Goal: Task Accomplishment & Management: Manage account settings

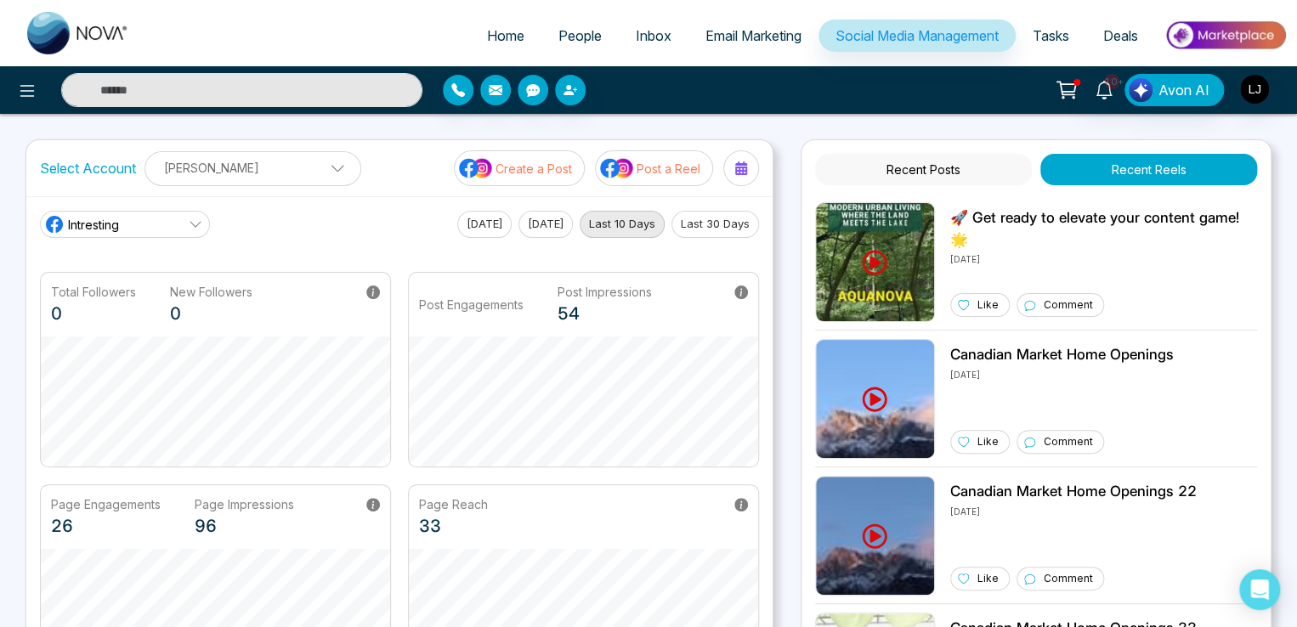
click at [1054, 37] on span "Tasks" at bounding box center [1051, 35] width 37 height 17
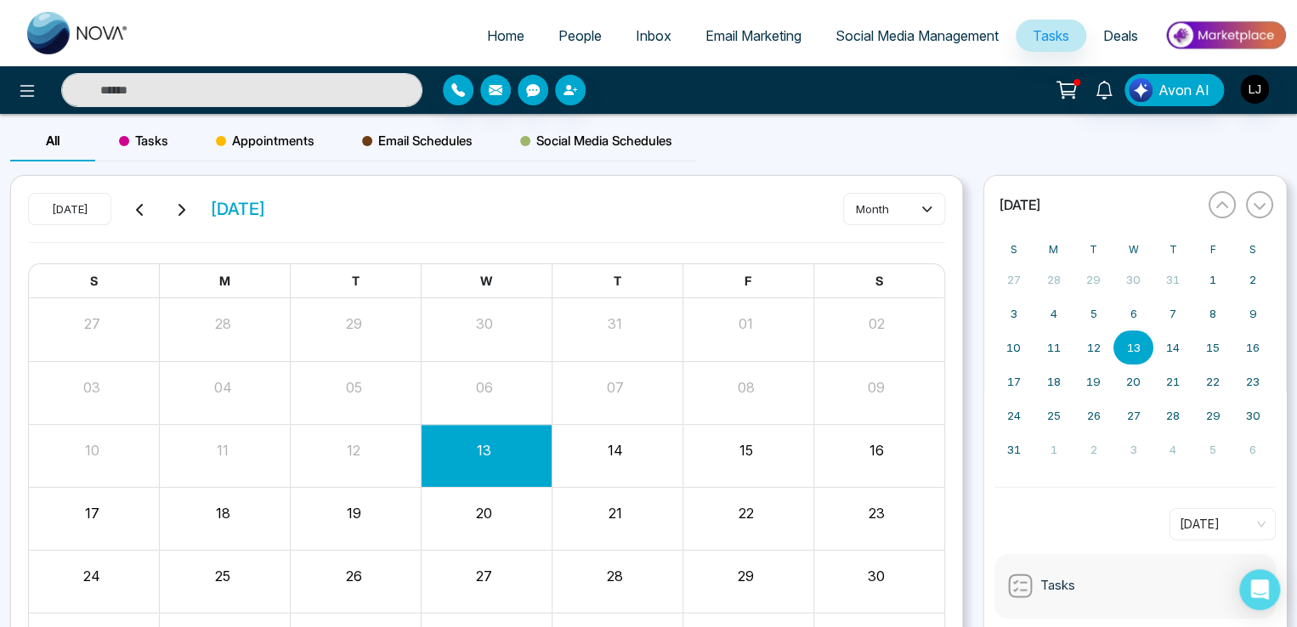
click at [263, 140] on span "Appointments" at bounding box center [265, 141] width 99 height 20
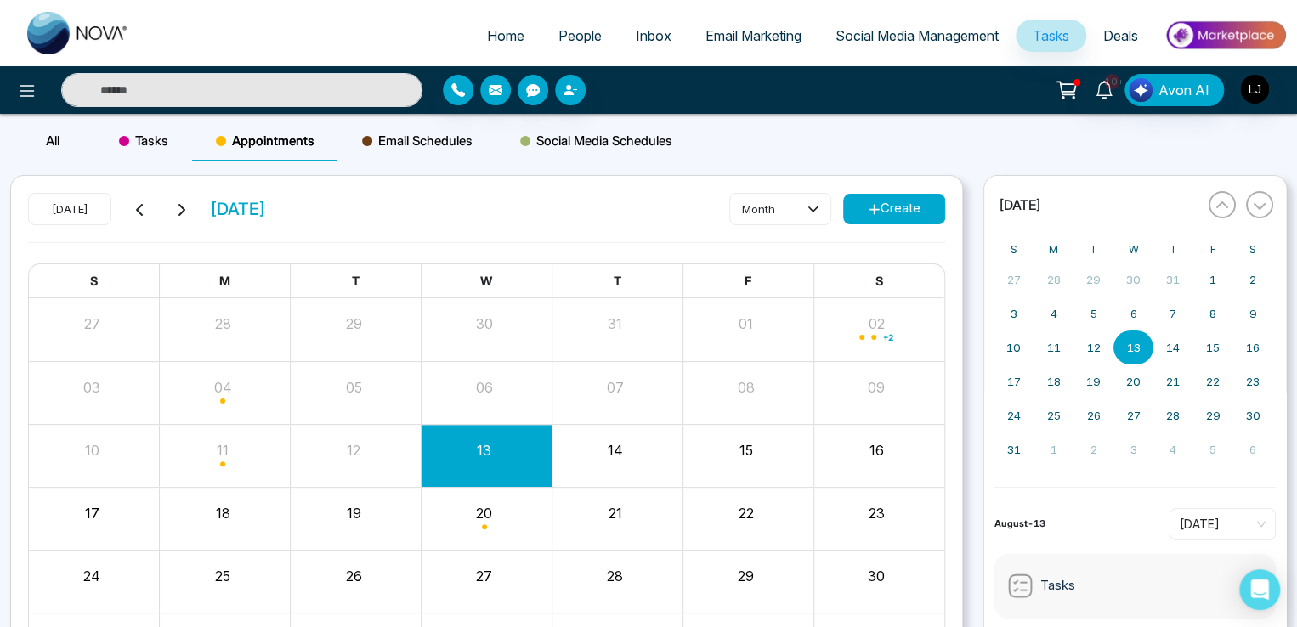
click at [898, 196] on button "Create" at bounding box center [894, 209] width 102 height 31
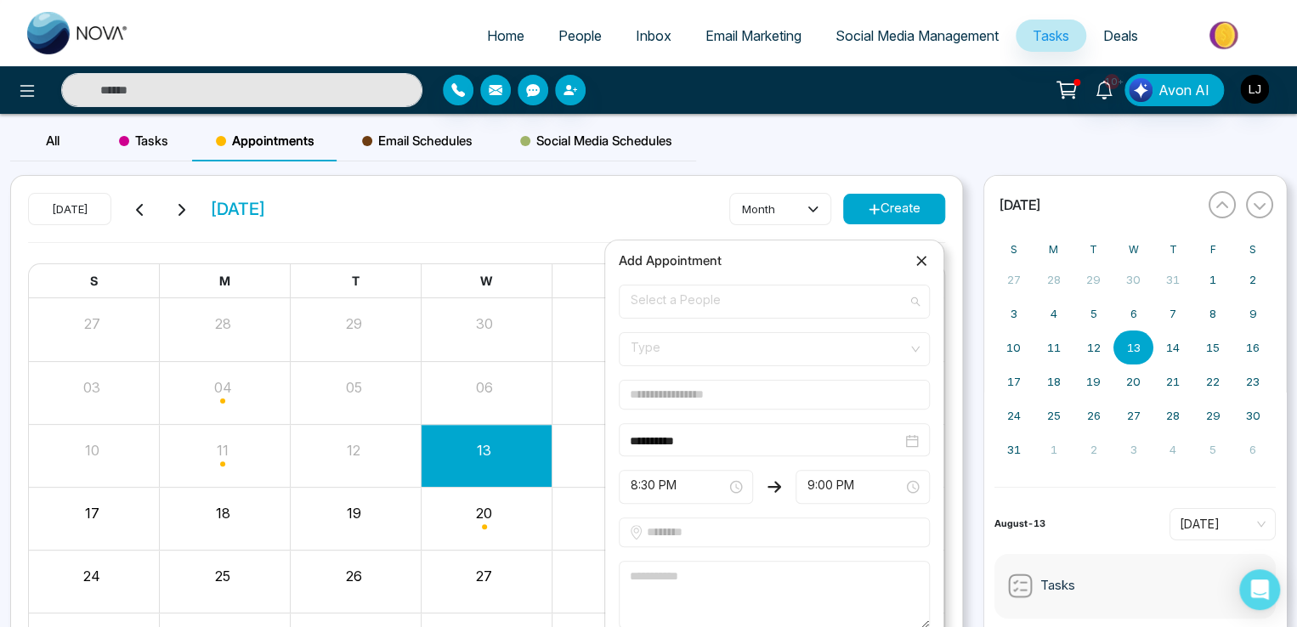
click at [690, 299] on span "Select a People" at bounding box center [774, 301] width 287 height 29
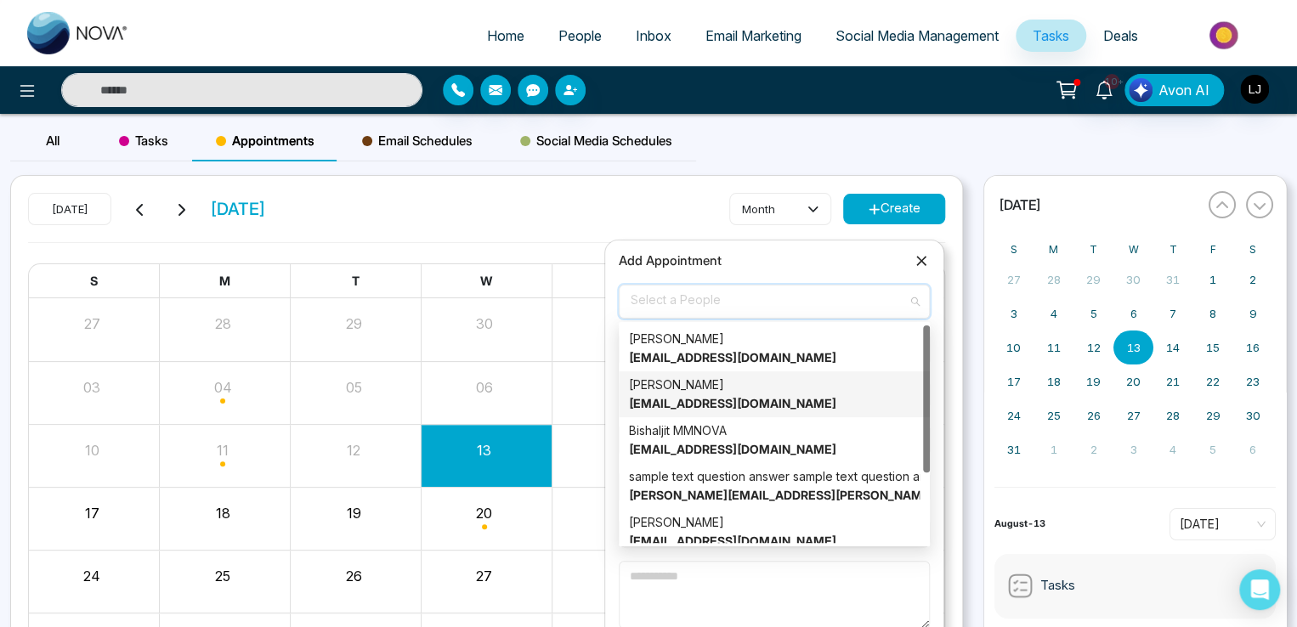
click at [669, 382] on div "Safindra Prajapati Safindra@mmnovatech.com" at bounding box center [774, 394] width 291 height 37
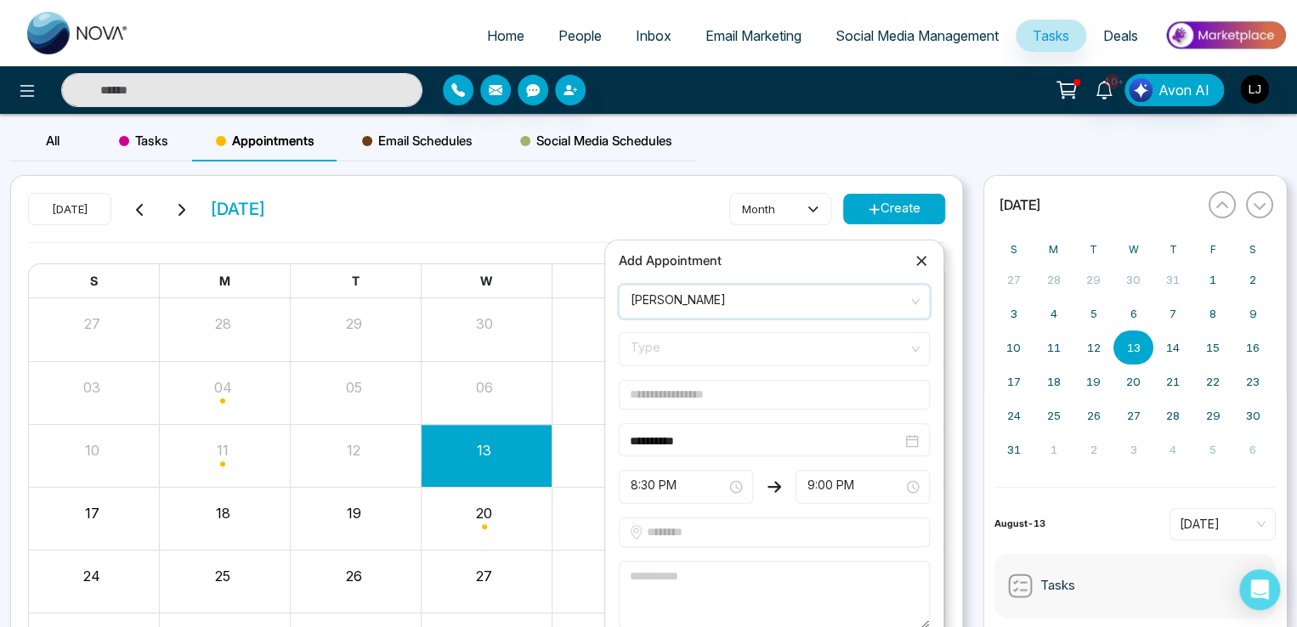
click at [671, 341] on span "Type" at bounding box center [774, 349] width 287 height 29
click at [665, 411] on div "Online" at bounding box center [774, 414] width 291 height 19
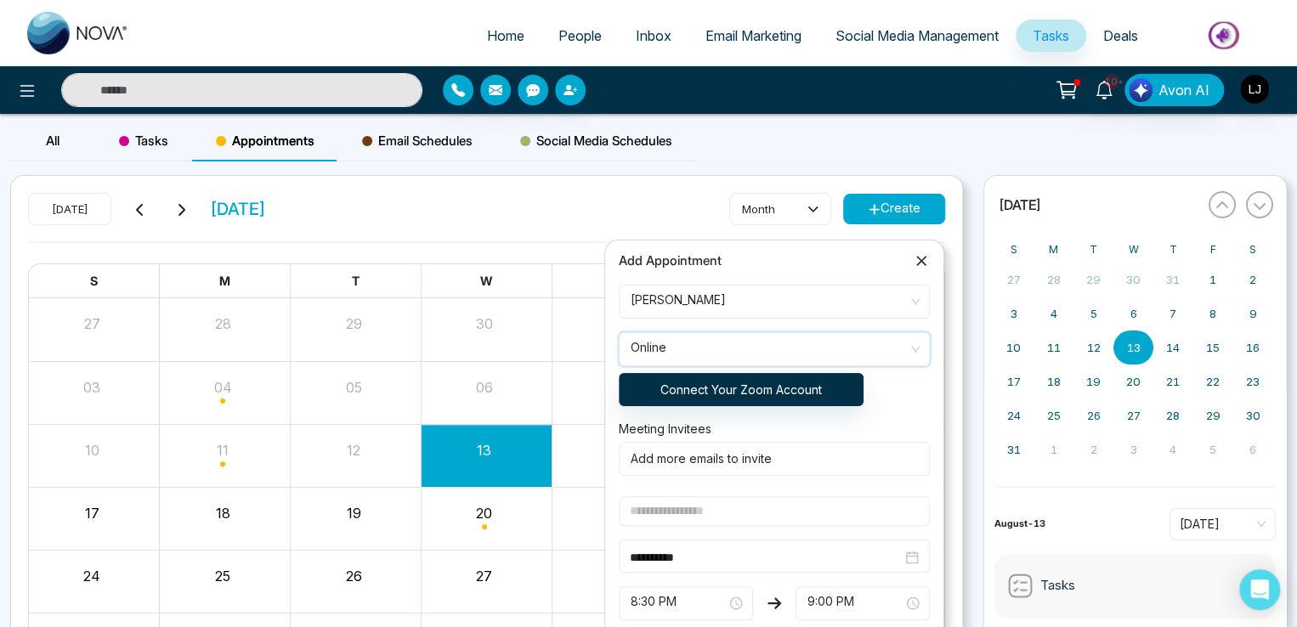
click at [766, 343] on span "Online" at bounding box center [774, 349] width 287 height 29
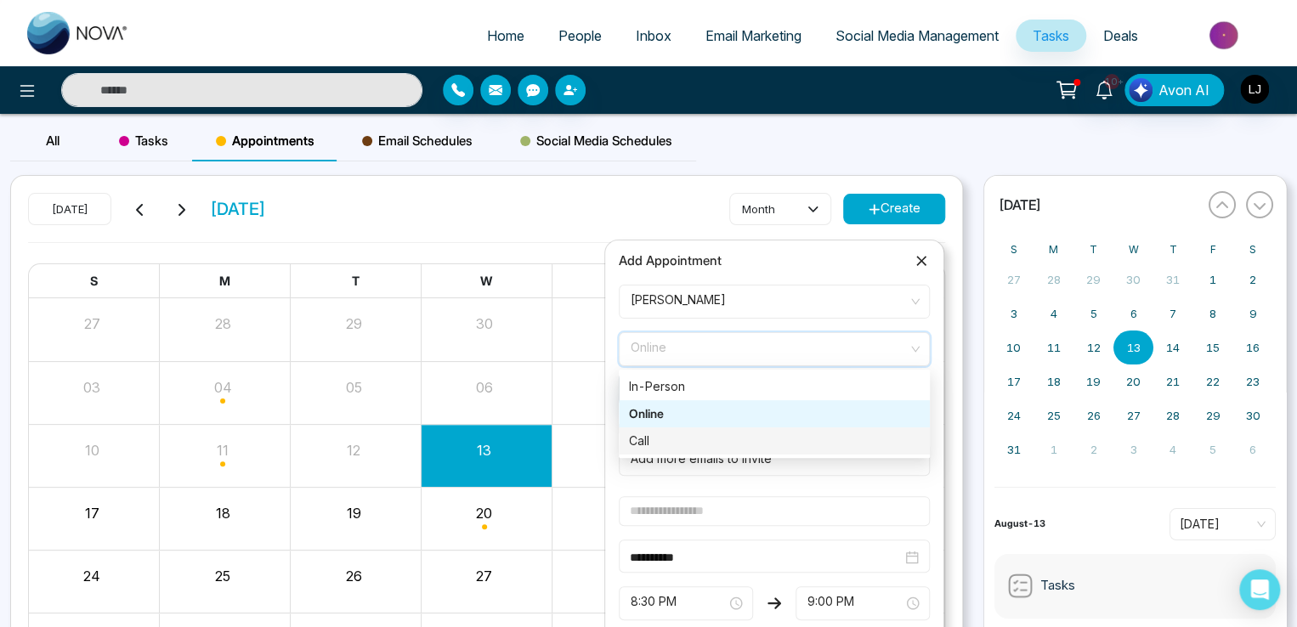
click at [665, 433] on div "Call" at bounding box center [774, 441] width 311 height 27
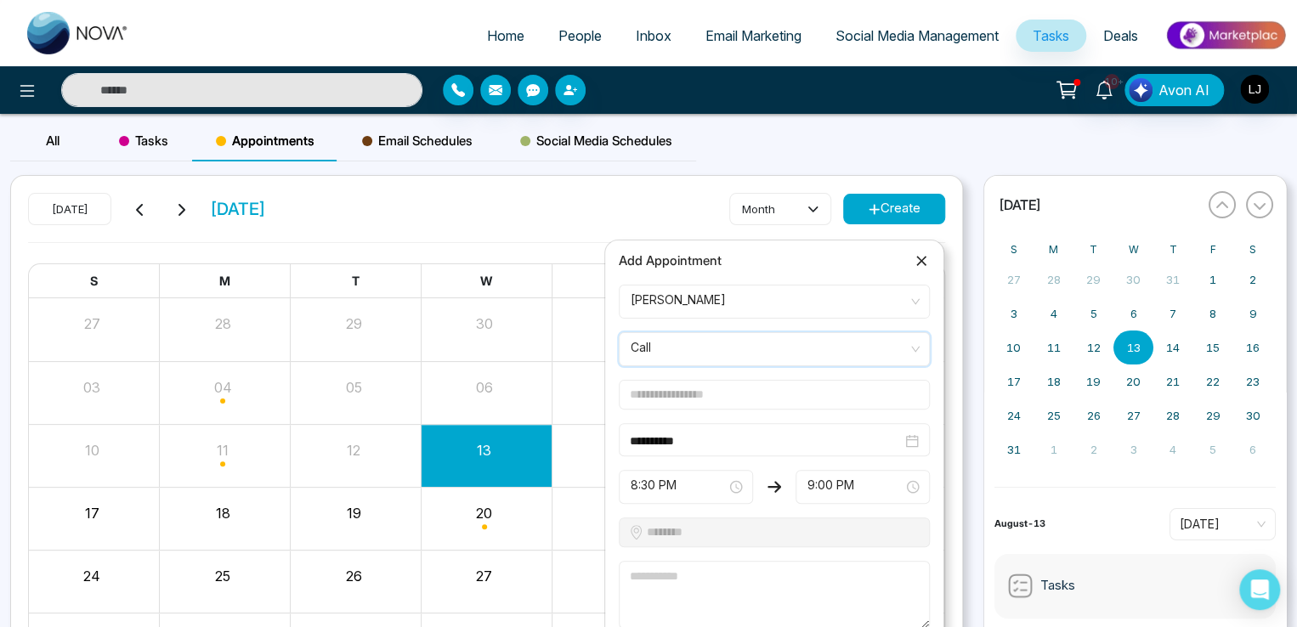
click at [682, 384] on input "text" at bounding box center [774, 395] width 311 height 30
type input "**********"
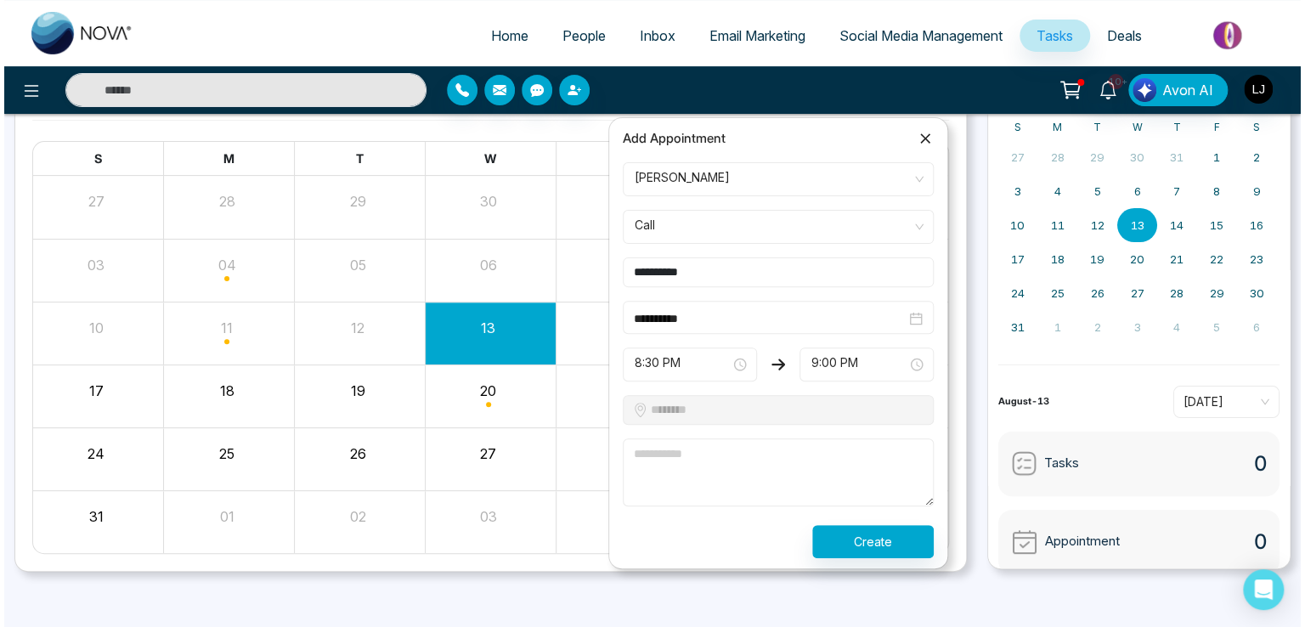
scroll to position [127, 0]
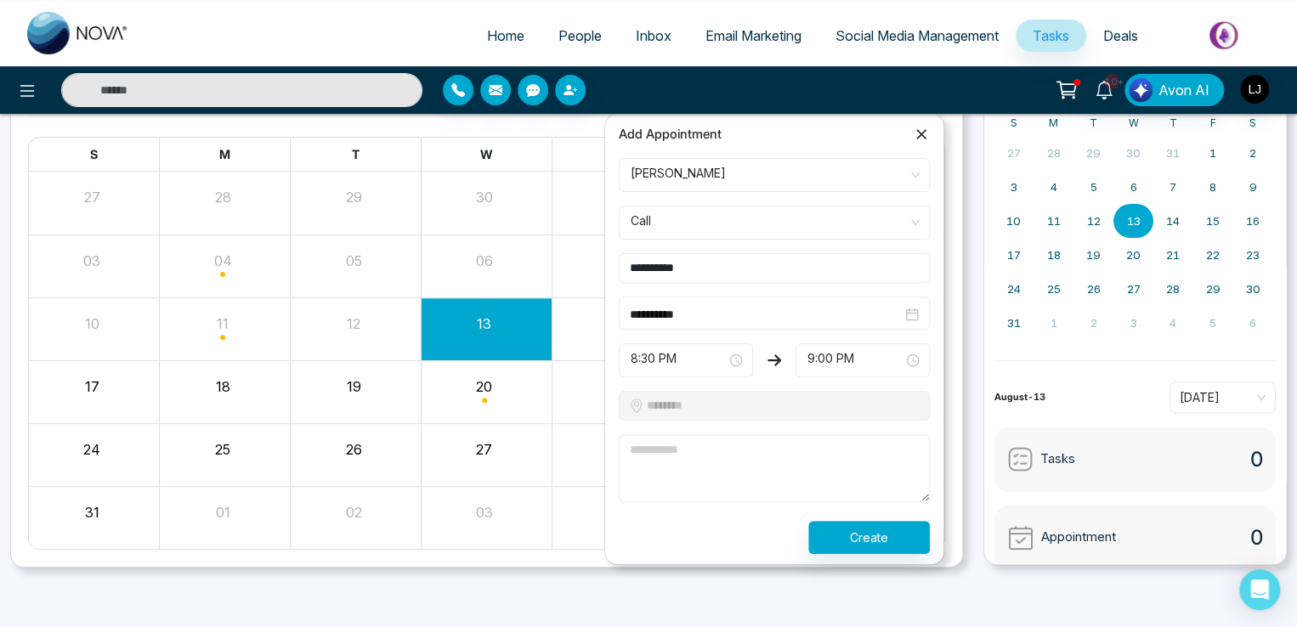
click at [692, 455] on textarea at bounding box center [774, 468] width 311 height 68
type textarea "*********"
click at [870, 535] on button "Create" at bounding box center [869, 536] width 122 height 33
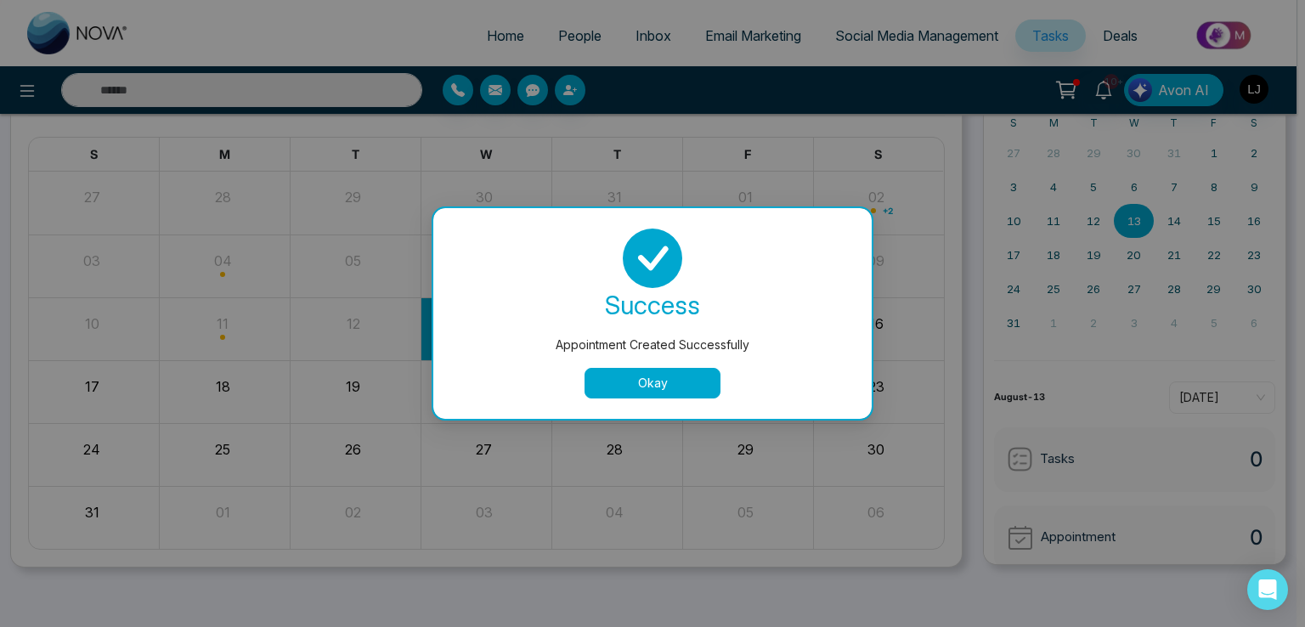
click at [629, 388] on button "Okay" at bounding box center [653, 383] width 136 height 31
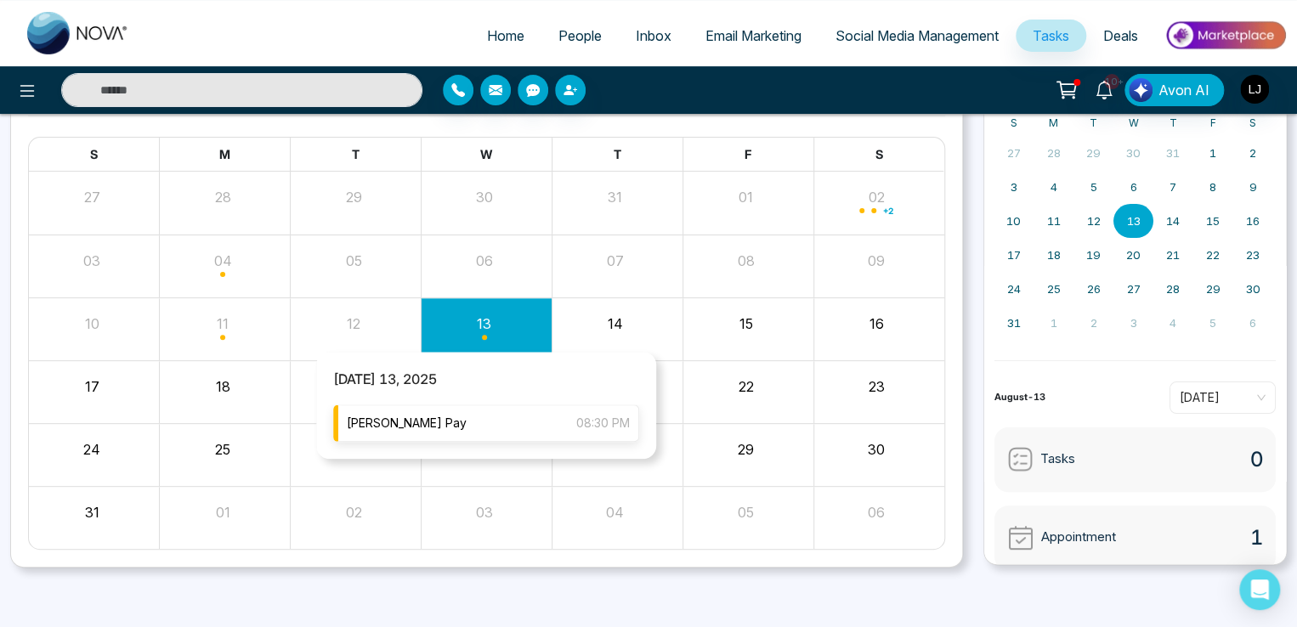
click at [473, 429] on div "Lokesh Pay 08:30 PM" at bounding box center [486, 423] width 306 height 37
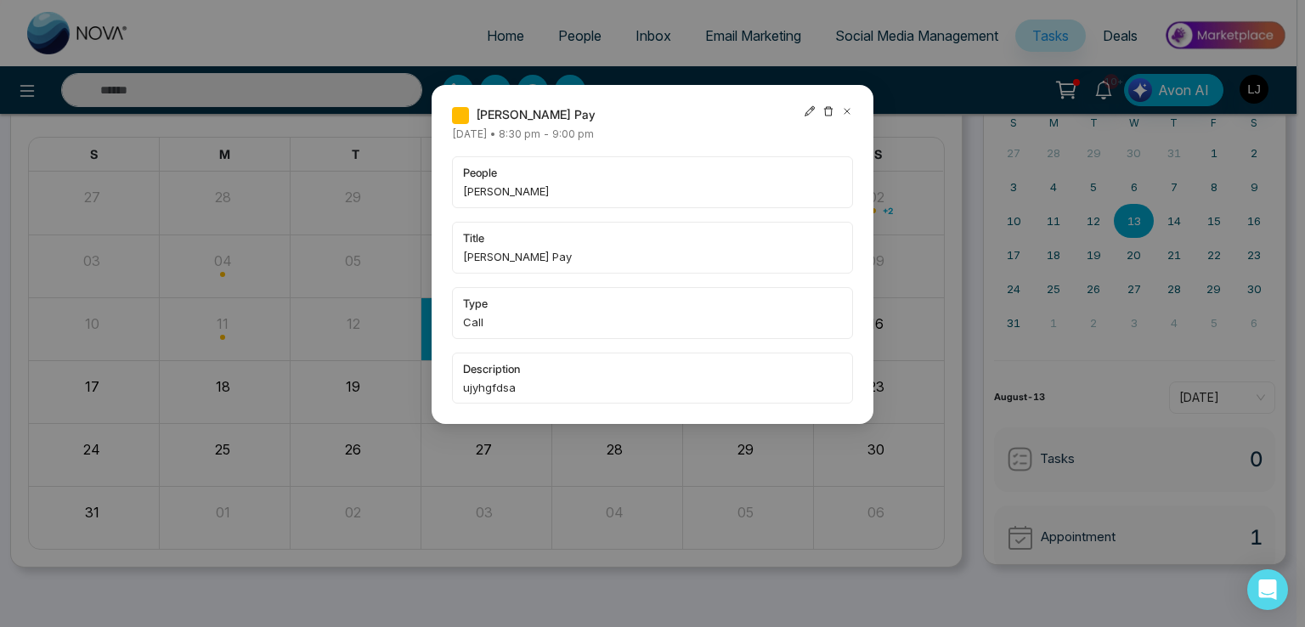
click at [812, 108] on icon at bounding box center [810, 111] width 12 height 12
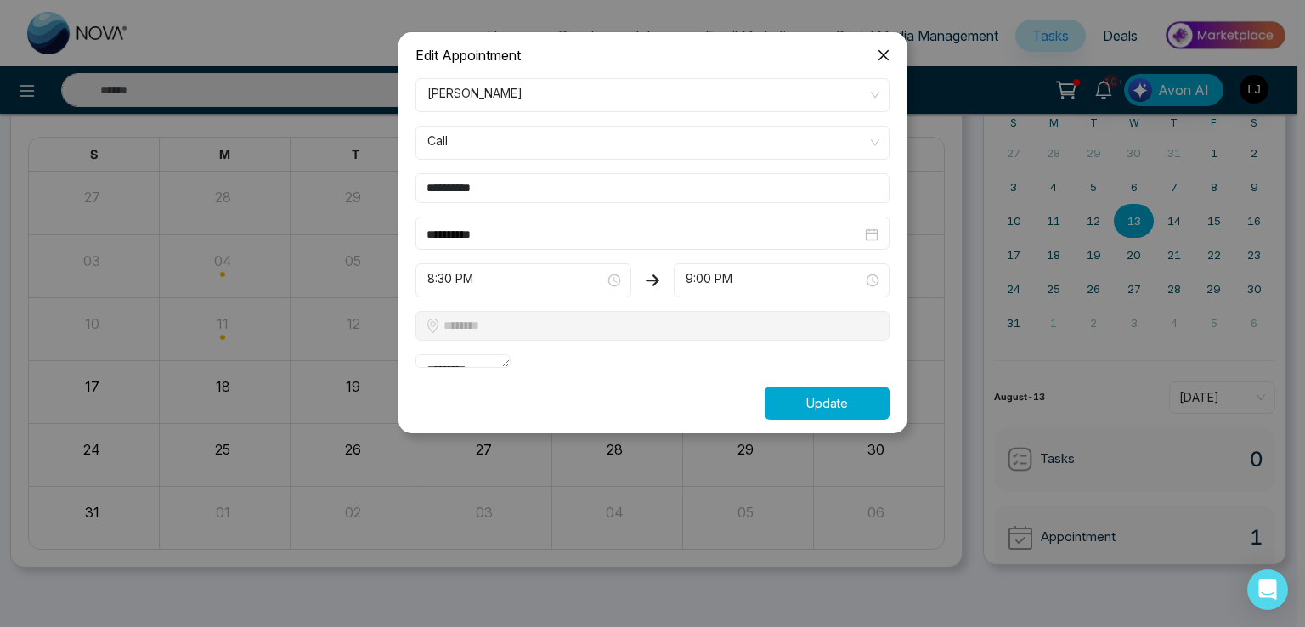
click at [801, 420] on button "Update" at bounding box center [827, 403] width 125 height 33
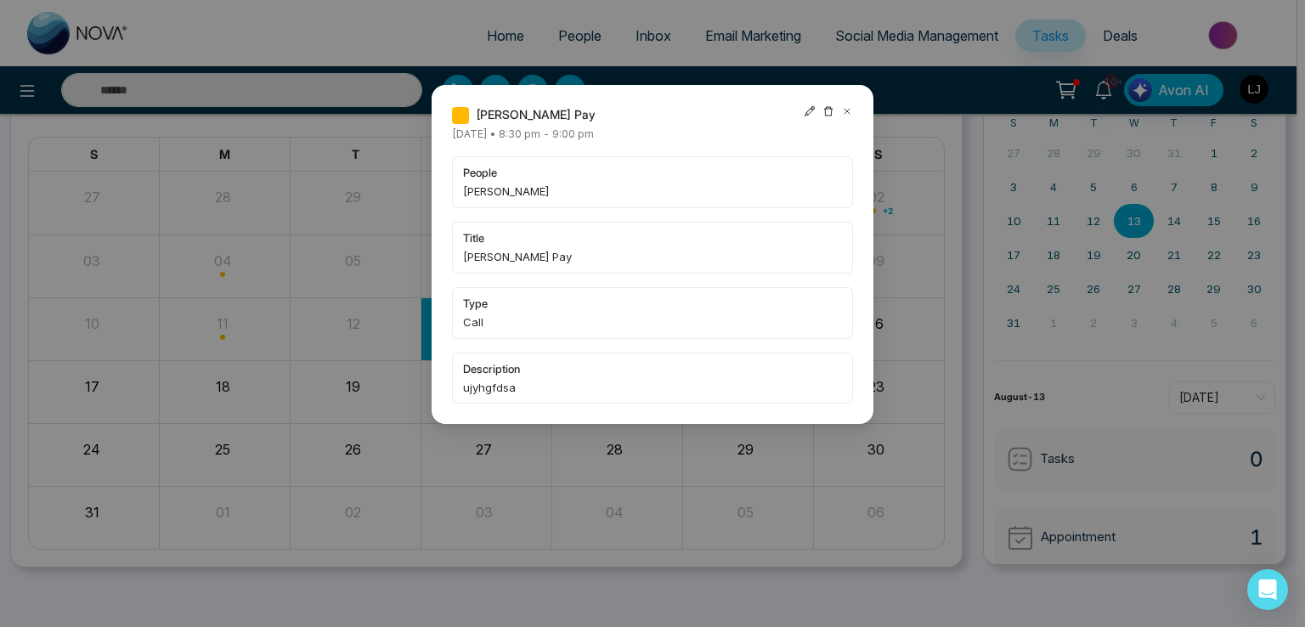
click at [846, 113] on icon at bounding box center [847, 111] width 12 height 12
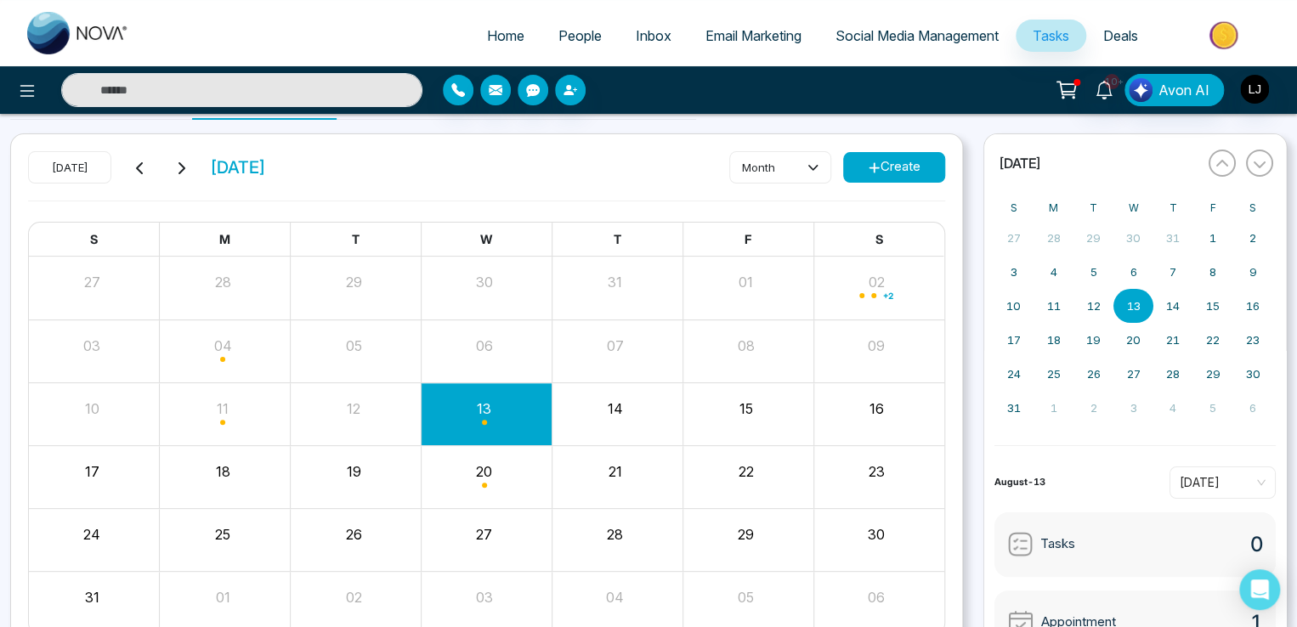
scroll to position [0, 0]
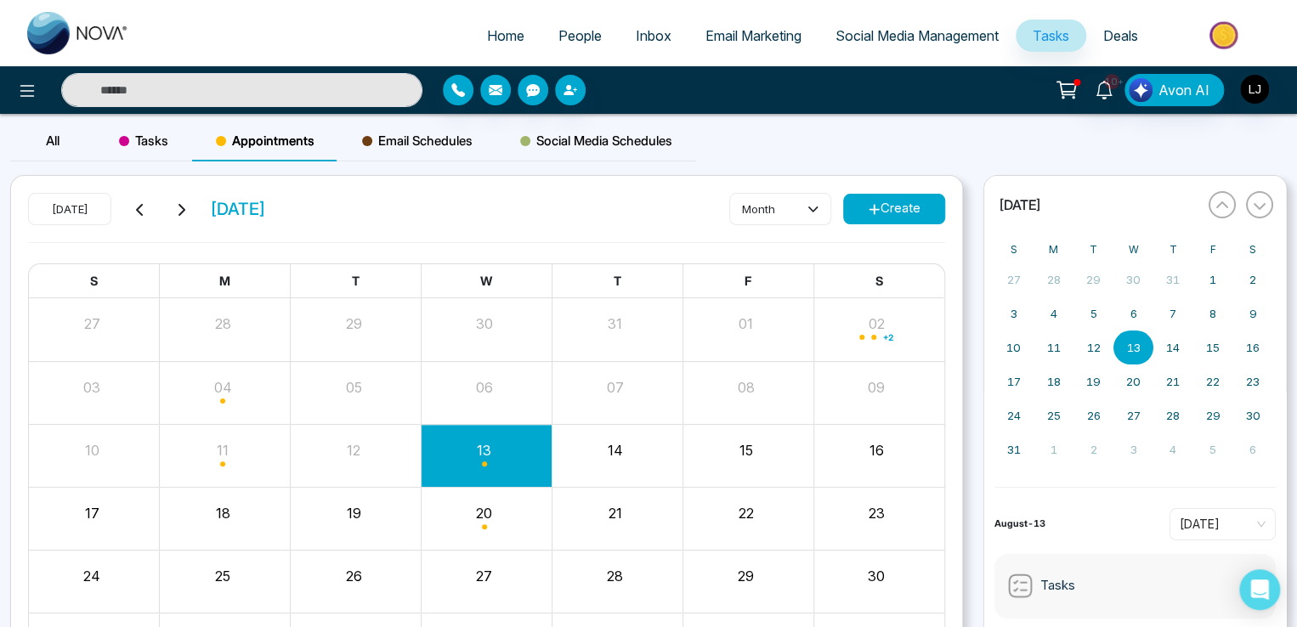
click at [166, 140] on span "Tasks" at bounding box center [143, 141] width 49 height 20
click at [875, 208] on icon at bounding box center [874, 209] width 10 height 10
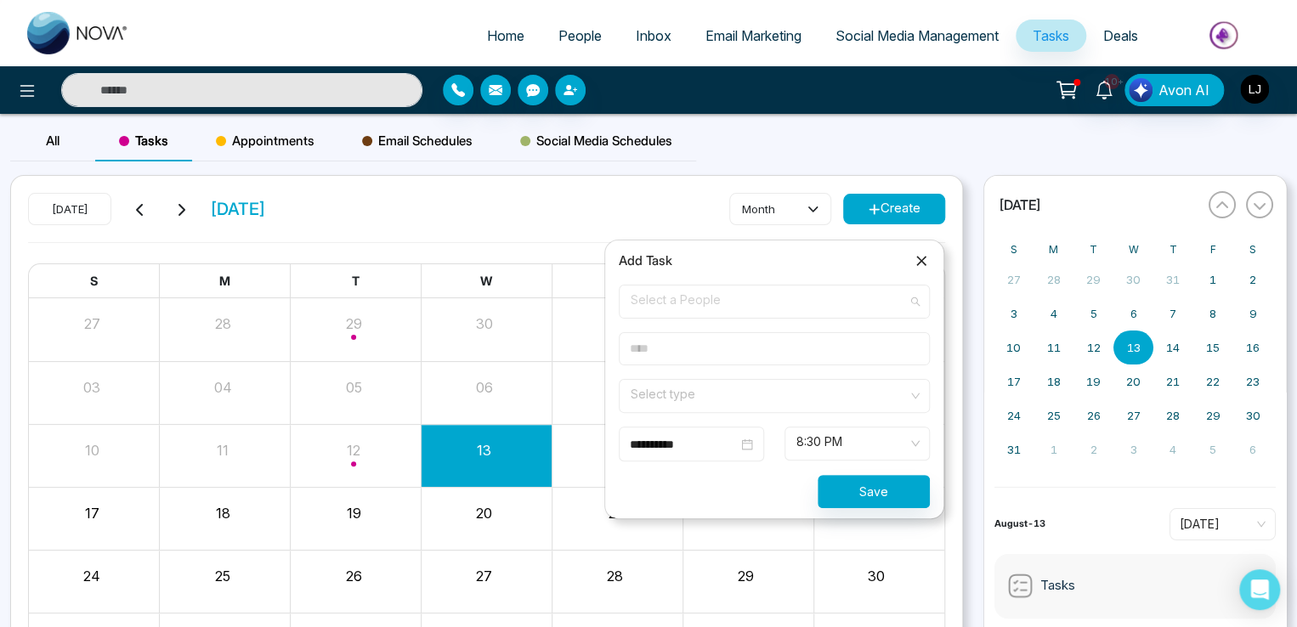
click at [672, 314] on span "Select a People" at bounding box center [774, 301] width 287 height 29
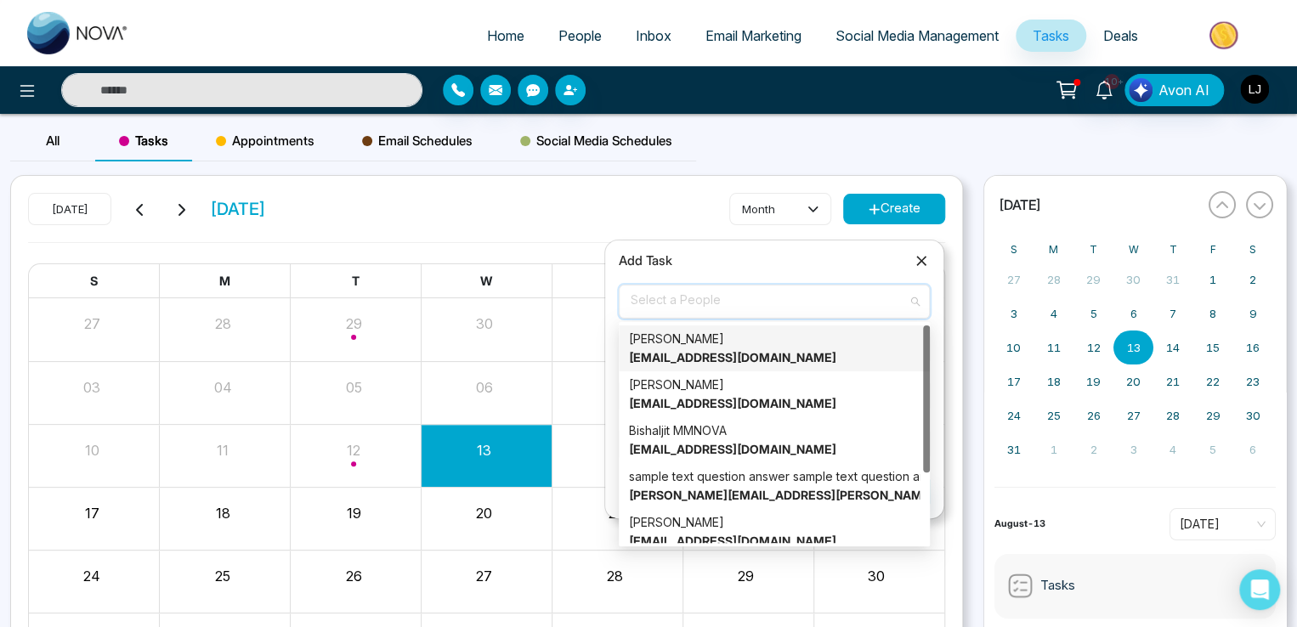
click at [678, 360] on strong "vijaykumarjagale@gmail.com" at bounding box center [732, 357] width 207 height 14
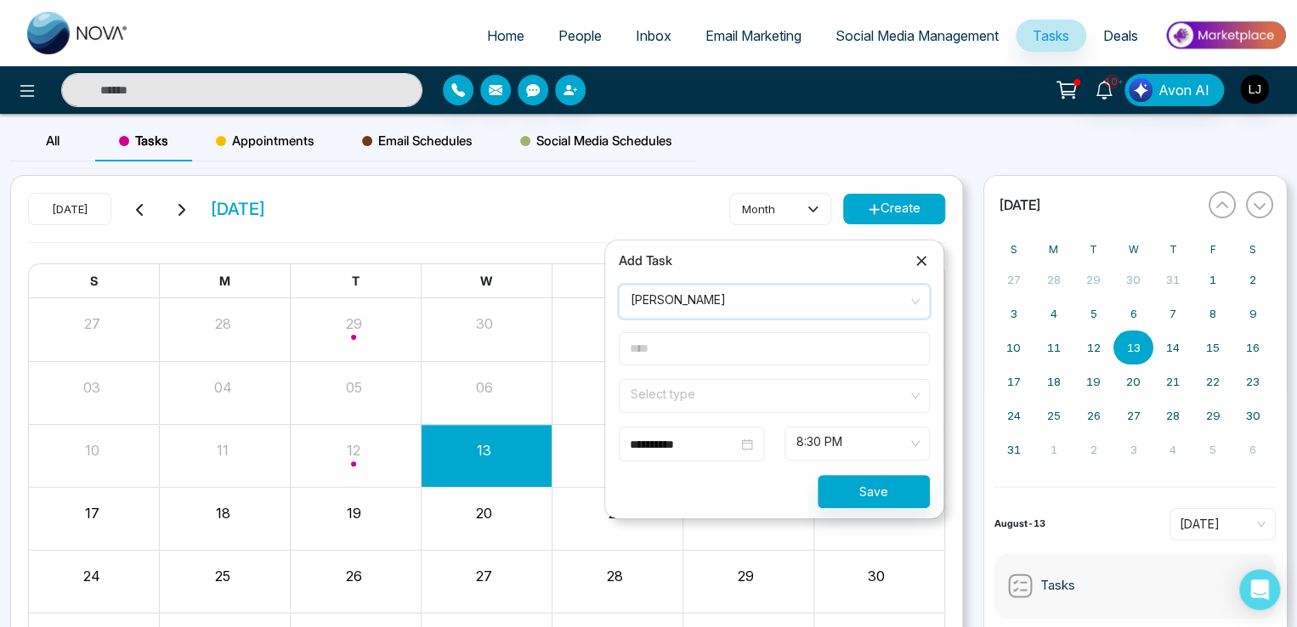
click at [677, 368] on form "**********" at bounding box center [774, 397] width 331 height 224
click at [674, 348] on input "text" at bounding box center [774, 348] width 311 height 33
click at [659, 402] on input "search" at bounding box center [768, 392] width 279 height 25
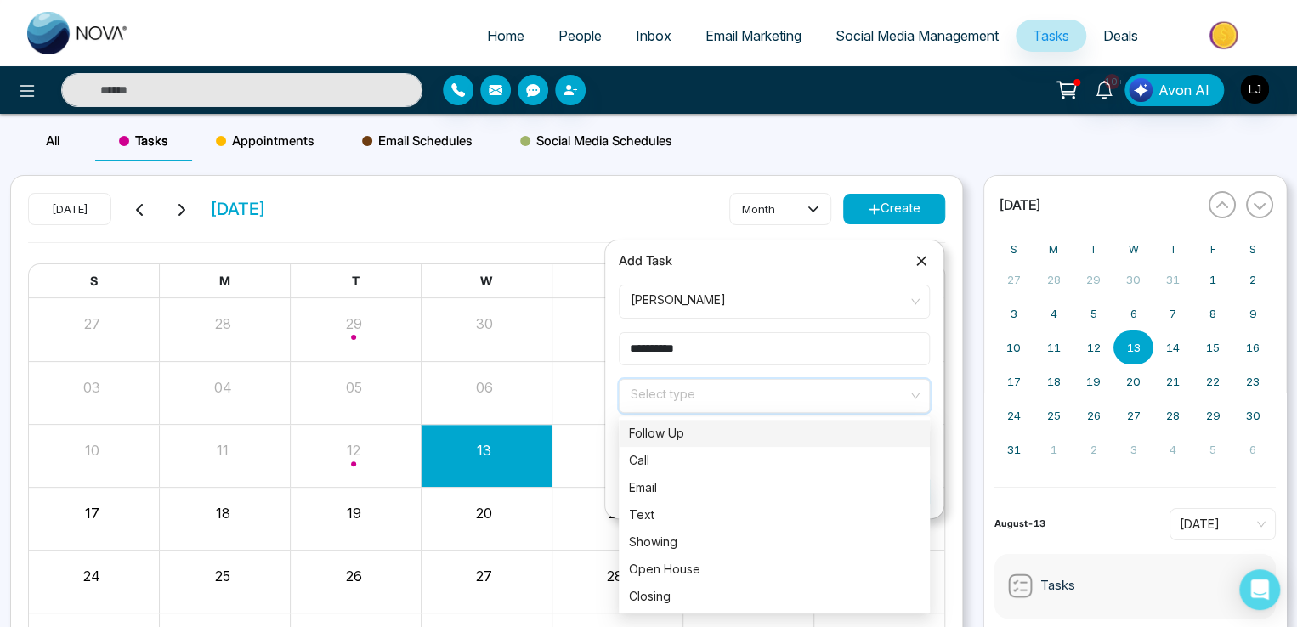
click at [681, 348] on input "**********" at bounding box center [774, 348] width 311 height 33
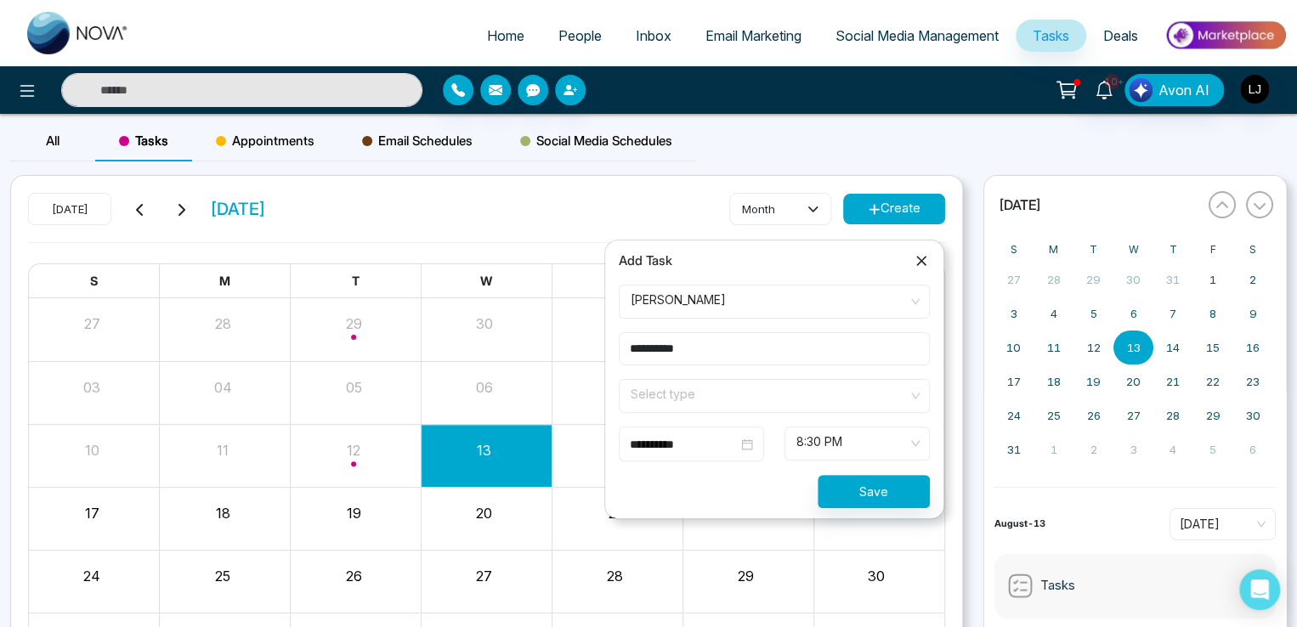
drag, startPoint x: 726, startPoint y: 351, endPoint x: 530, endPoint y: 359, distance: 195.6
click at [530, 359] on body "**********" at bounding box center [648, 313] width 1297 height 627
type input "*****"
click at [669, 393] on input "search" at bounding box center [768, 392] width 279 height 25
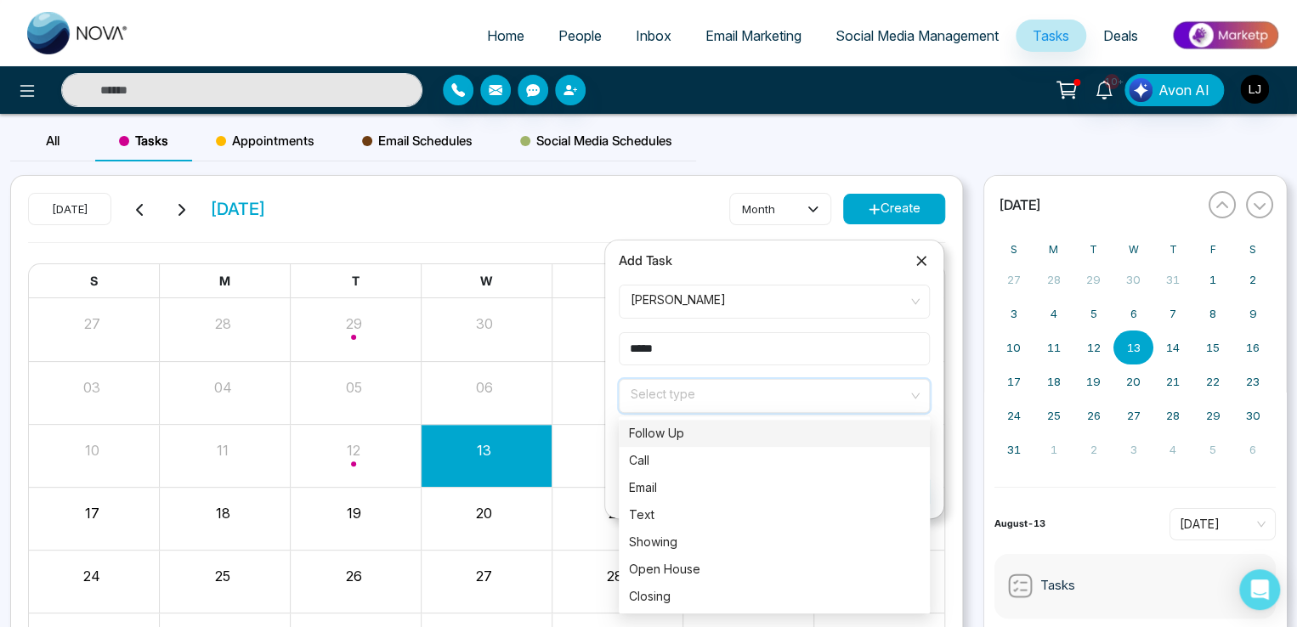
click at [677, 443] on div "Follow Up" at bounding box center [774, 433] width 311 height 27
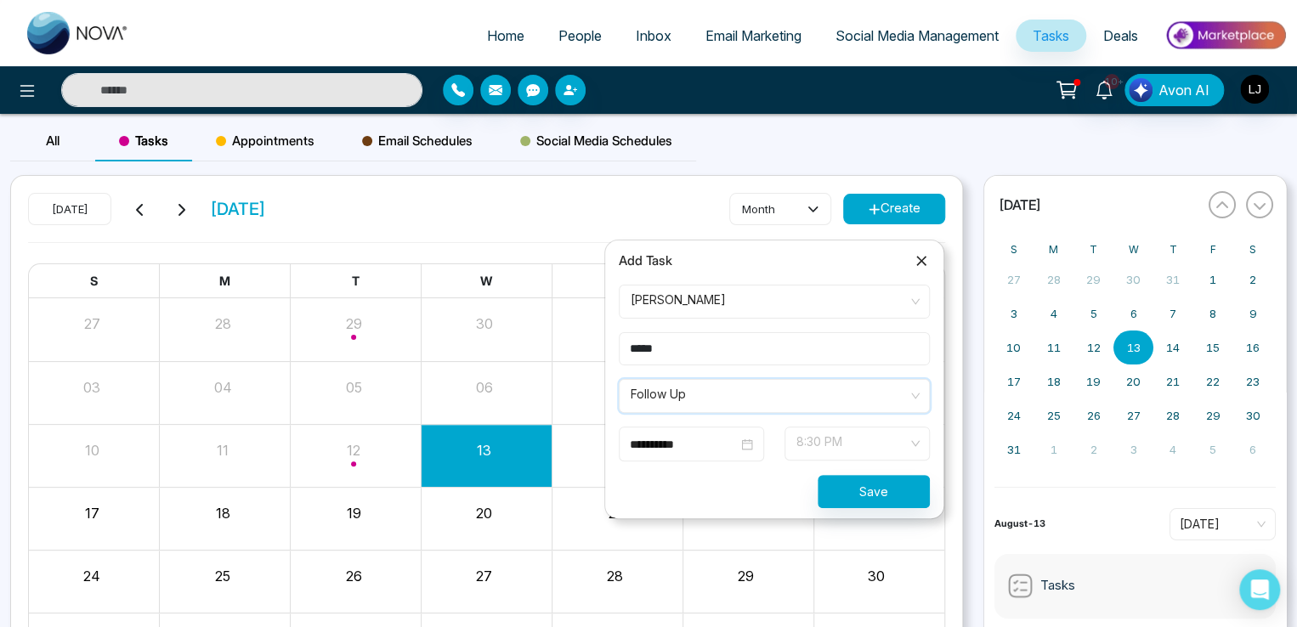
click at [840, 446] on span "8:30 PM" at bounding box center [857, 443] width 122 height 29
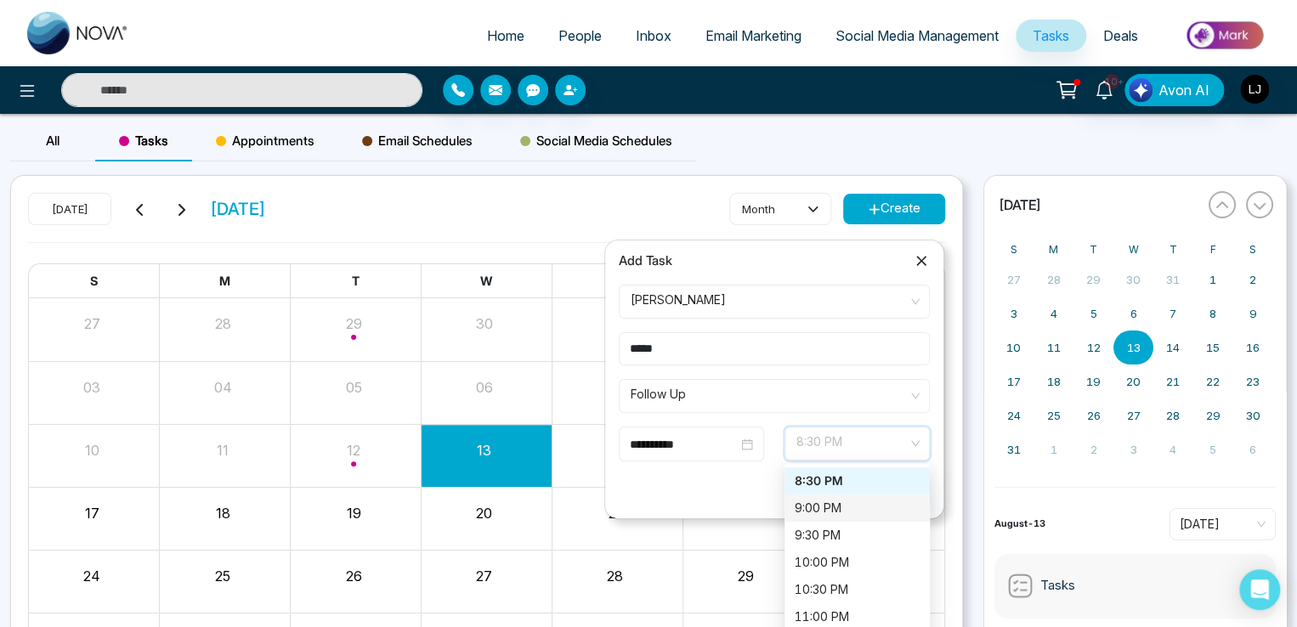
click at [837, 506] on div "9:00 PM" at bounding box center [857, 508] width 125 height 19
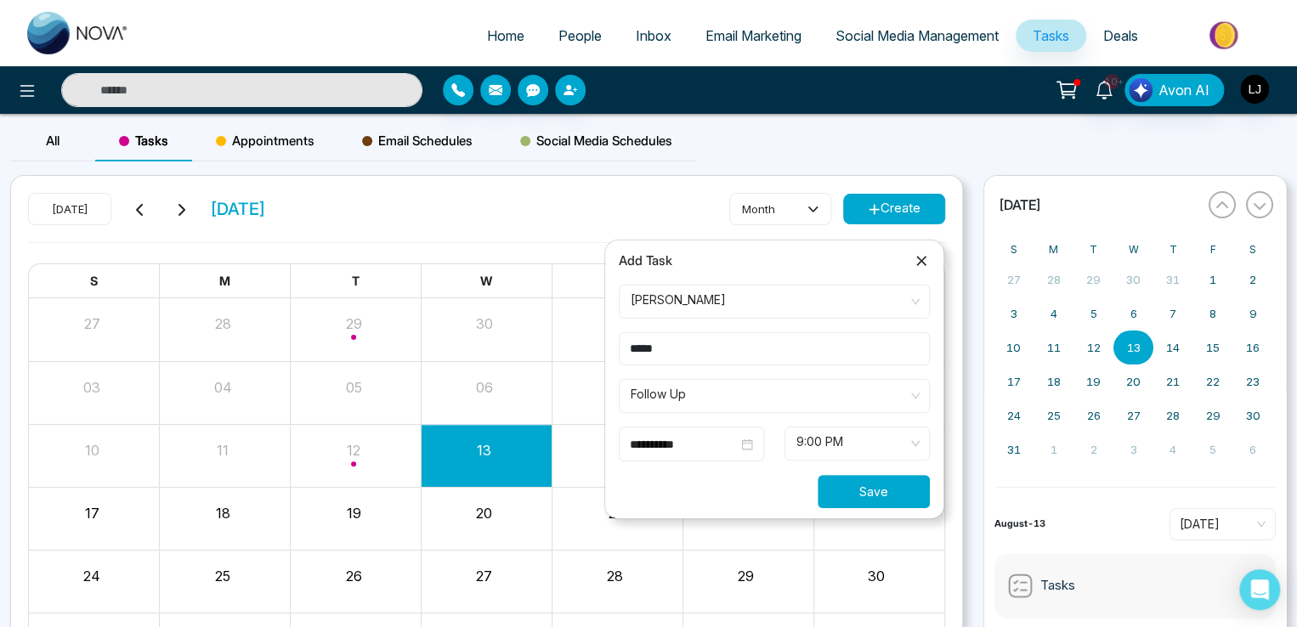
click at [901, 495] on button "Save" at bounding box center [874, 491] width 112 height 33
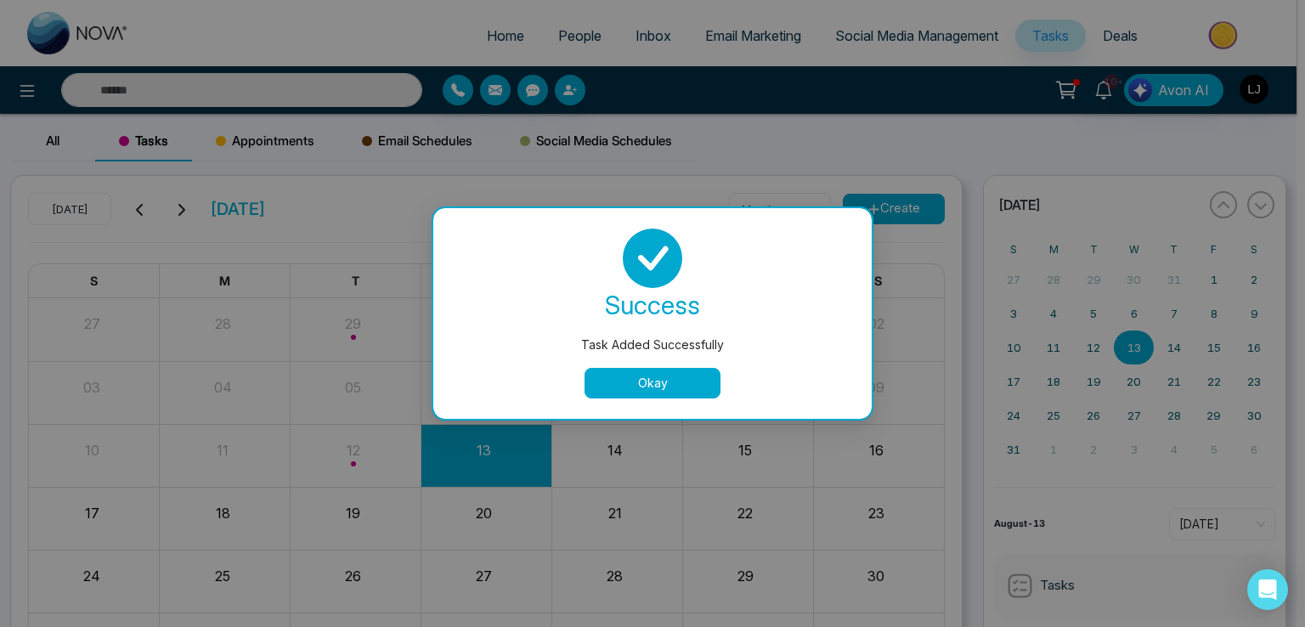
click at [632, 384] on button "Okay" at bounding box center [653, 383] width 136 height 31
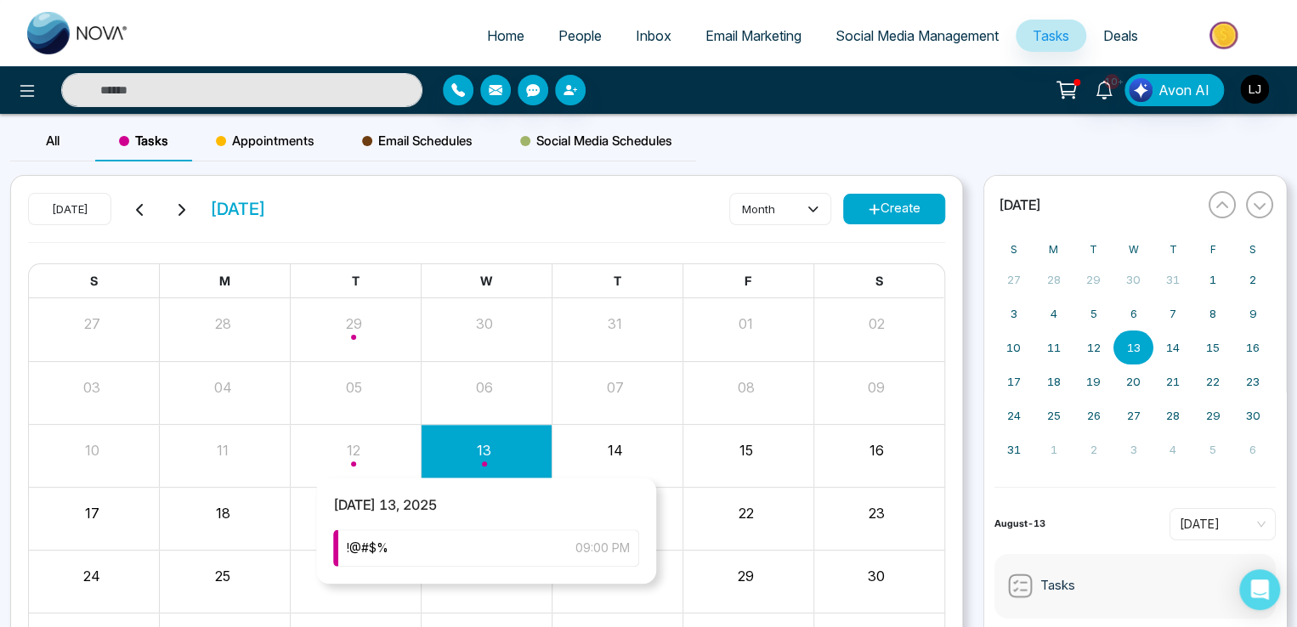
click at [441, 545] on div "Month View" at bounding box center [486, 519] width 131 height 62
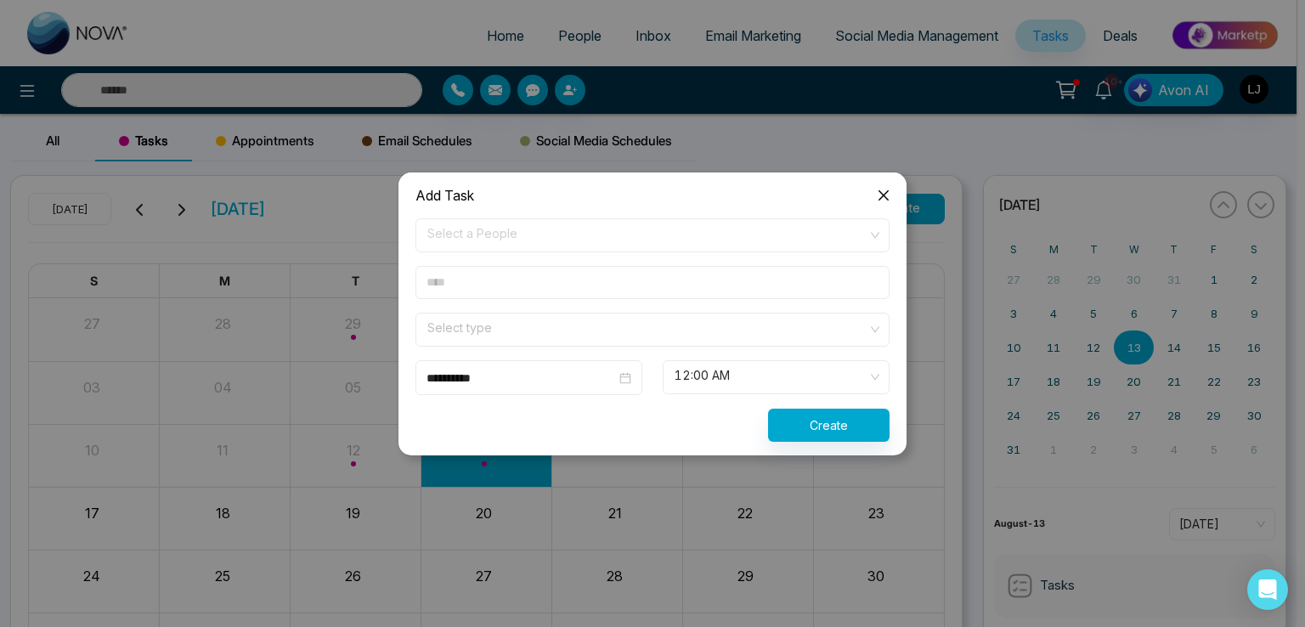
click at [884, 195] on icon "close" at bounding box center [884, 195] width 10 height 10
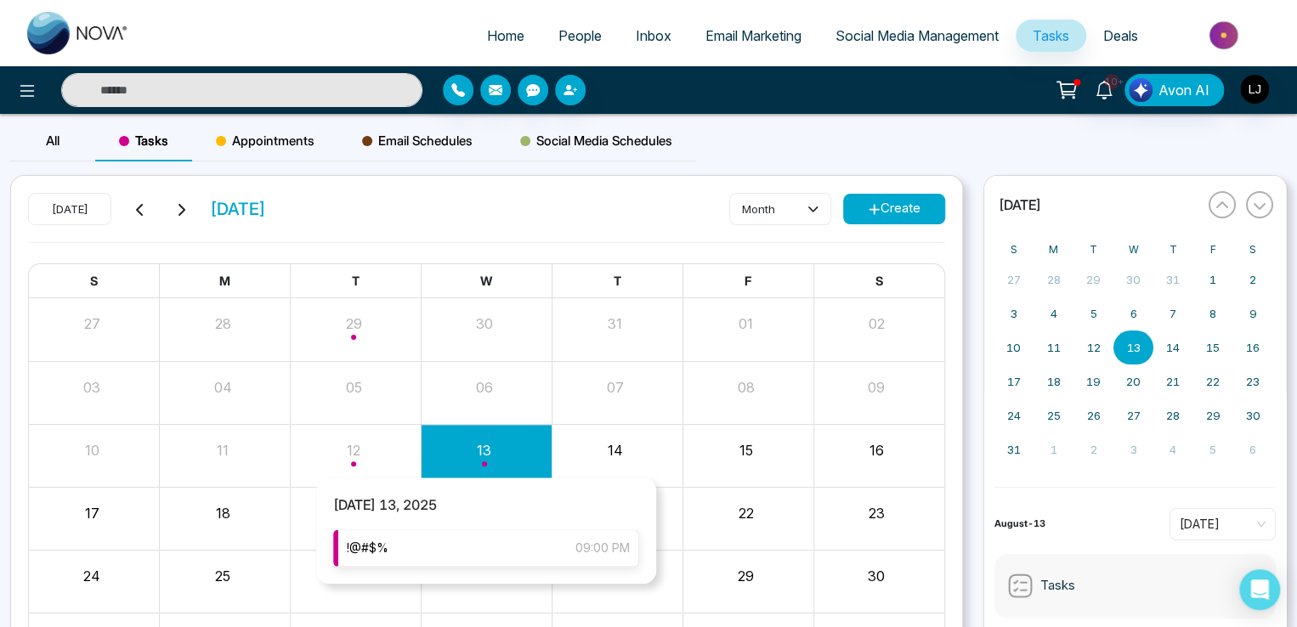
click at [450, 548] on div "!@#$% 09:00 PM" at bounding box center [486, 547] width 306 height 37
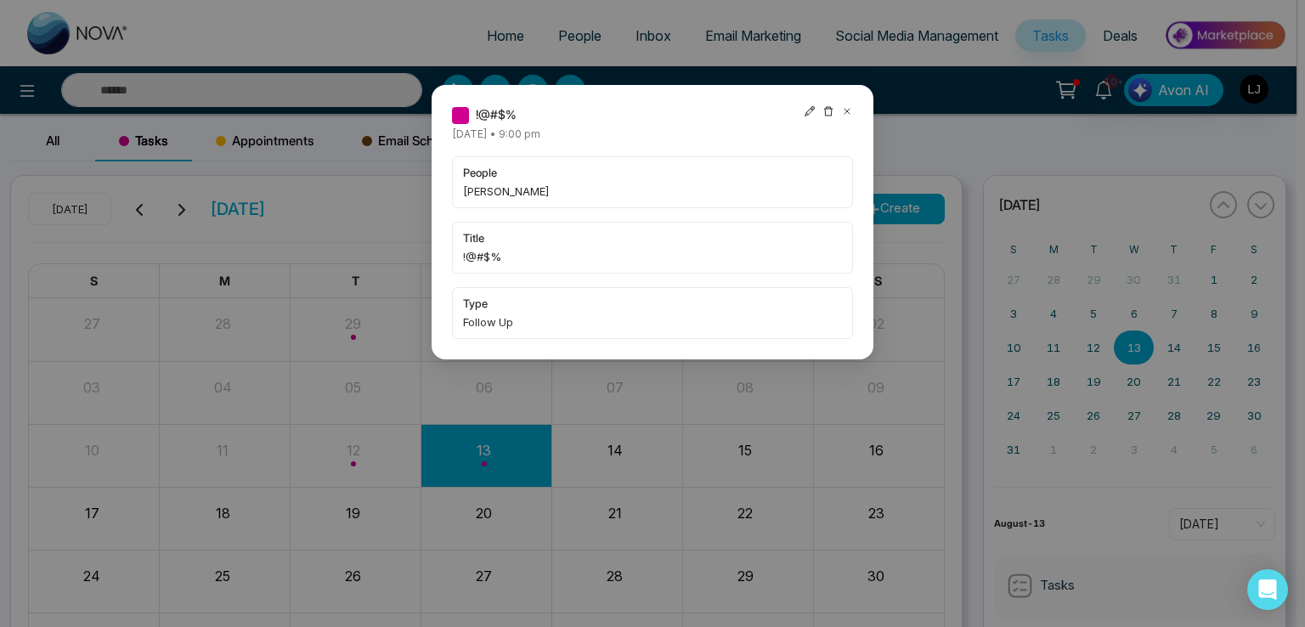
click at [809, 116] on icon at bounding box center [810, 111] width 12 height 12
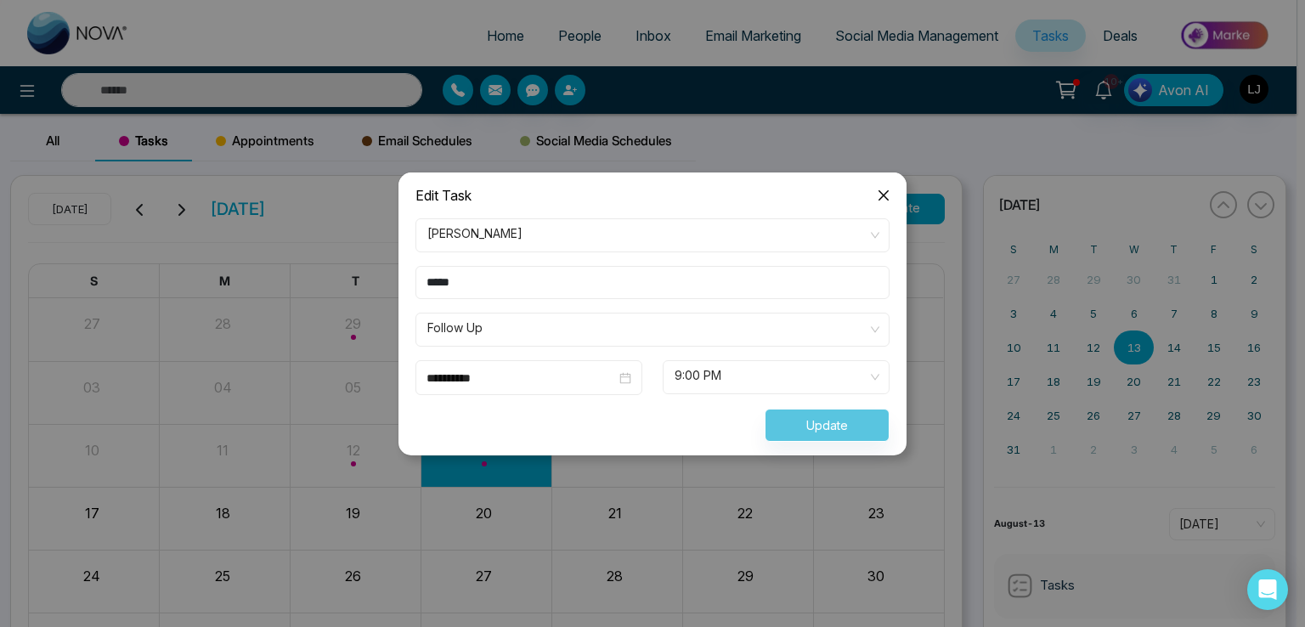
click at [807, 420] on div "Update" at bounding box center [652, 425] width 495 height 33
click at [483, 280] on input "*****" at bounding box center [653, 282] width 474 height 33
type input "****"
click at [816, 422] on button "Update" at bounding box center [827, 425] width 125 height 33
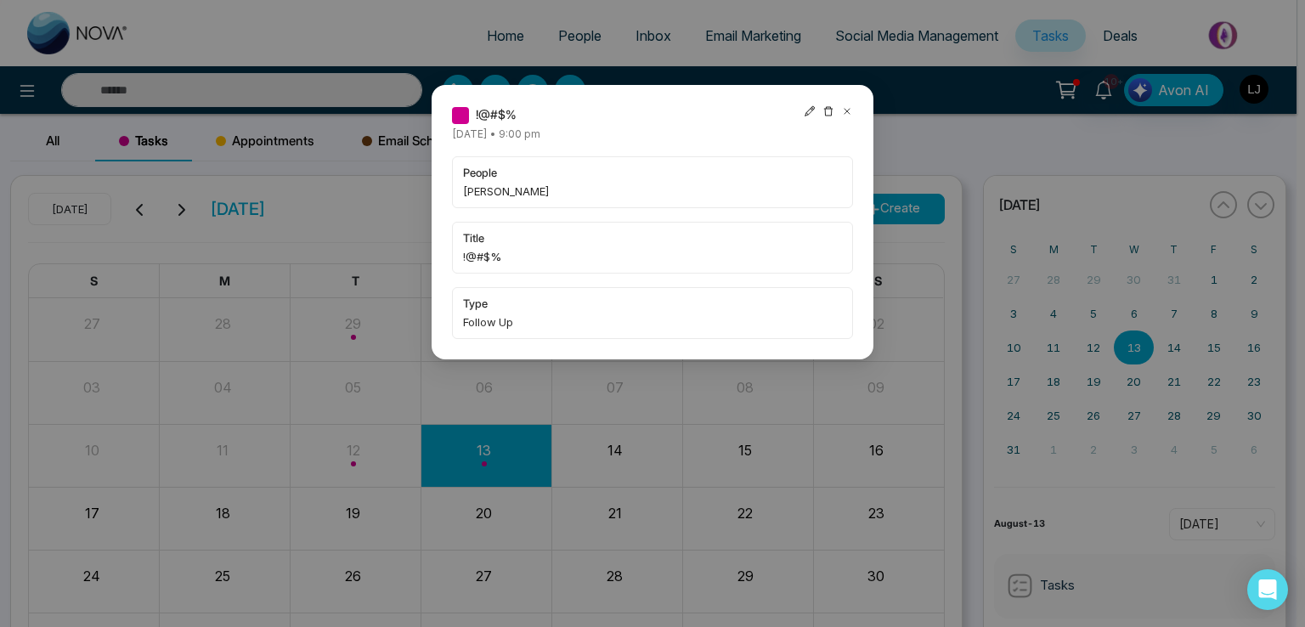
click at [847, 110] on icon at bounding box center [847, 111] width 5 height 5
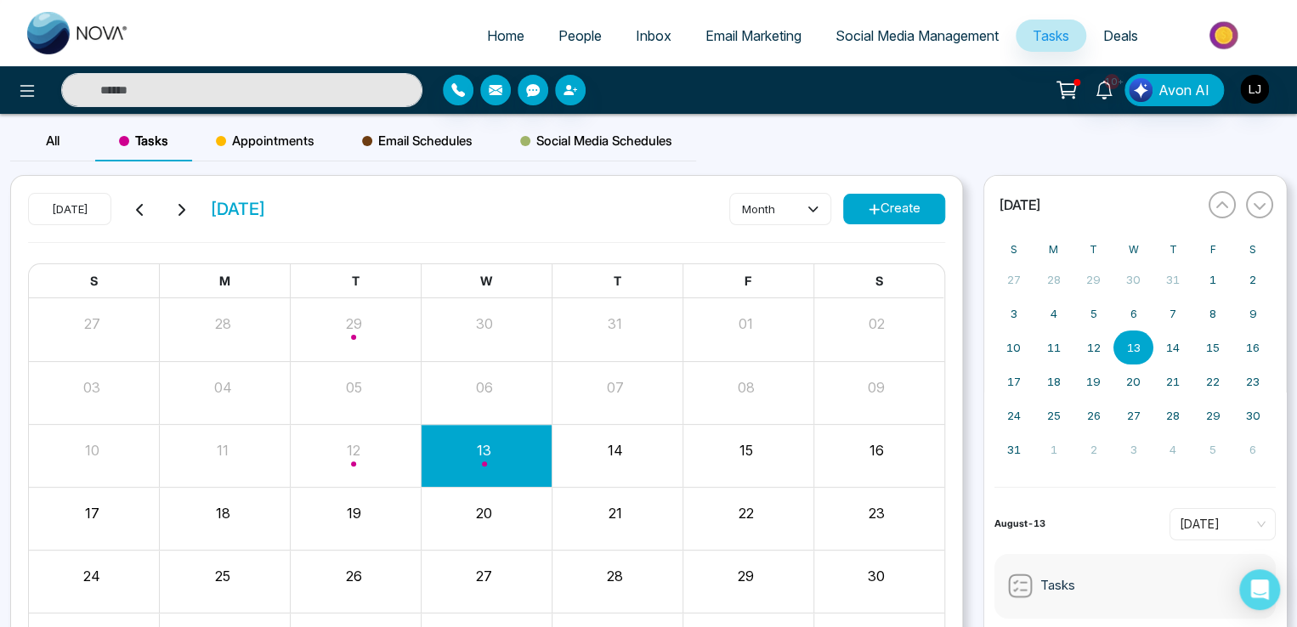
click at [259, 146] on span "Appointments" at bounding box center [265, 141] width 99 height 20
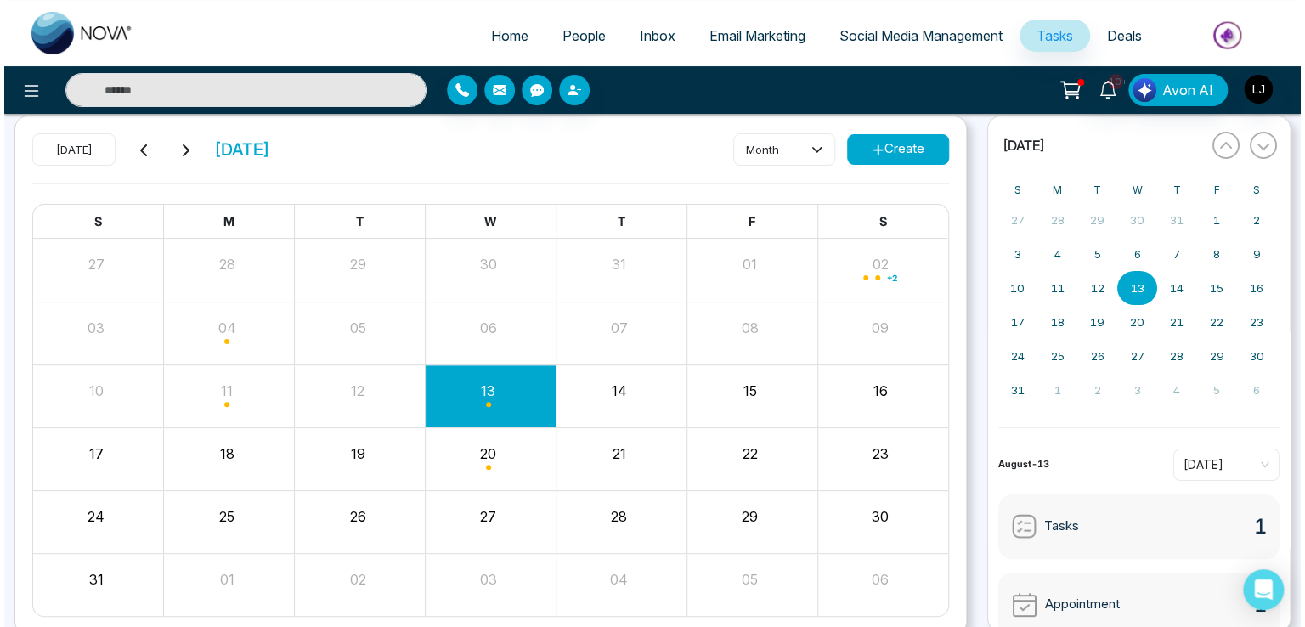
scroll to position [85, 0]
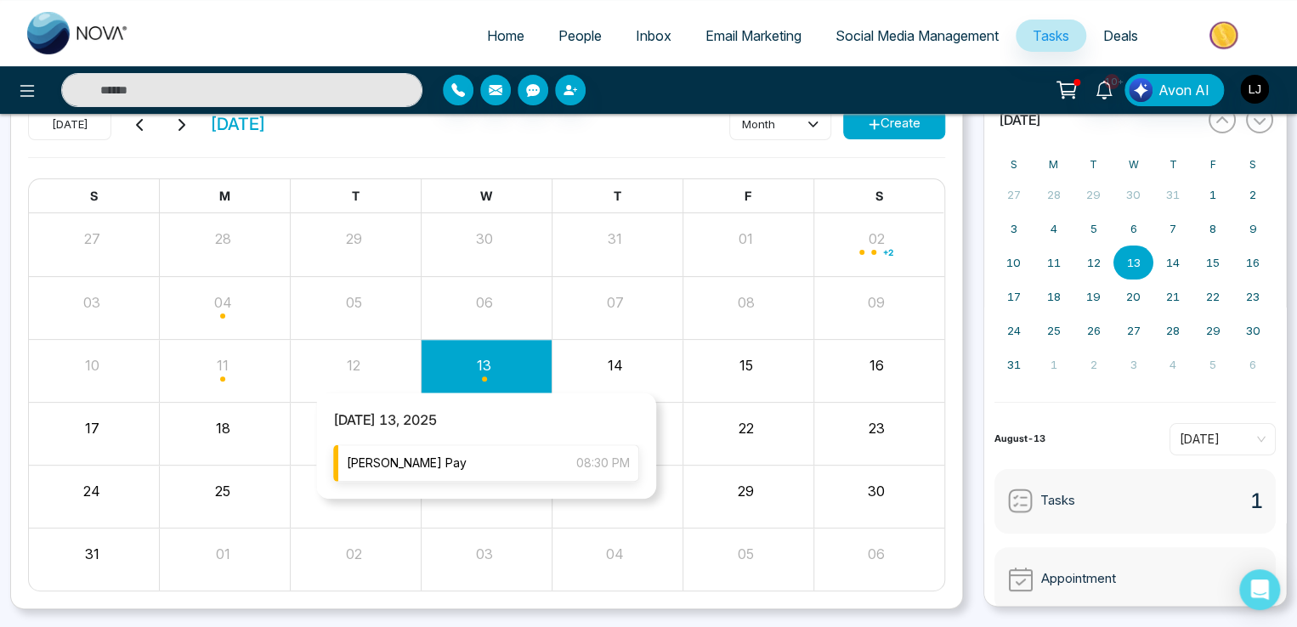
click at [473, 467] on div "Lokesh Pay 08:30 PM" at bounding box center [486, 463] width 306 height 37
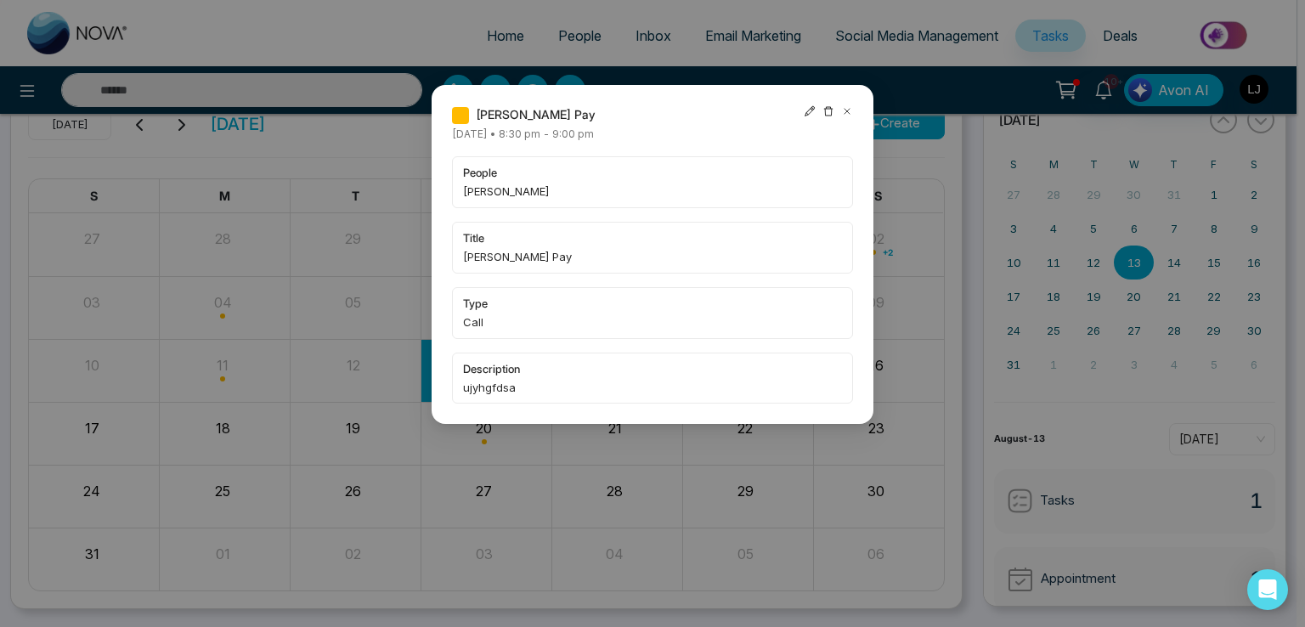
click at [806, 107] on icon at bounding box center [810, 111] width 12 height 12
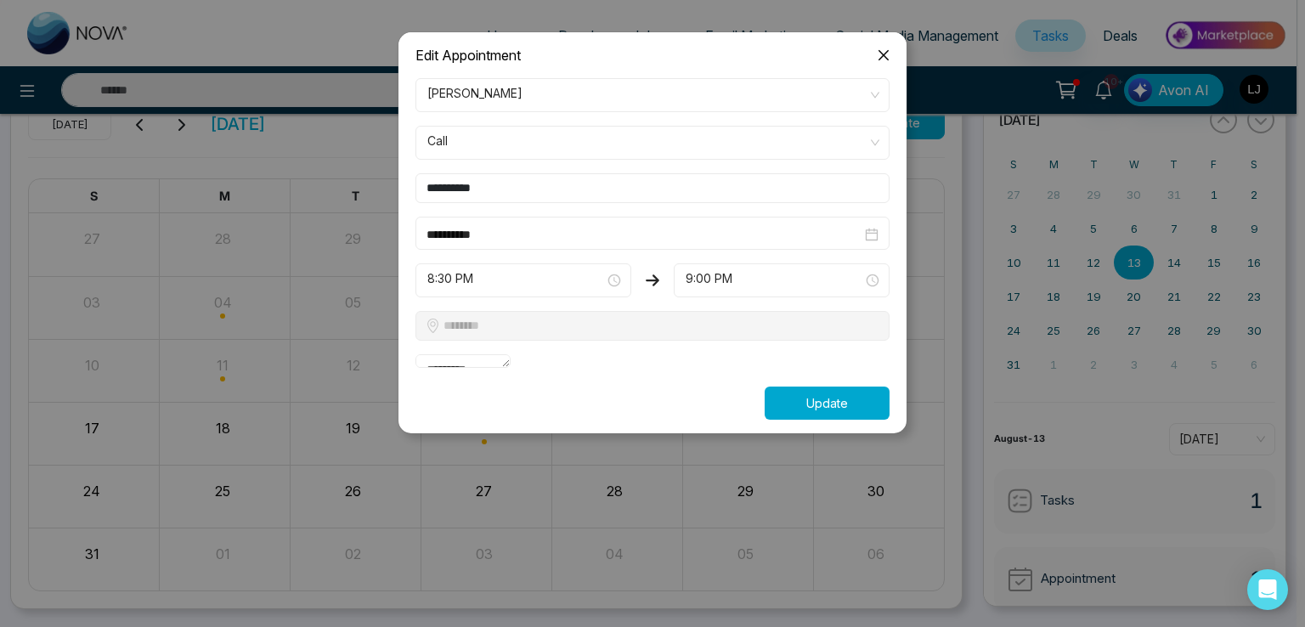
click at [812, 420] on button "Update" at bounding box center [827, 403] width 125 height 33
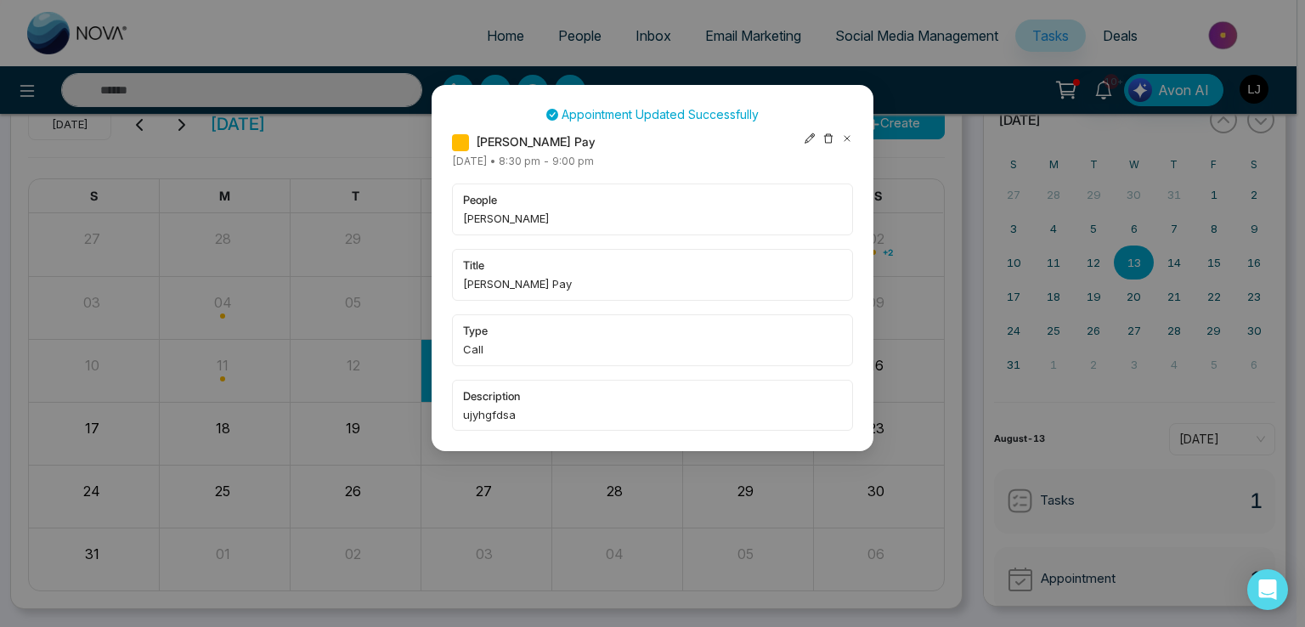
click at [846, 133] on icon at bounding box center [847, 139] width 12 height 12
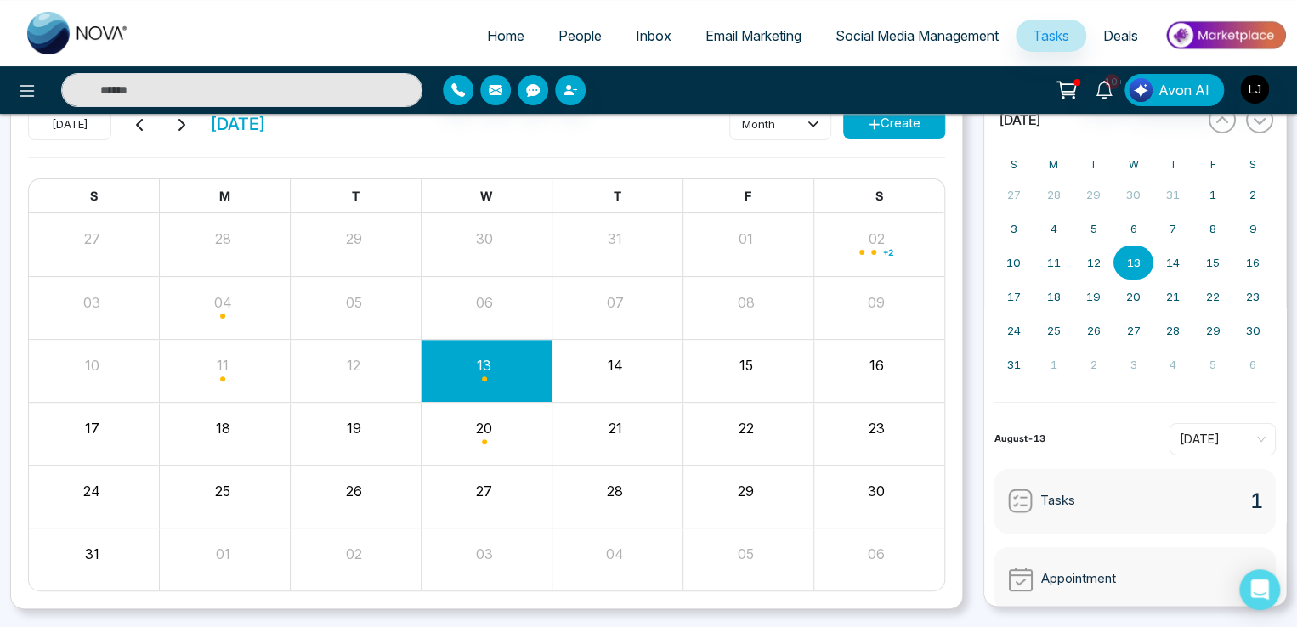
click at [481, 382] on div "Month View" at bounding box center [486, 370] width 131 height 41
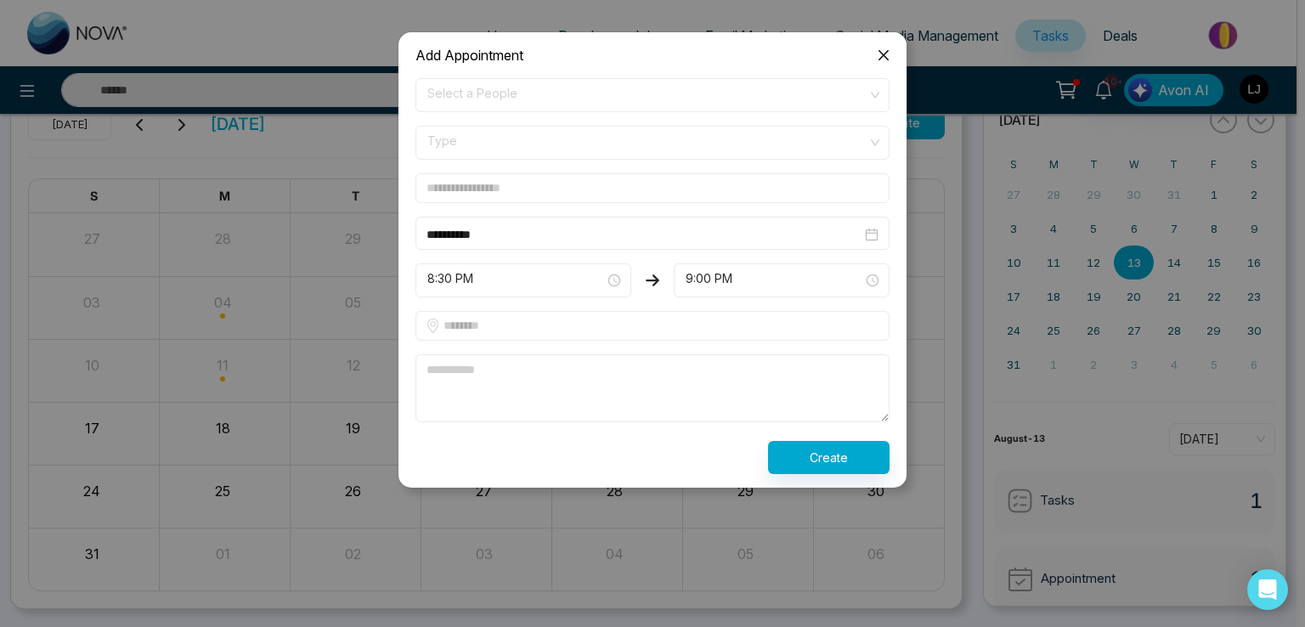
click at [881, 49] on icon "close" at bounding box center [884, 55] width 14 height 14
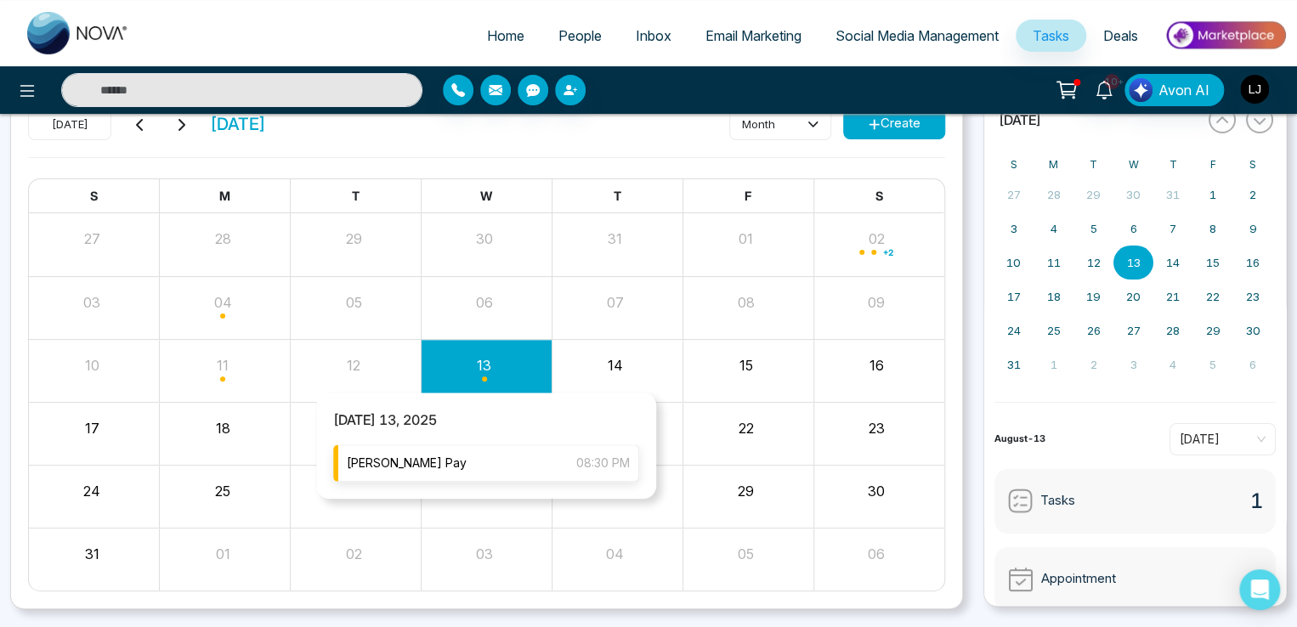
click at [435, 460] on div "Lokesh Pay 08:30 PM" at bounding box center [486, 463] width 306 height 37
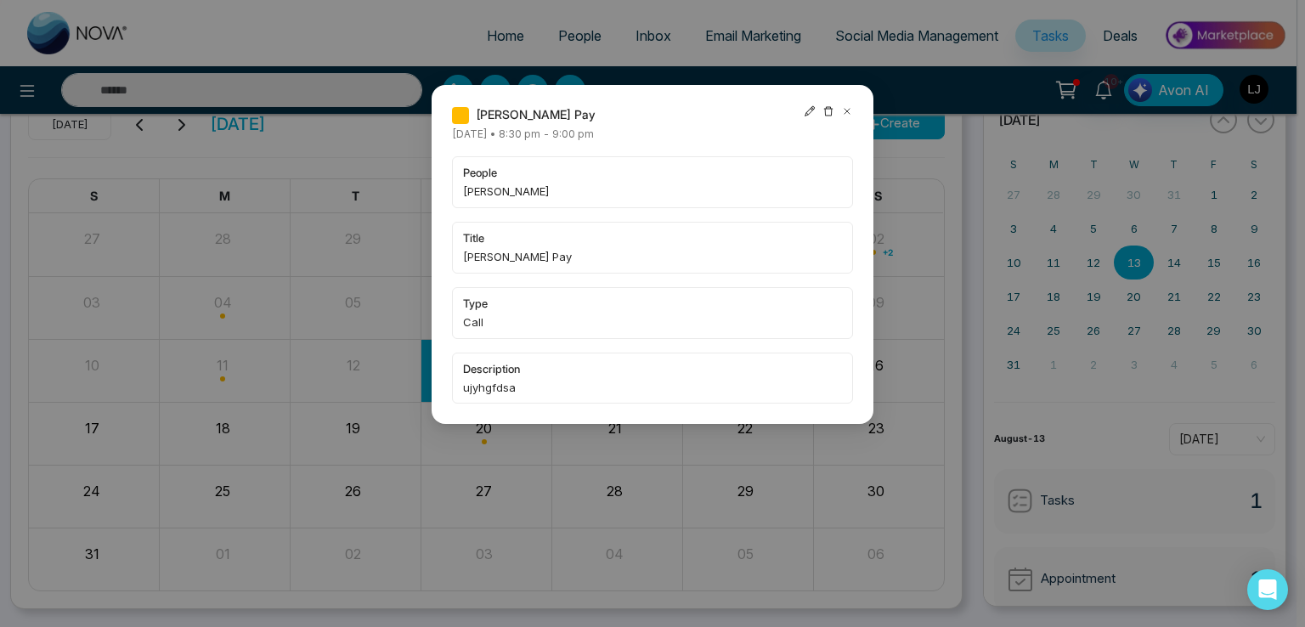
click at [809, 105] on icon at bounding box center [810, 111] width 12 height 12
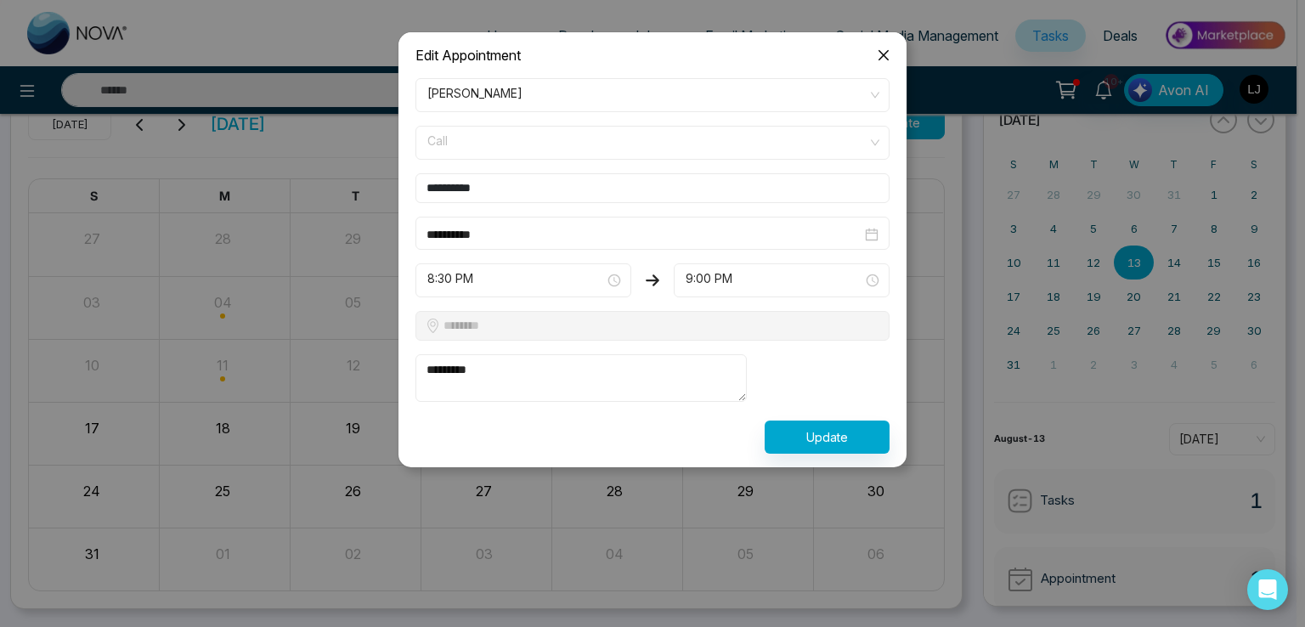
click at [491, 145] on span "Call" at bounding box center [653, 142] width 450 height 29
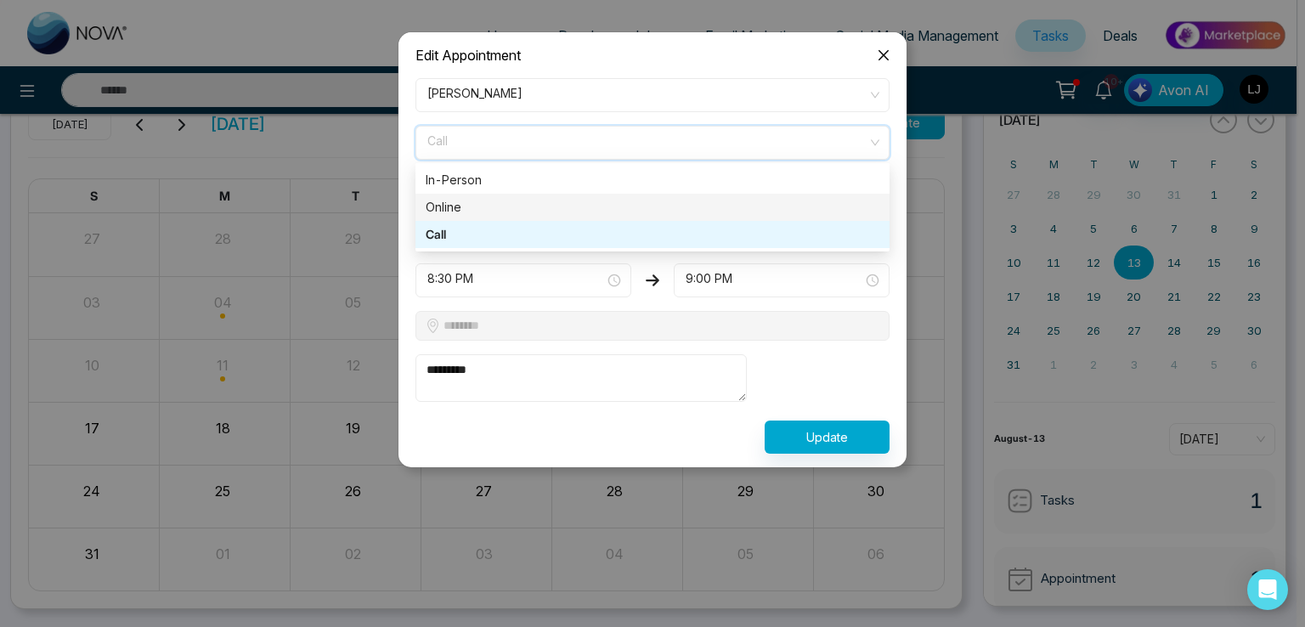
click at [491, 207] on div "Online" at bounding box center [653, 207] width 454 height 19
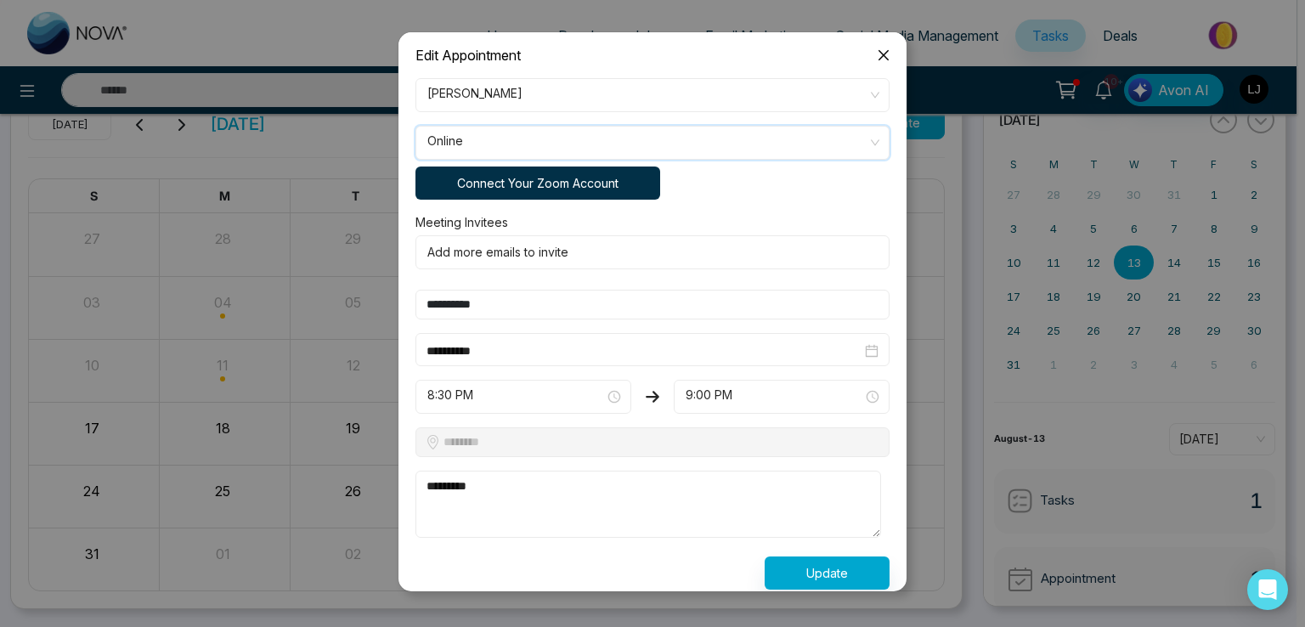
click at [578, 193] on button "Connect Your Zoom Account" at bounding box center [538, 183] width 245 height 33
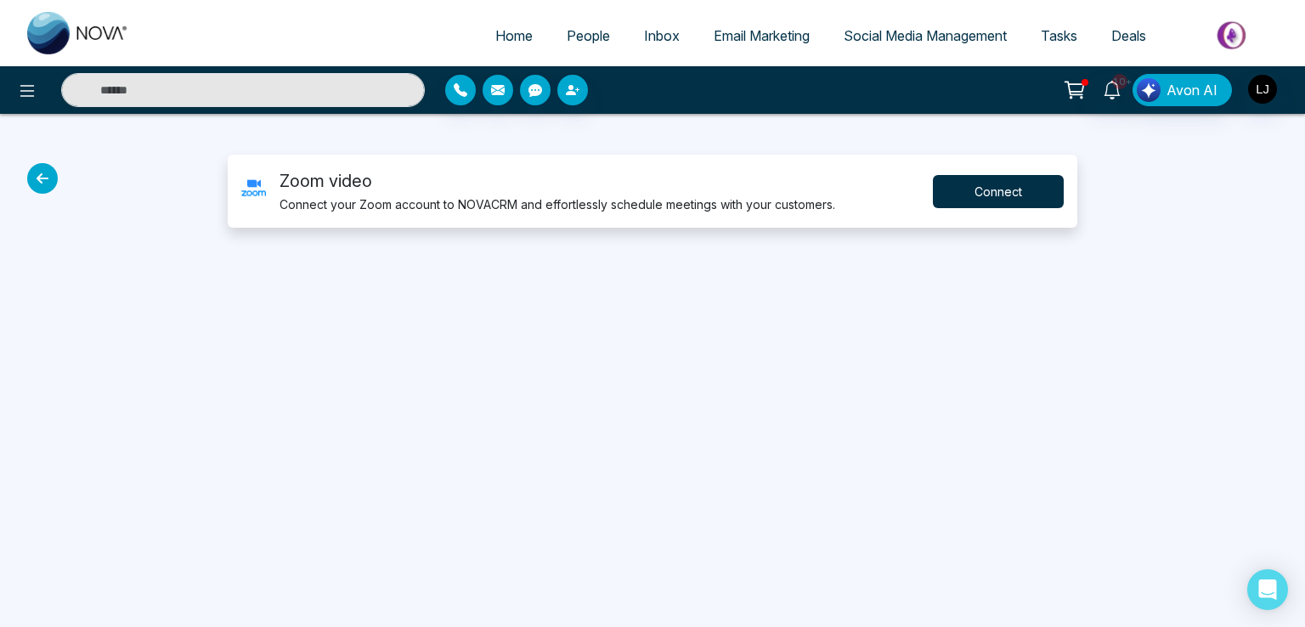
click at [994, 187] on button "Connect" at bounding box center [998, 191] width 131 height 33
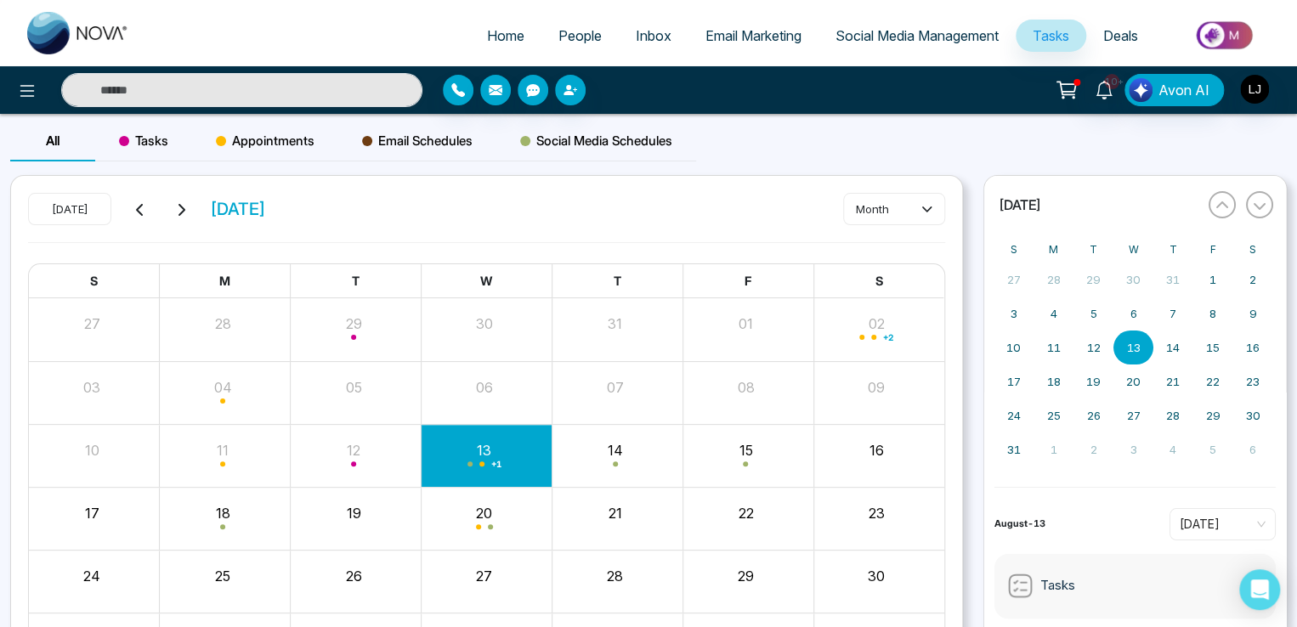
click at [265, 130] on div "Appointments" at bounding box center [265, 141] width 146 height 41
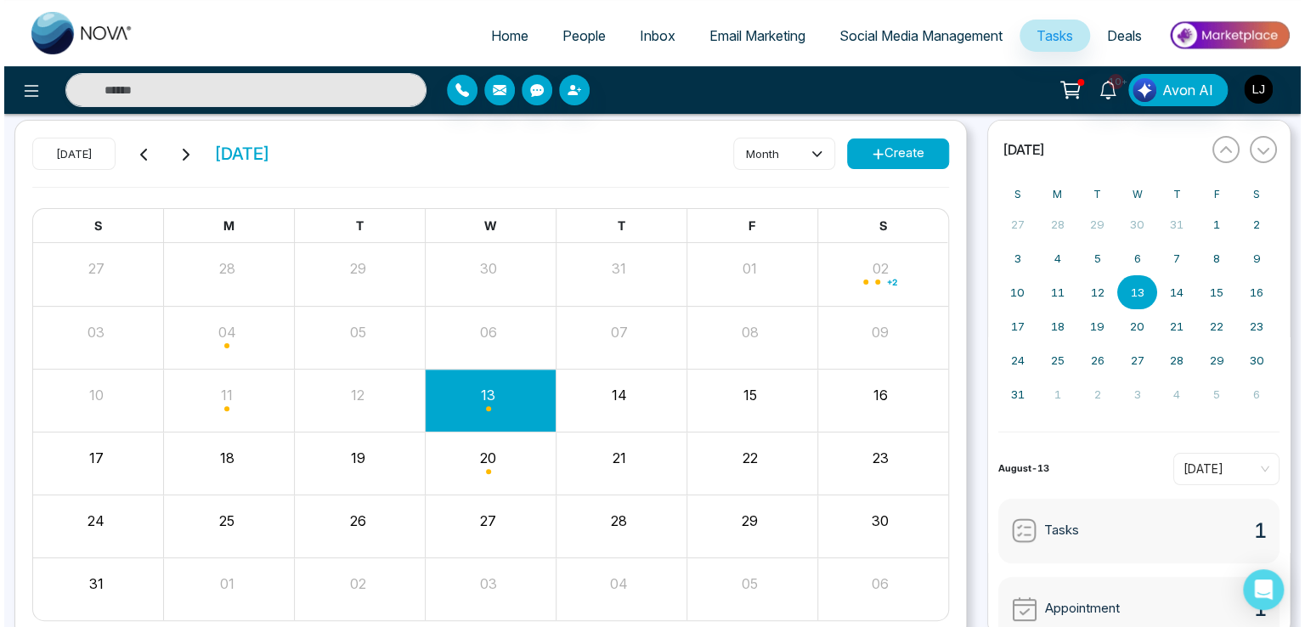
scroll to position [85, 0]
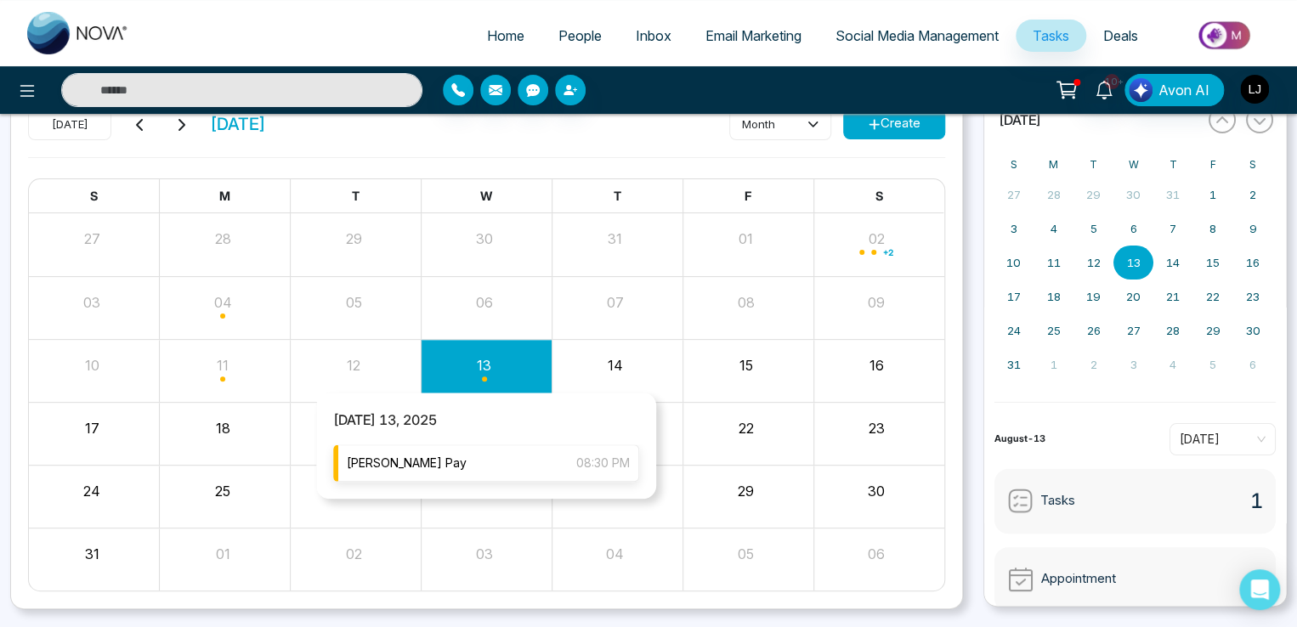
click at [445, 460] on div "Lokesh Pay 08:30 PM" at bounding box center [486, 463] width 306 height 37
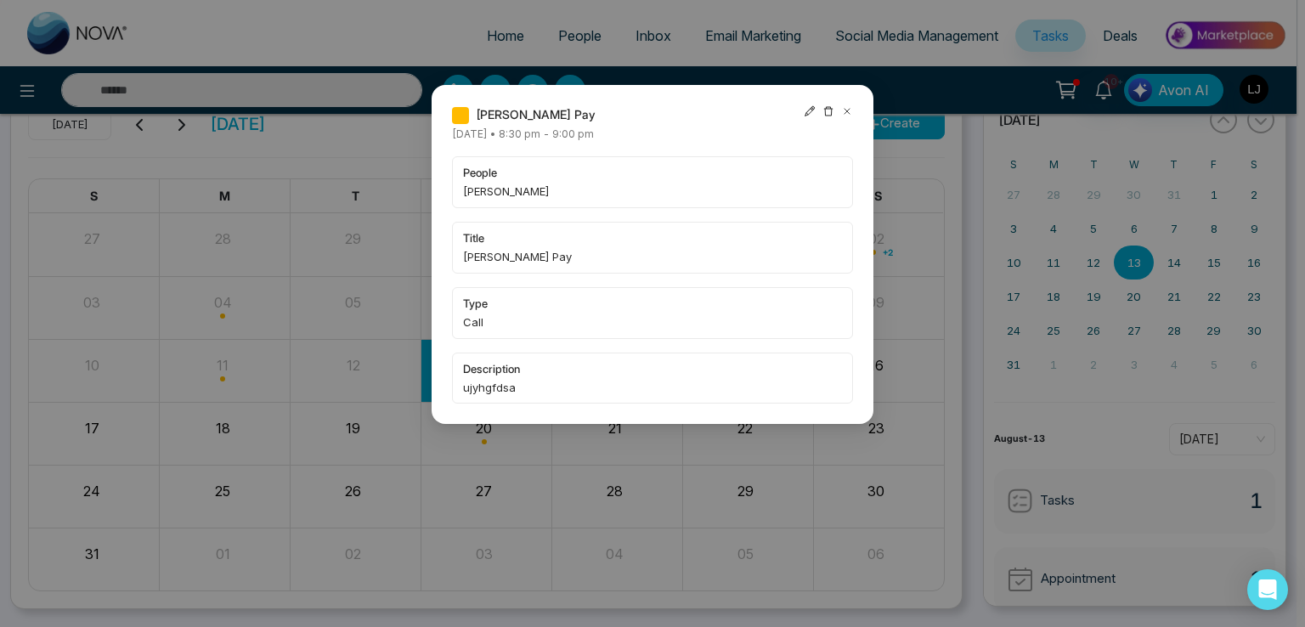
click at [809, 113] on icon at bounding box center [810, 111] width 10 height 10
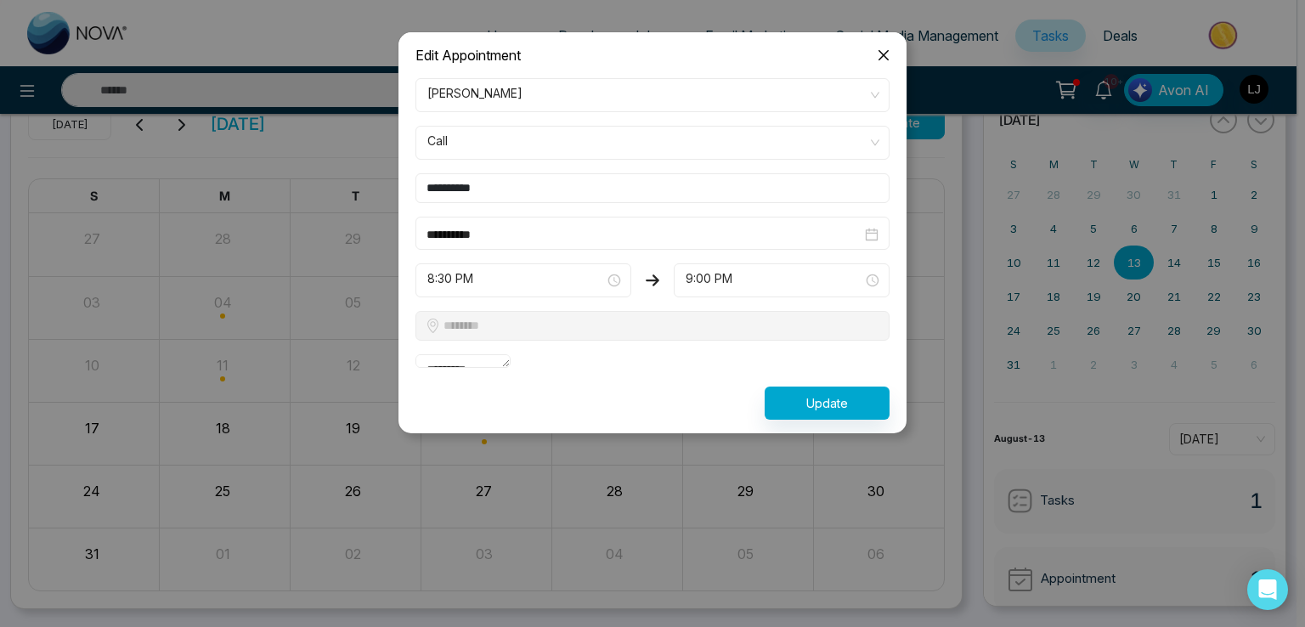
click at [474, 149] on span "Call" at bounding box center [653, 142] width 450 height 29
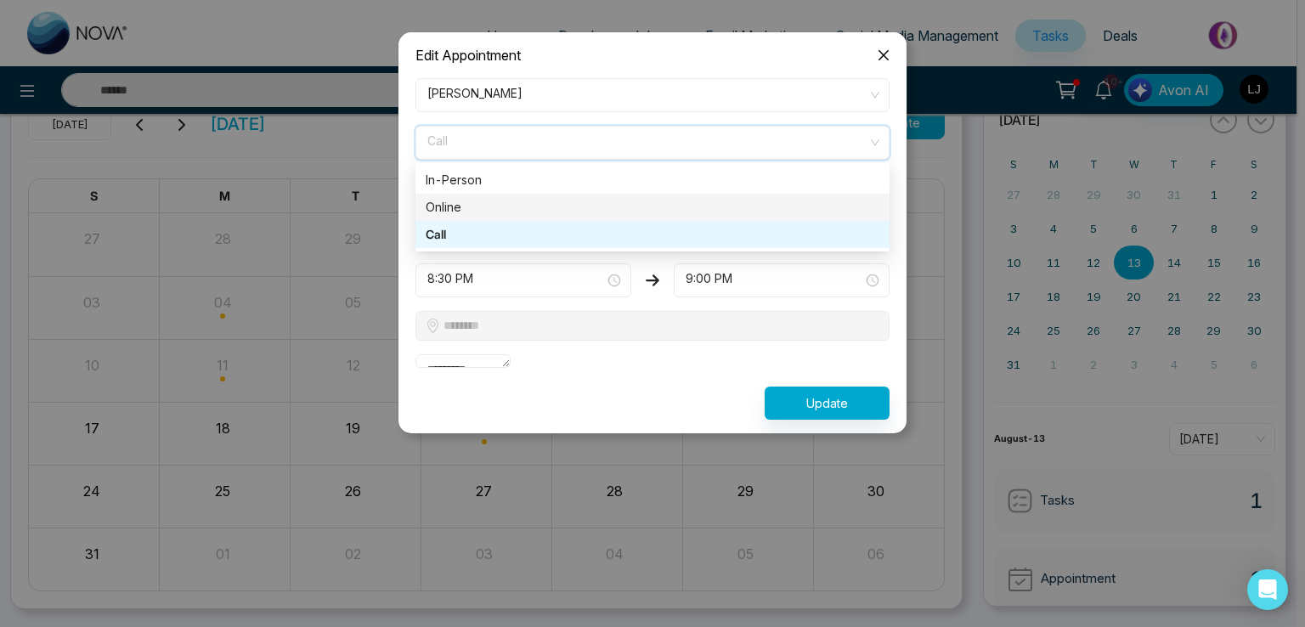
click at [473, 201] on div "Online" at bounding box center [653, 207] width 454 height 19
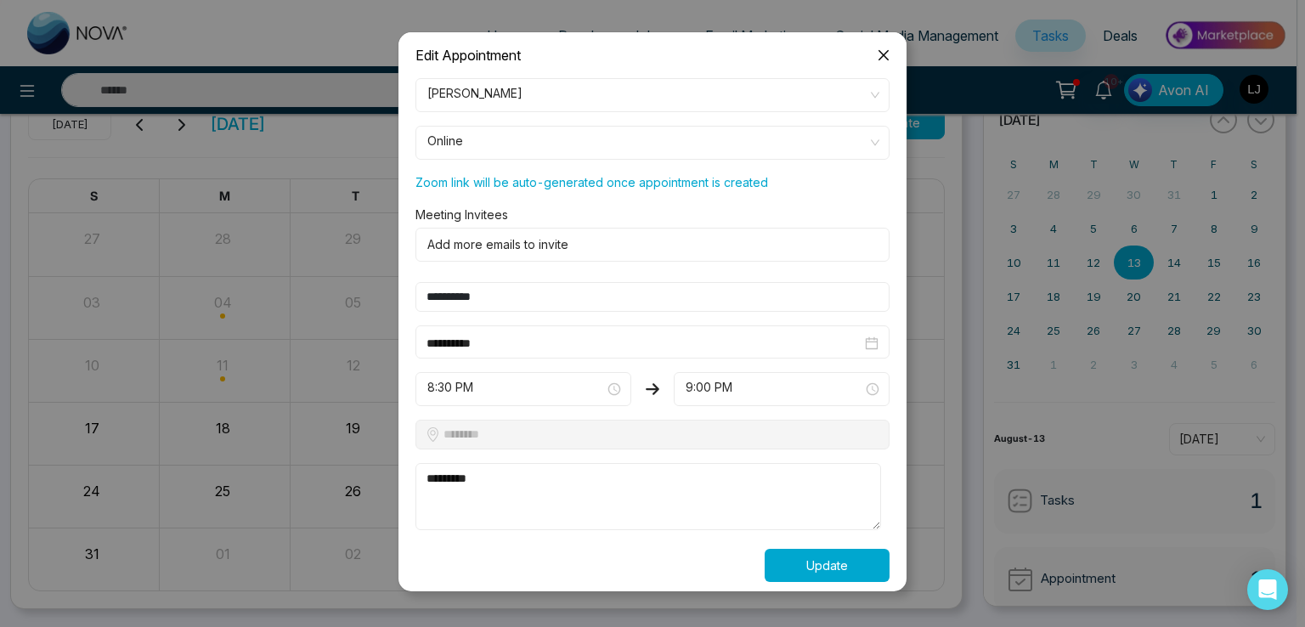
click at [833, 570] on button "Update" at bounding box center [827, 565] width 125 height 33
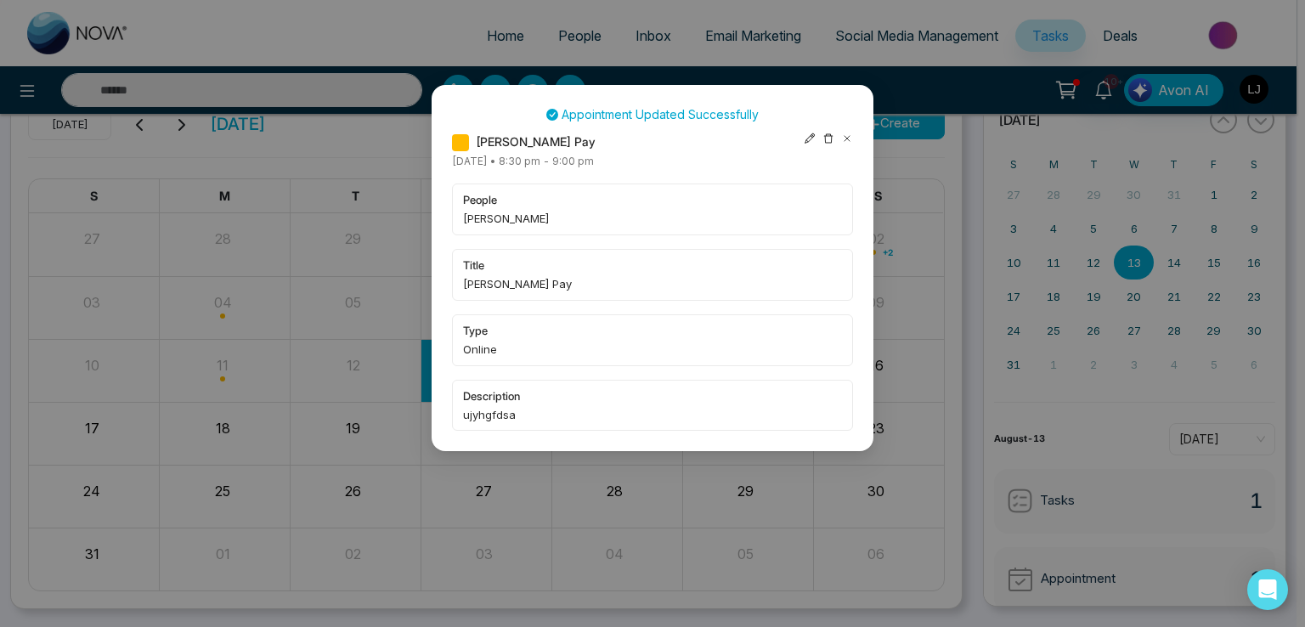
click at [802, 144] on div "Lokesh Pay" at bounding box center [652, 142] width 401 height 19
click at [804, 141] on icon at bounding box center [810, 139] width 12 height 12
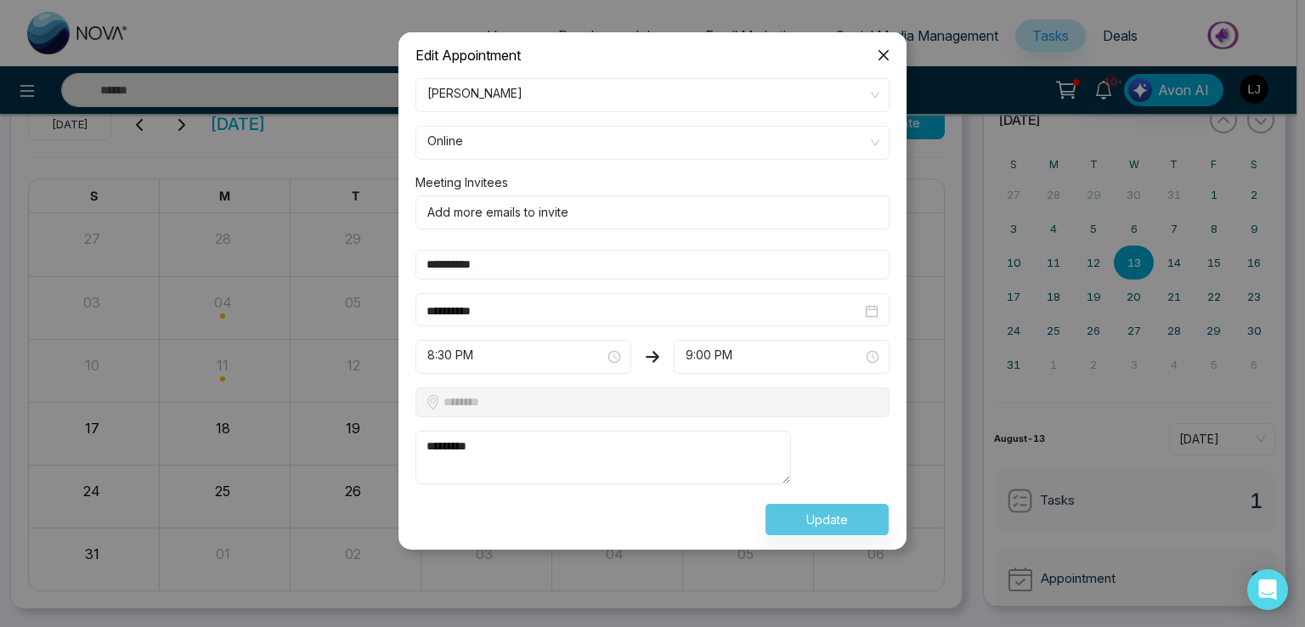
click at [885, 45] on span "Close" at bounding box center [884, 55] width 46 height 46
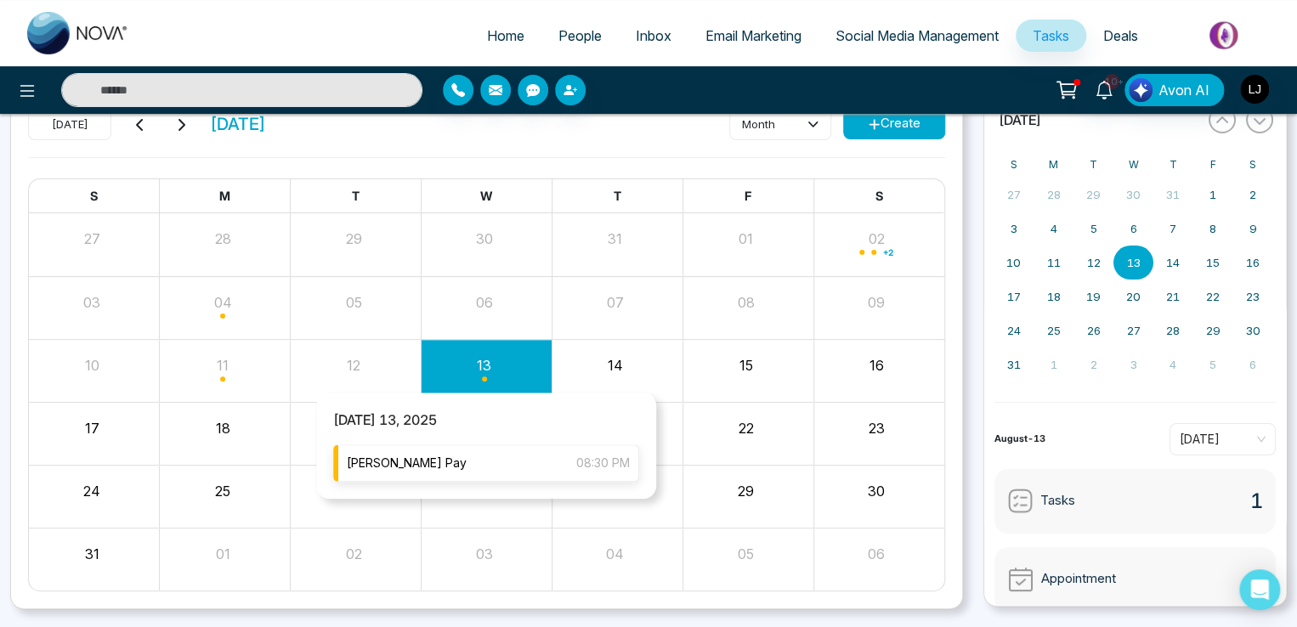
click at [456, 452] on div "Lokesh Pay 08:30 PM" at bounding box center [486, 463] width 306 height 37
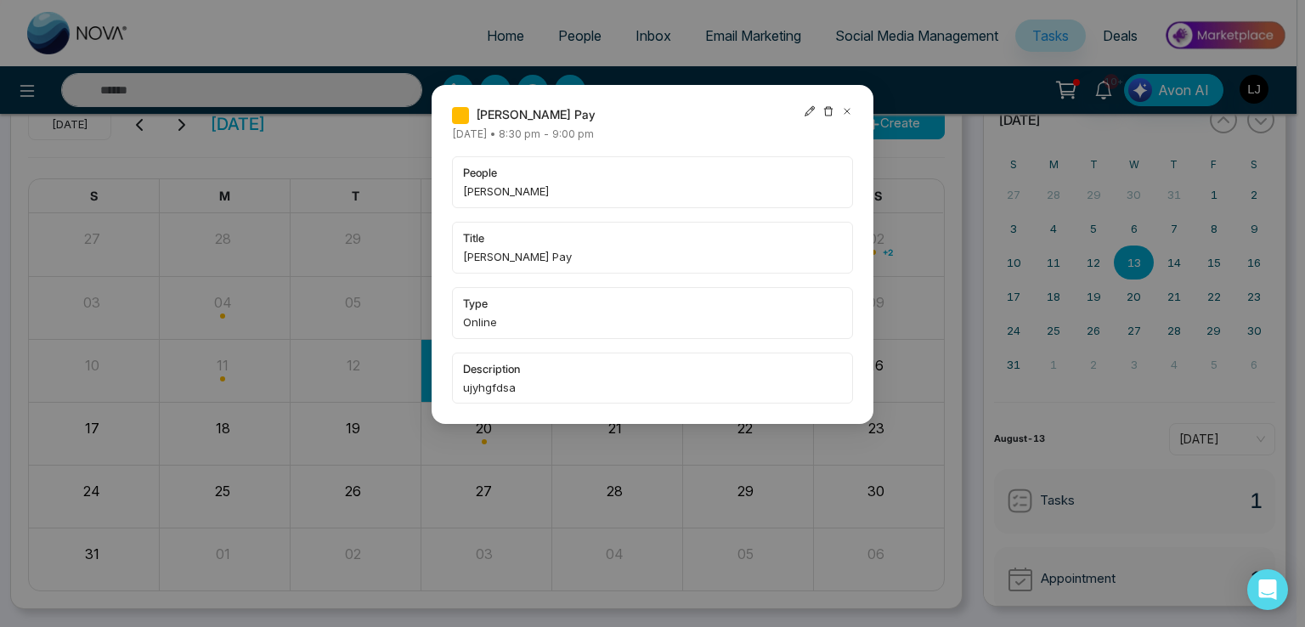
click at [805, 108] on icon at bounding box center [810, 111] width 12 height 12
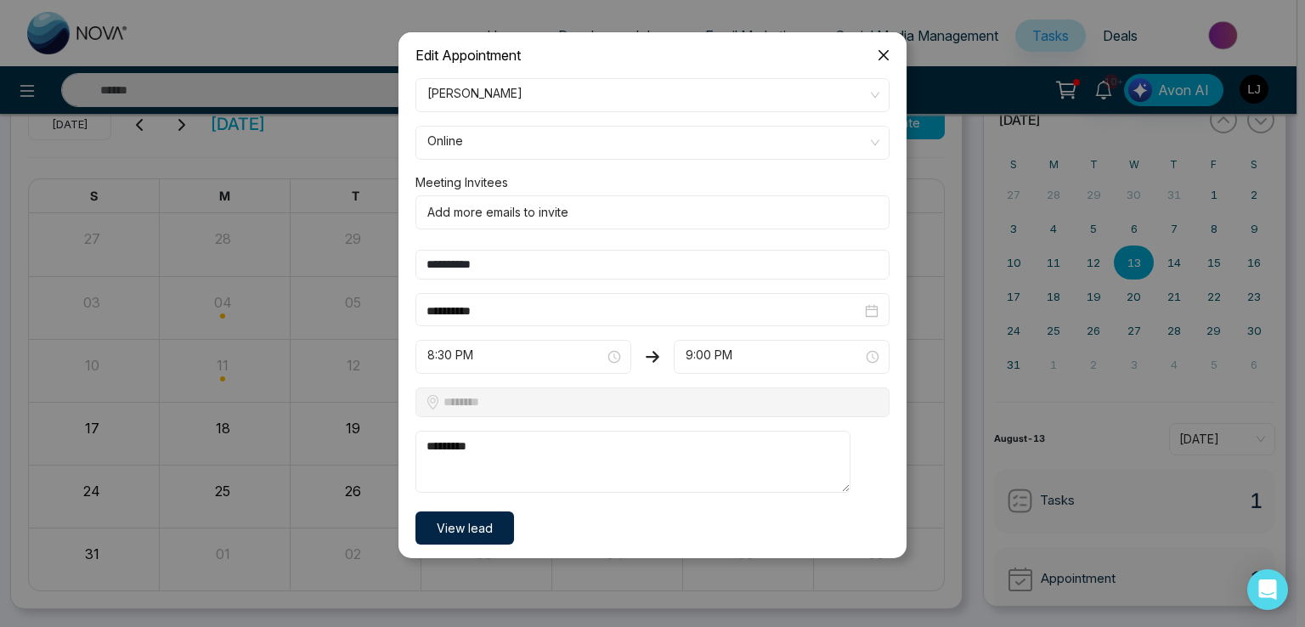
click at [483, 529] on button "View lead" at bounding box center [465, 528] width 99 height 33
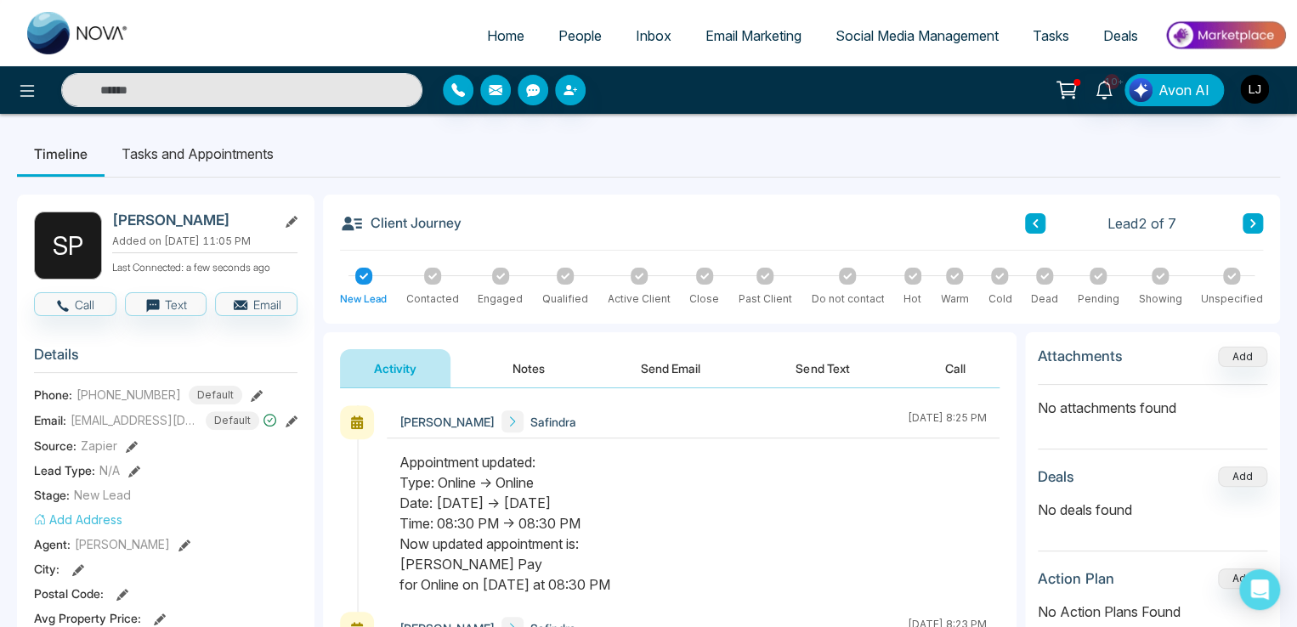
click at [1051, 37] on span "Tasks" at bounding box center [1051, 35] width 37 height 17
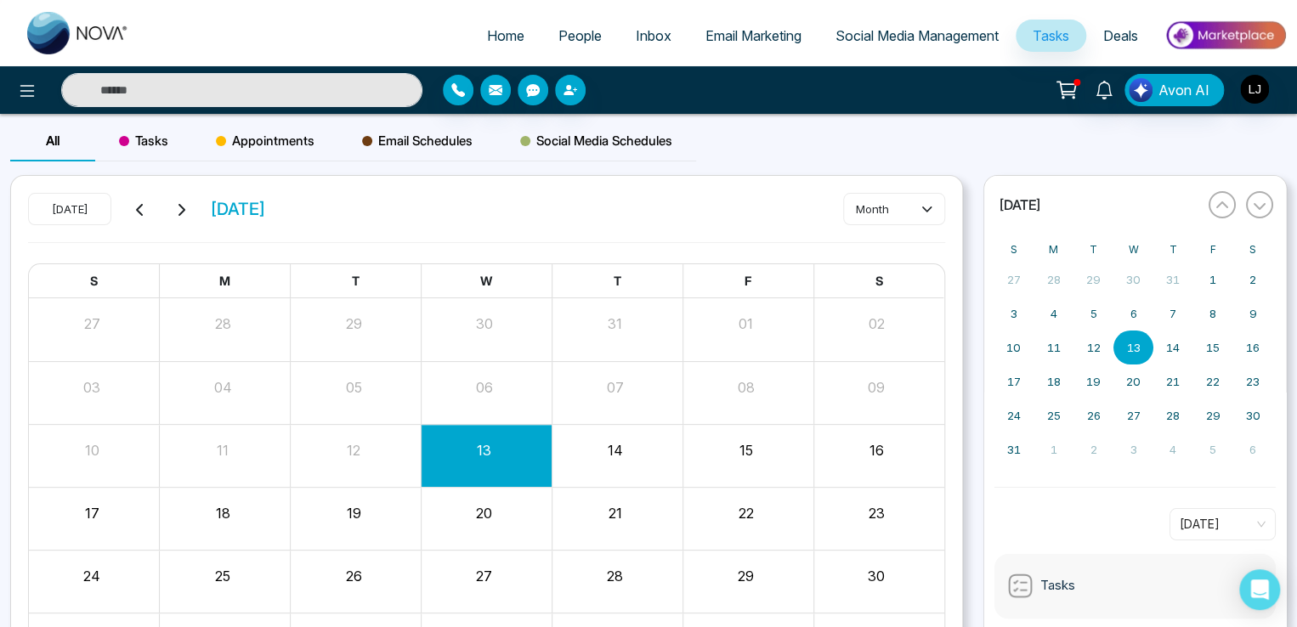
click at [269, 144] on span "Appointments" at bounding box center [265, 141] width 99 height 20
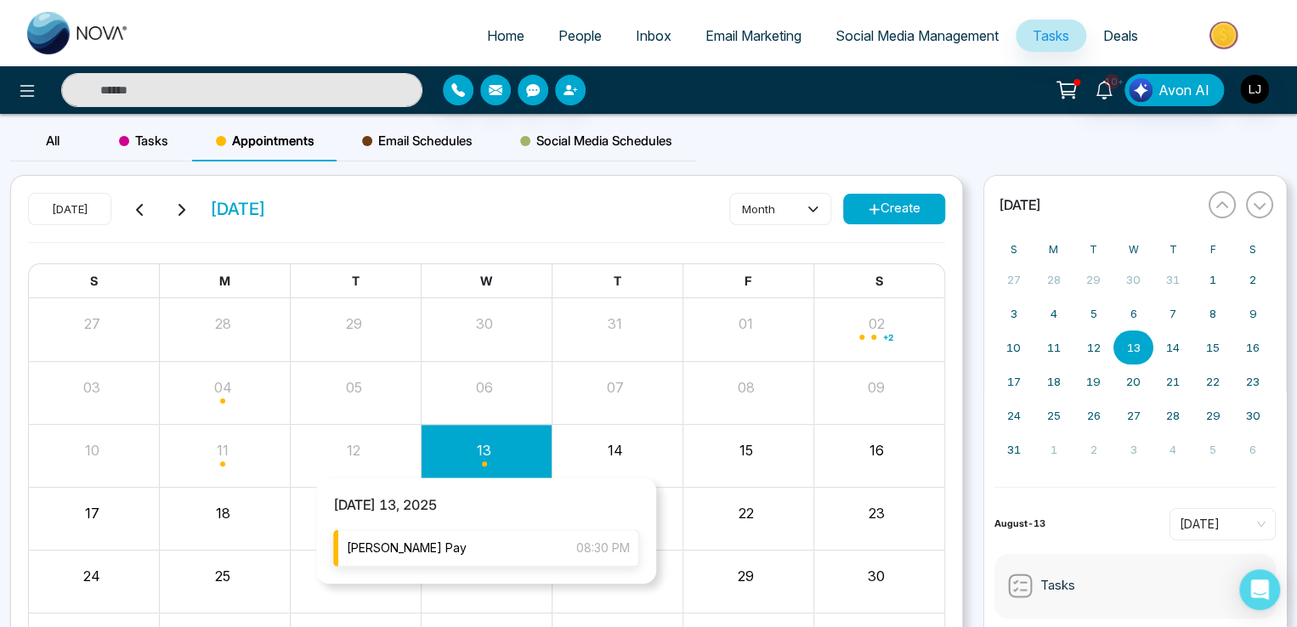
click at [439, 543] on div "Lokesh Pay 08:30 PM" at bounding box center [486, 547] width 306 height 37
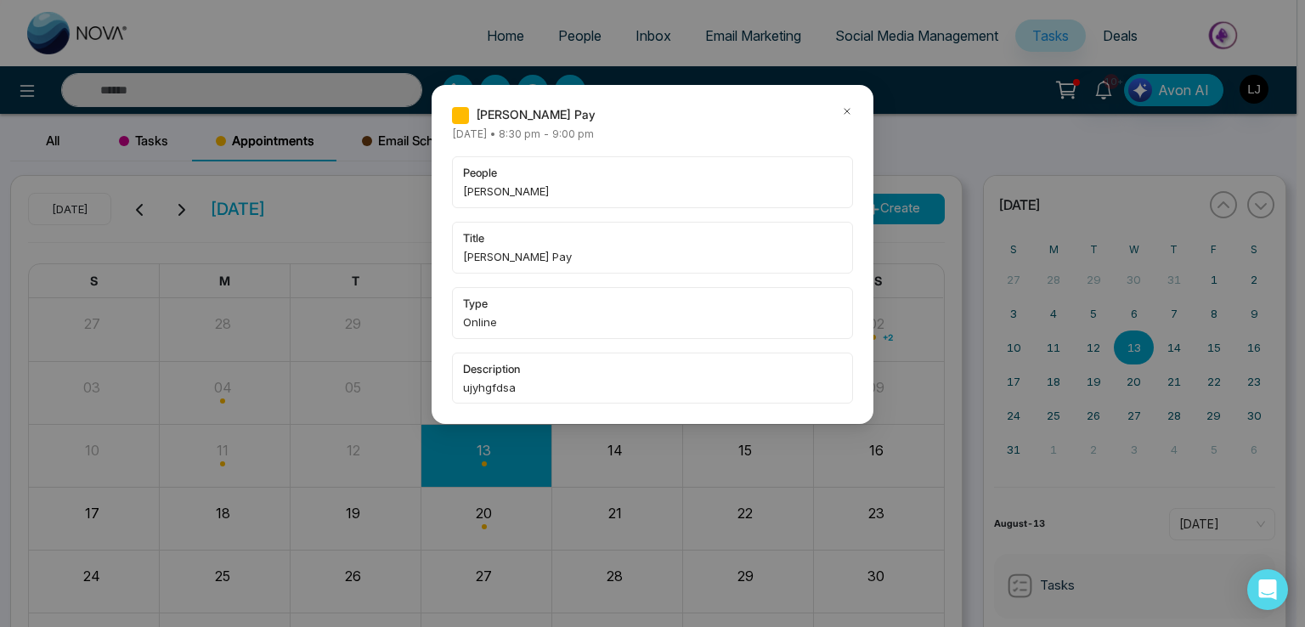
click at [843, 109] on icon at bounding box center [847, 111] width 12 height 12
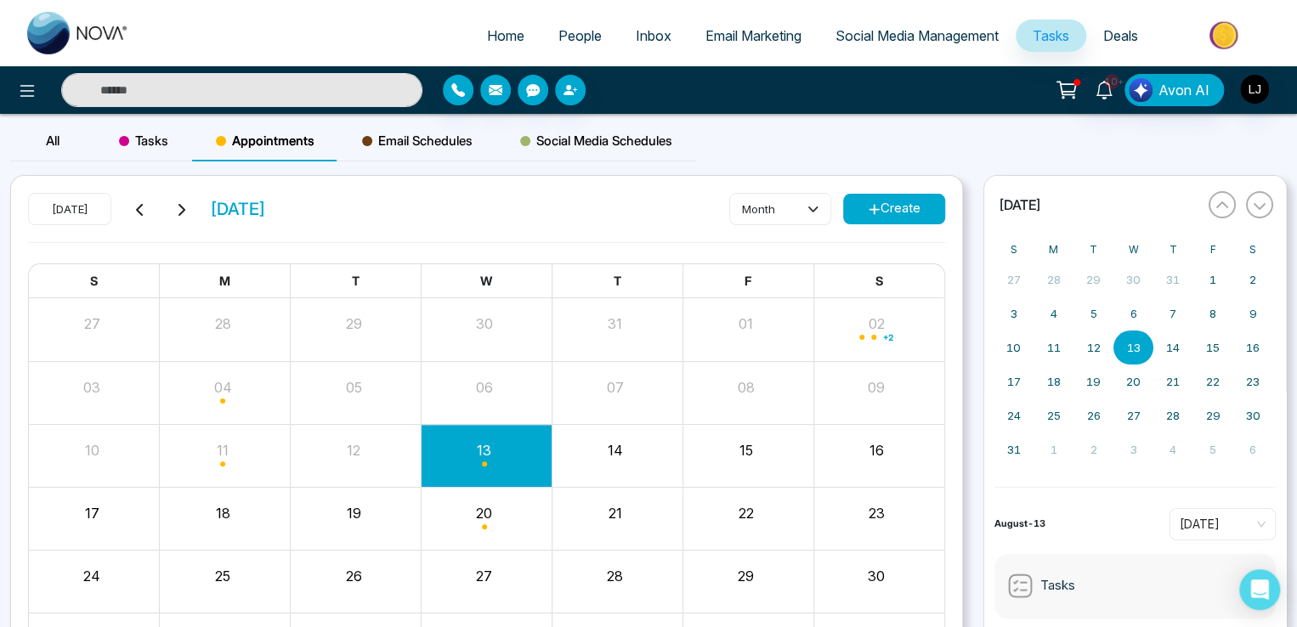
click at [840, 216] on div "month Create" at bounding box center [837, 209] width 216 height 32
click at [879, 206] on button "Create" at bounding box center [894, 209] width 102 height 31
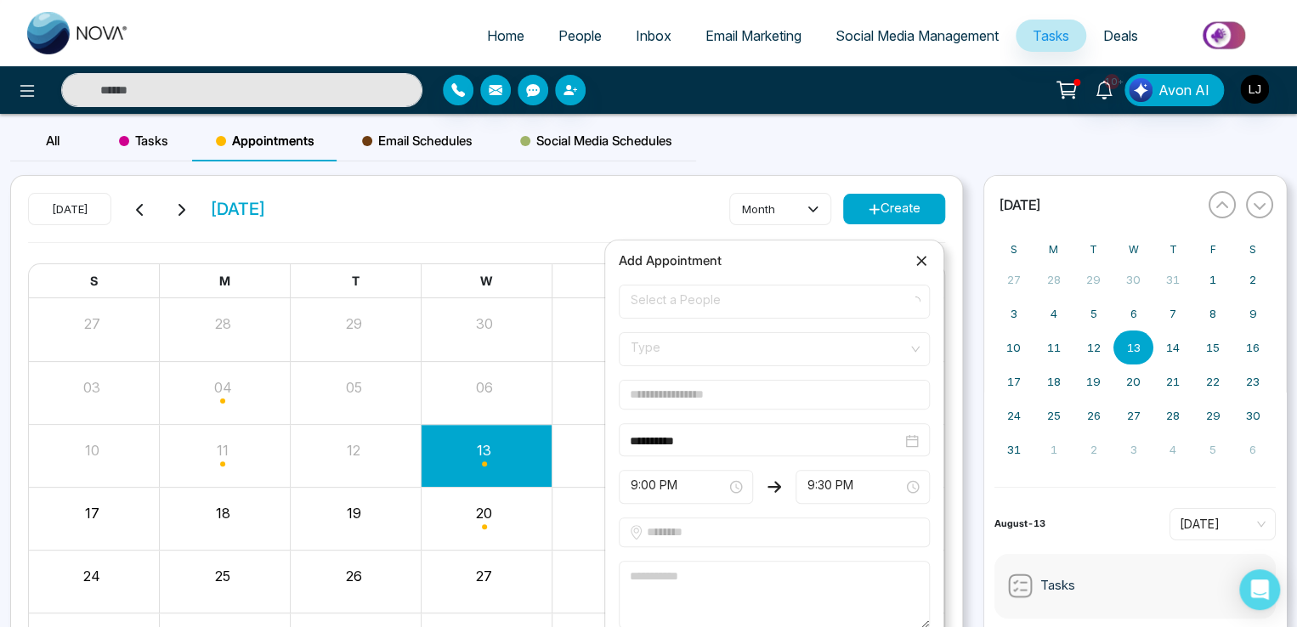
click at [699, 304] on span "Select a People" at bounding box center [774, 301] width 287 height 29
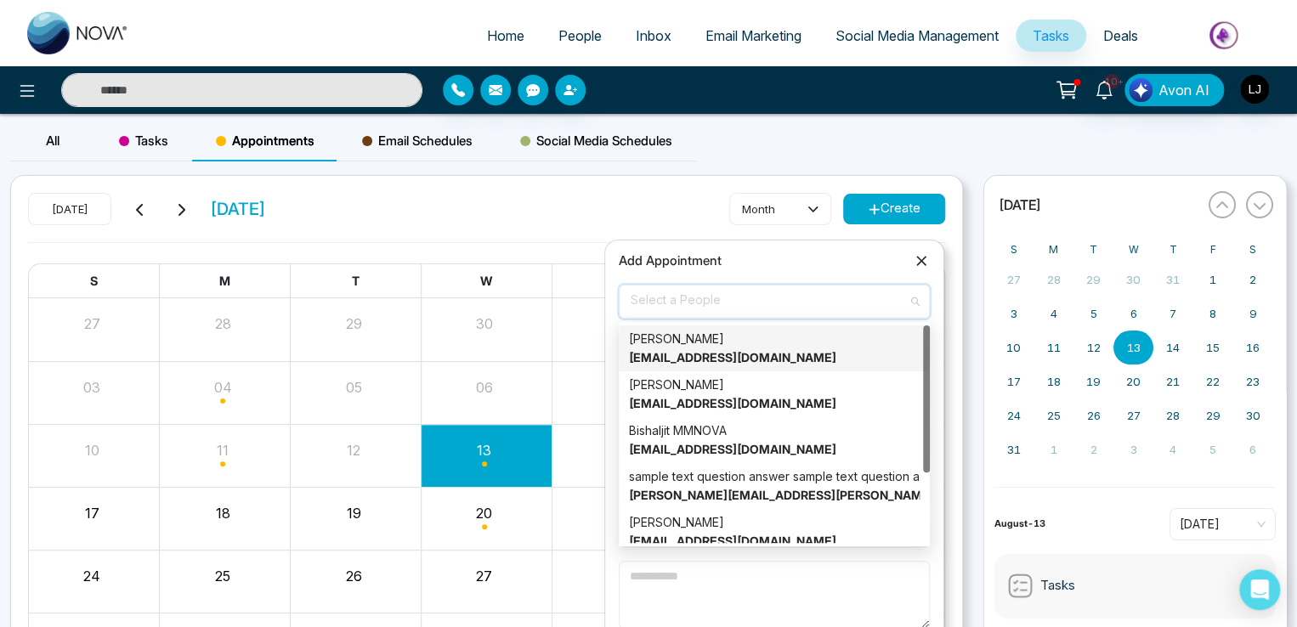
click at [687, 365] on div "Vijay vijaykumarjagale@gmail.com" at bounding box center [774, 348] width 291 height 37
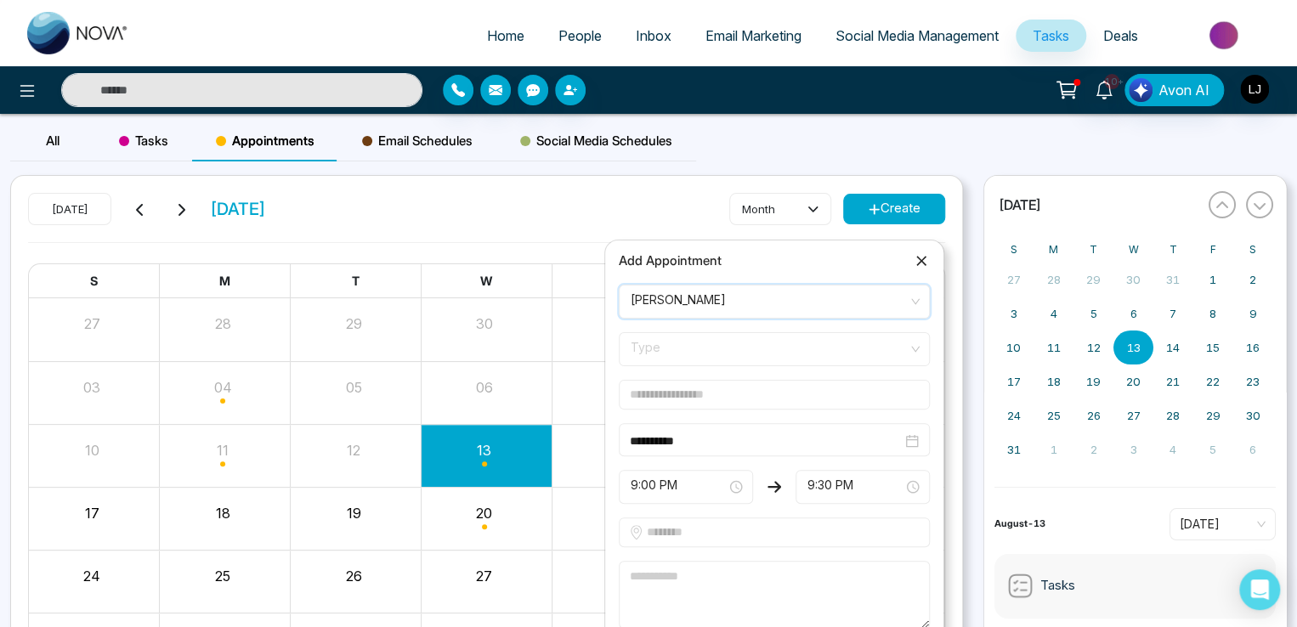
click at [690, 346] on span "Type" at bounding box center [774, 349] width 287 height 29
click at [677, 405] on div "Online" at bounding box center [774, 414] width 291 height 19
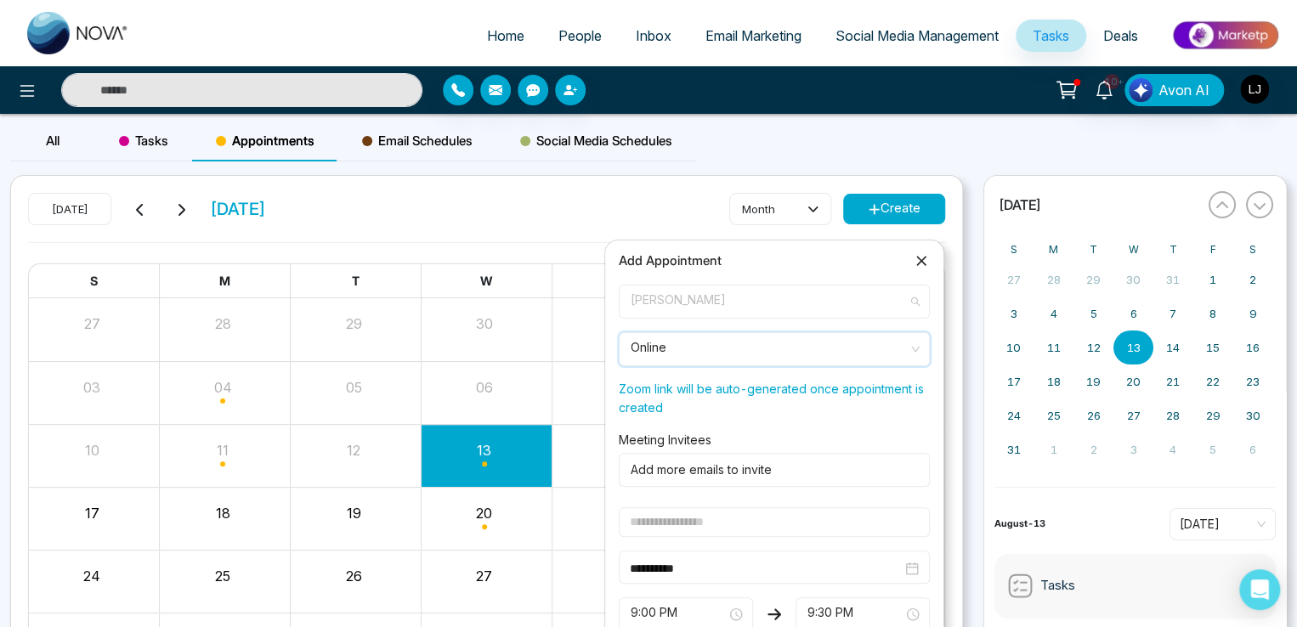
click at [689, 307] on div "Vijay vijaykumarjagale@gmail.com" at bounding box center [767, 312] width 272 height 51
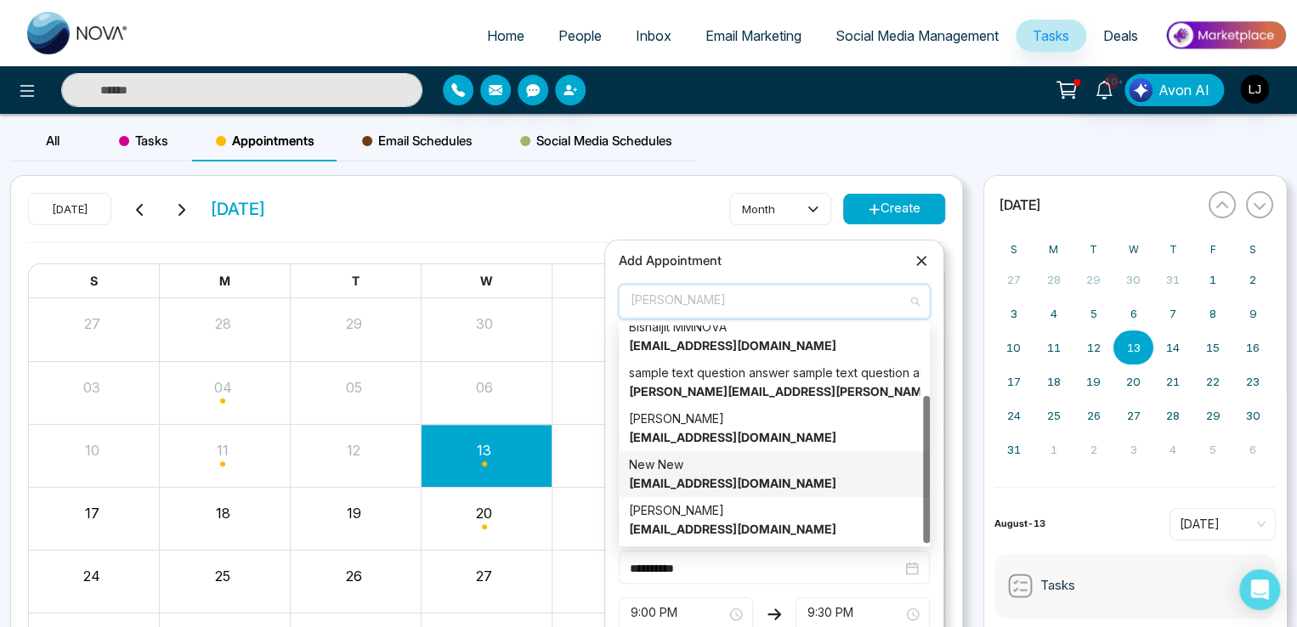
scroll to position [85, 0]
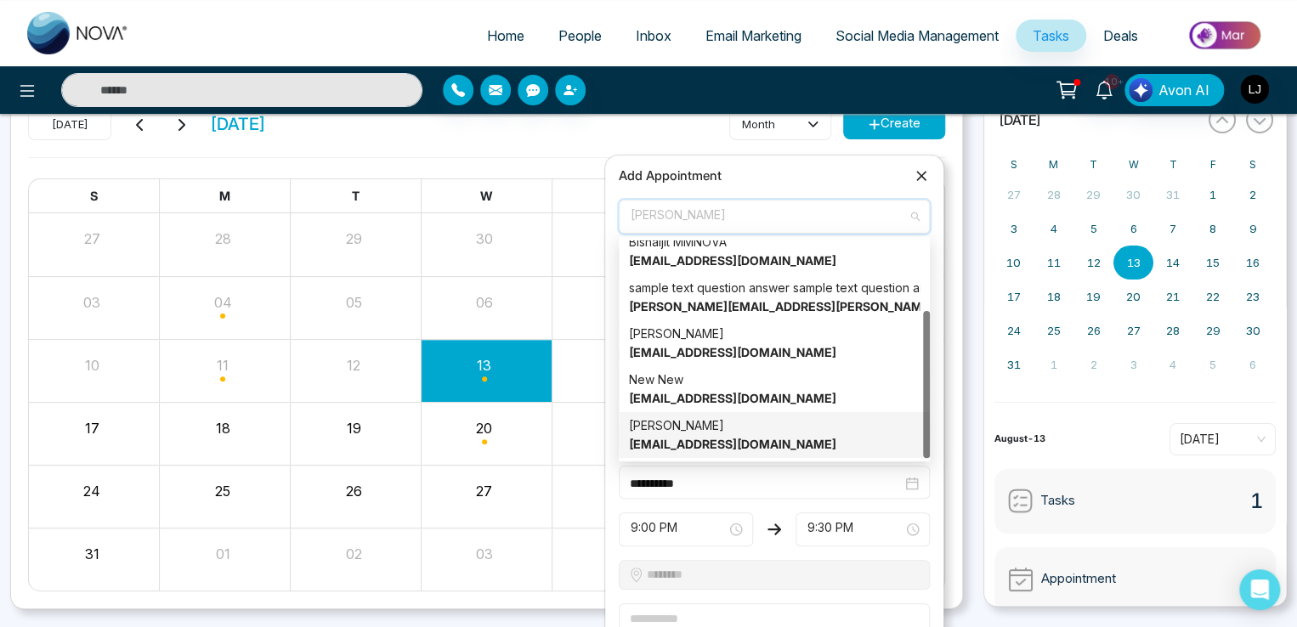
click at [705, 429] on div "Lokesh Kumar lokeshjoshi6454@gmail.com" at bounding box center [774, 434] width 291 height 37
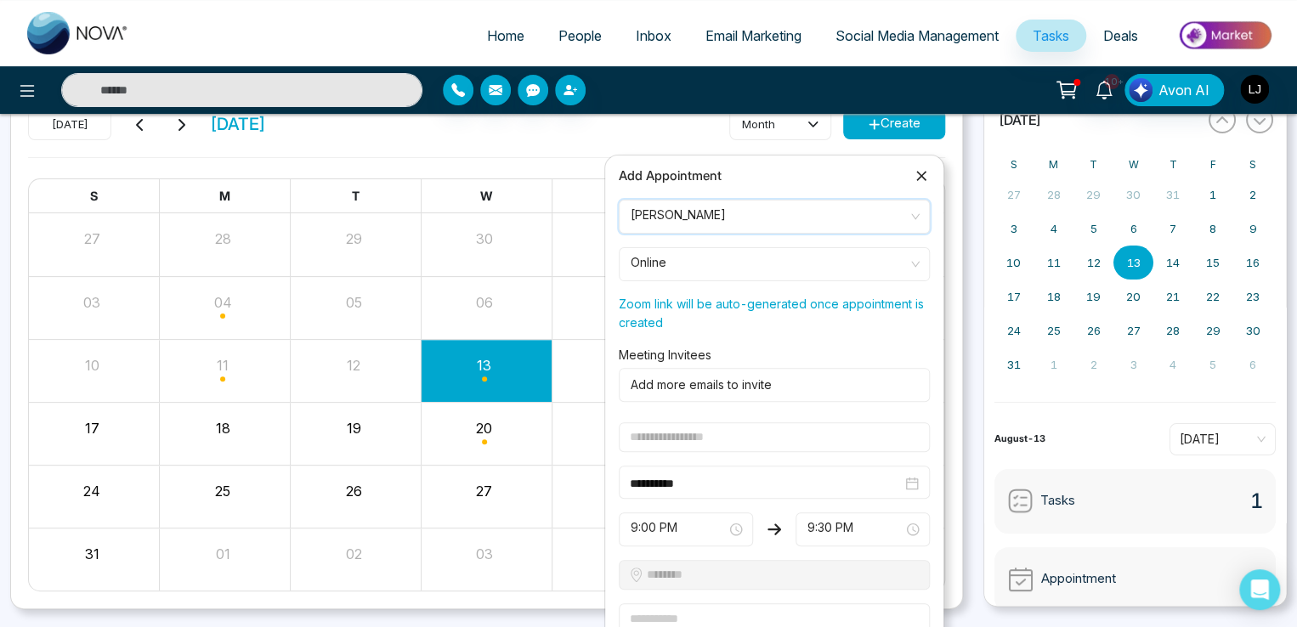
click at [683, 445] on input "text" at bounding box center [774, 437] width 311 height 30
type input "**********"
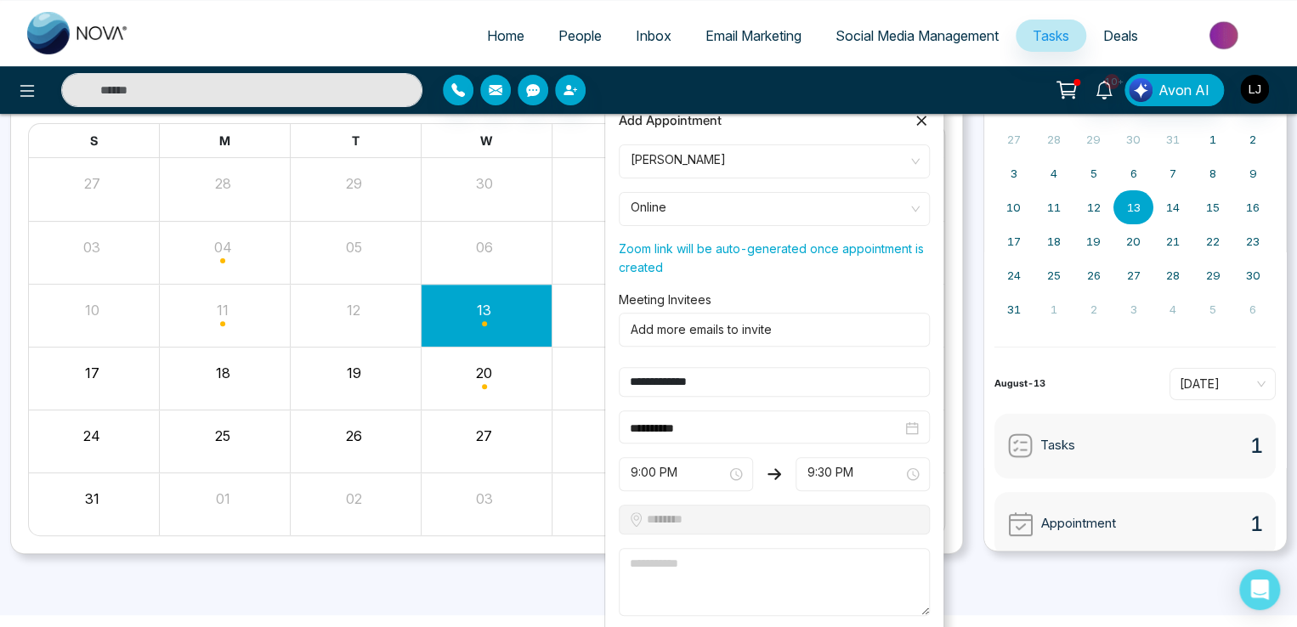
scroll to position [170, 0]
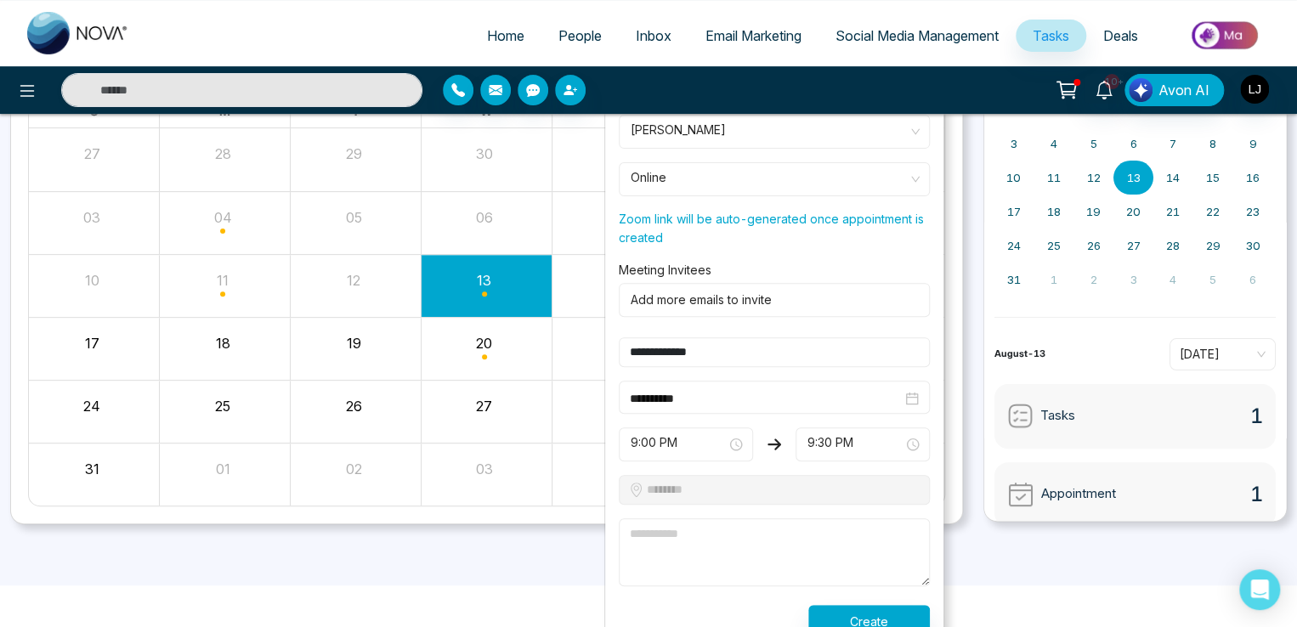
click at [713, 552] on textarea at bounding box center [774, 552] width 311 height 68
click at [840, 449] on span "9:30 PM" at bounding box center [862, 444] width 110 height 29
type textarea "*****"
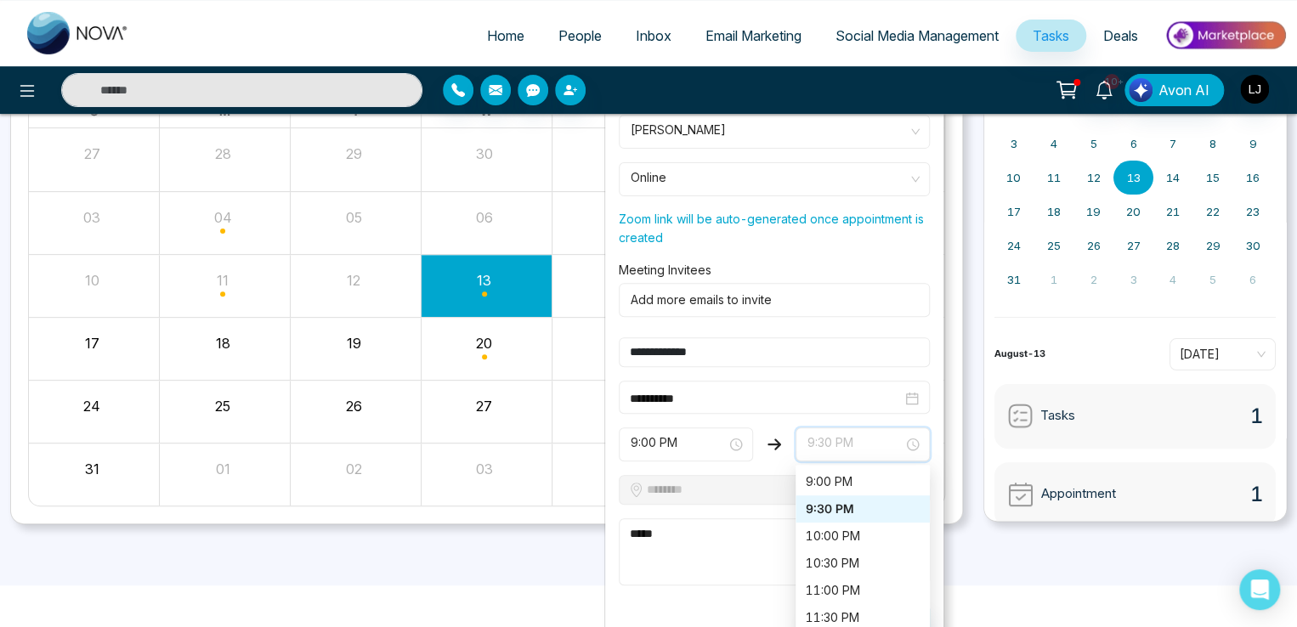
drag, startPoint x: 835, startPoint y: 569, endPoint x: 820, endPoint y: 497, distance: 73.0
click at [820, 497] on div "9:00 PM 9:30 PM 10:00 PM 10:30 PM 11:00 PM 11:30 PM" at bounding box center [863, 549] width 134 height 163
click at [842, 532] on div "10:00 PM" at bounding box center [863, 536] width 114 height 19
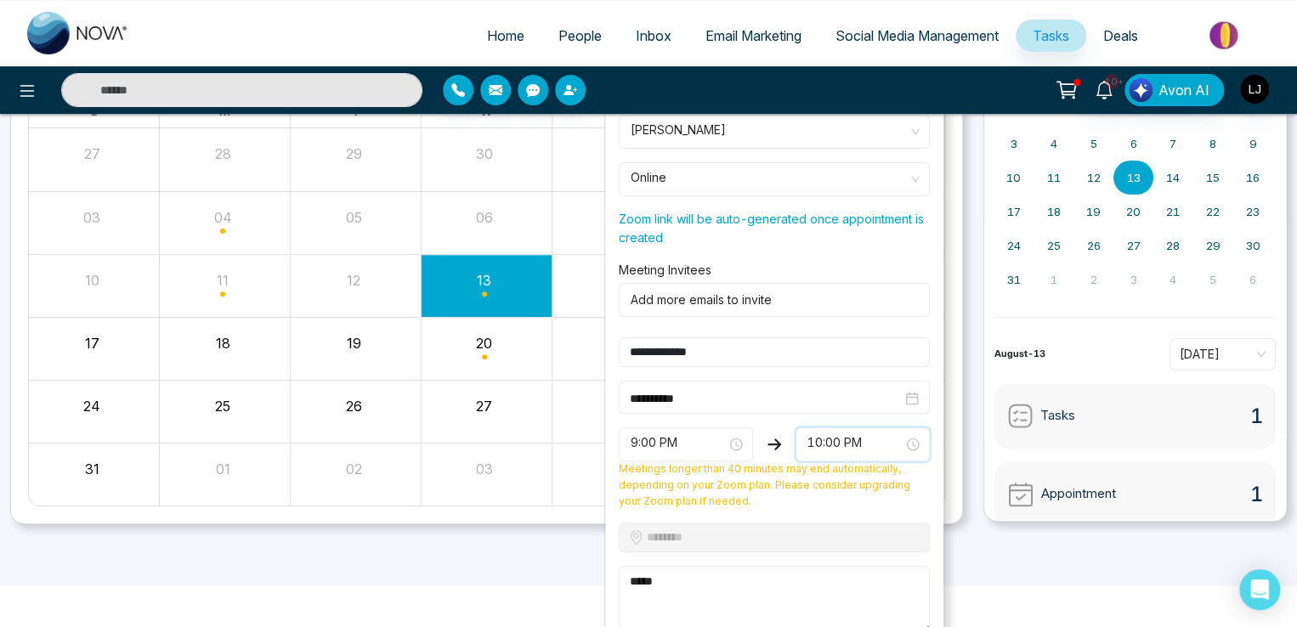
click at [699, 447] on span "9:00 PM" at bounding box center [686, 444] width 110 height 29
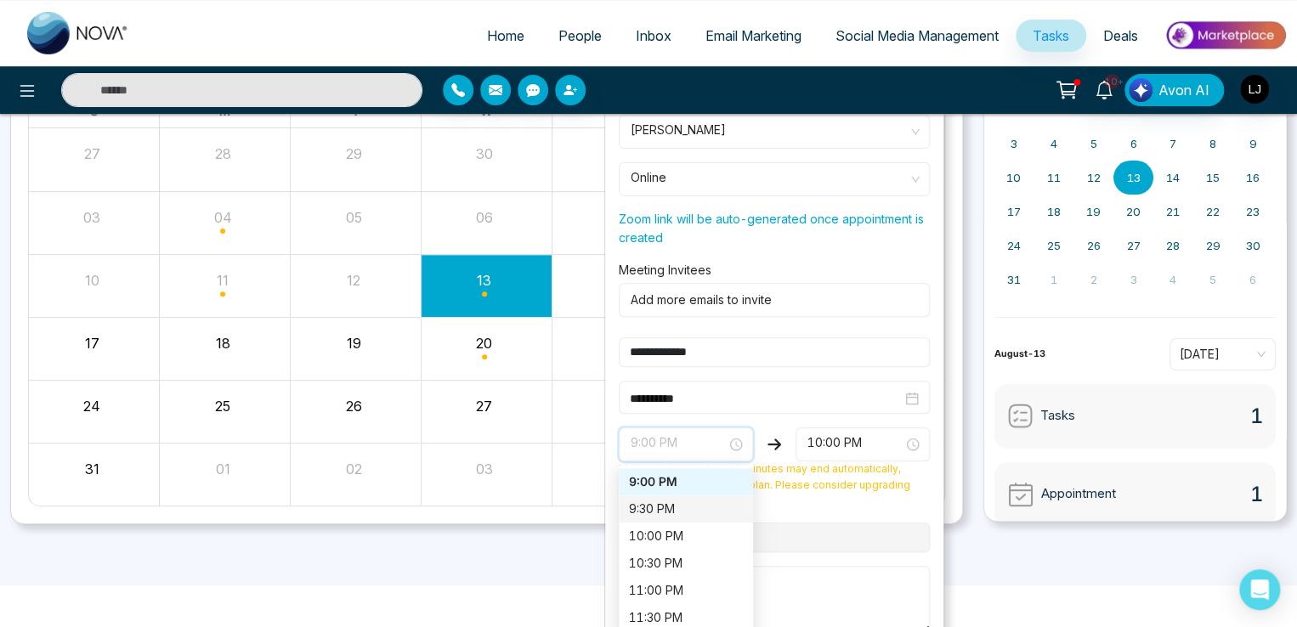
click at [656, 511] on div "9:30 PM" at bounding box center [686, 509] width 114 height 19
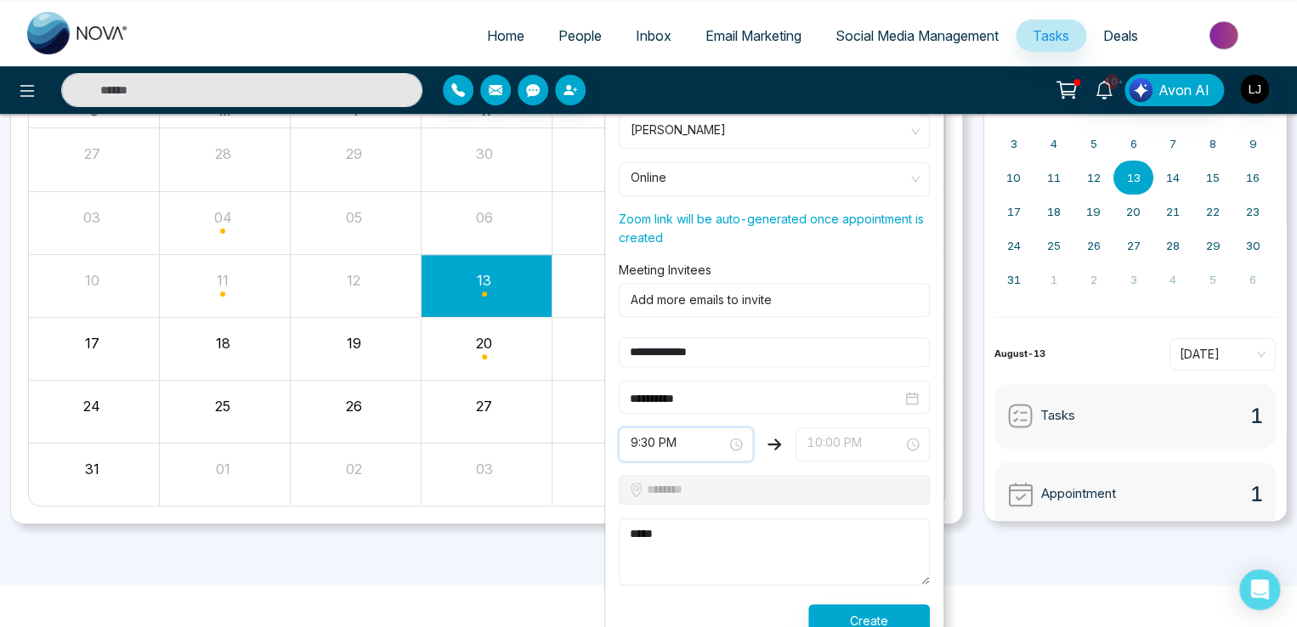
click at [823, 443] on span "10:00 PM" at bounding box center [862, 444] width 110 height 29
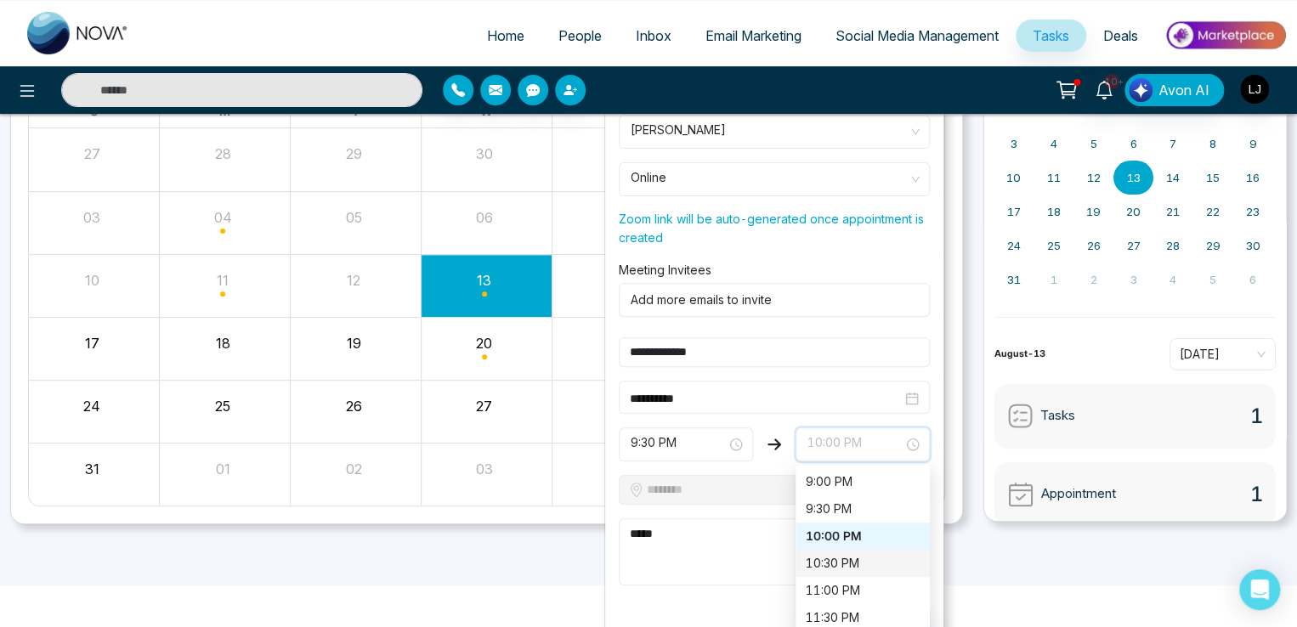
click at [813, 558] on div "10:30 PM" at bounding box center [863, 563] width 114 height 19
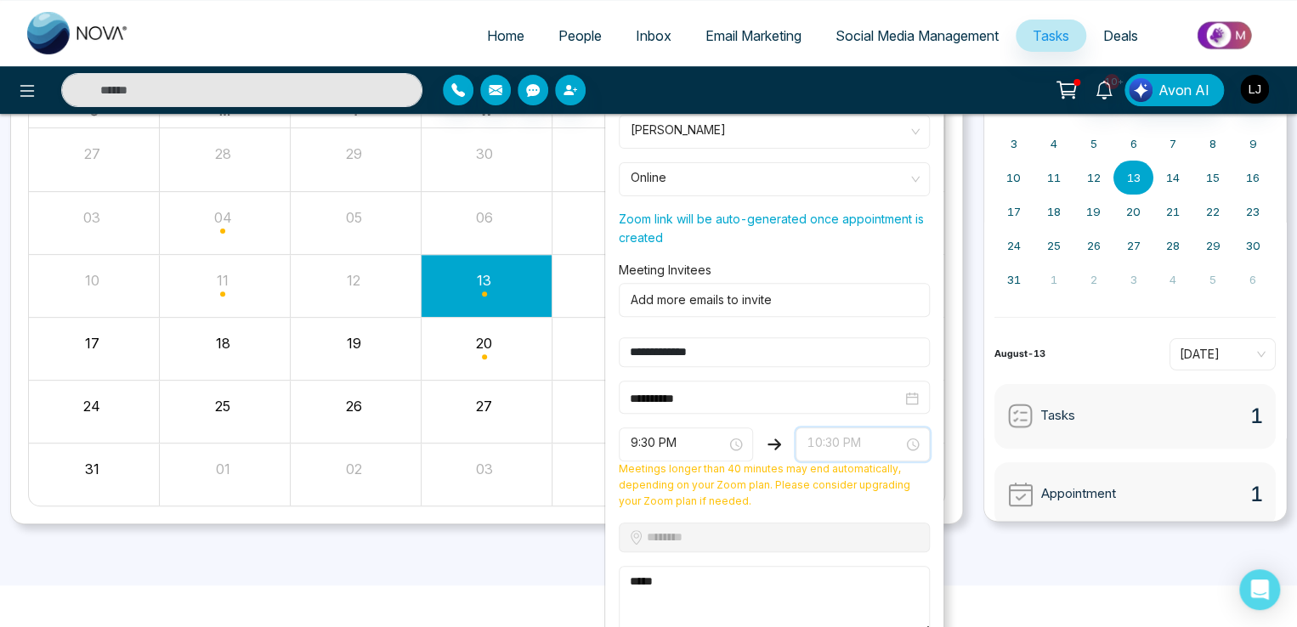
click at [847, 431] on span "10:30 PM" at bounding box center [862, 444] width 110 height 29
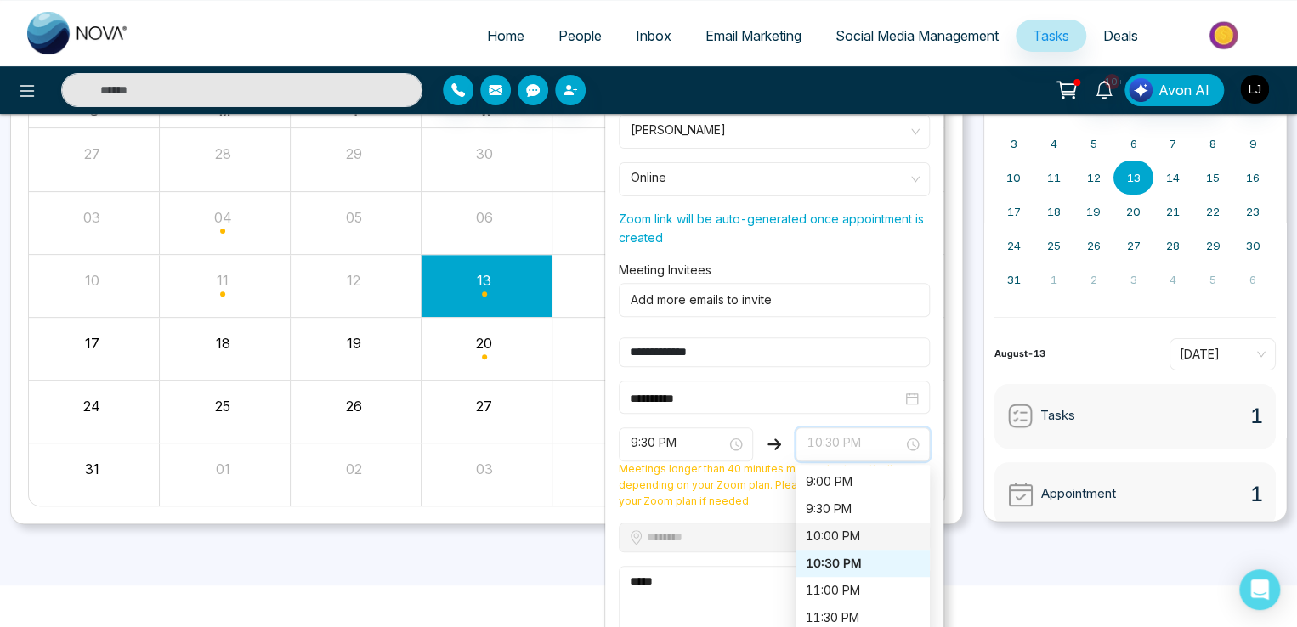
click at [836, 528] on div "10:00 PM" at bounding box center [863, 536] width 114 height 19
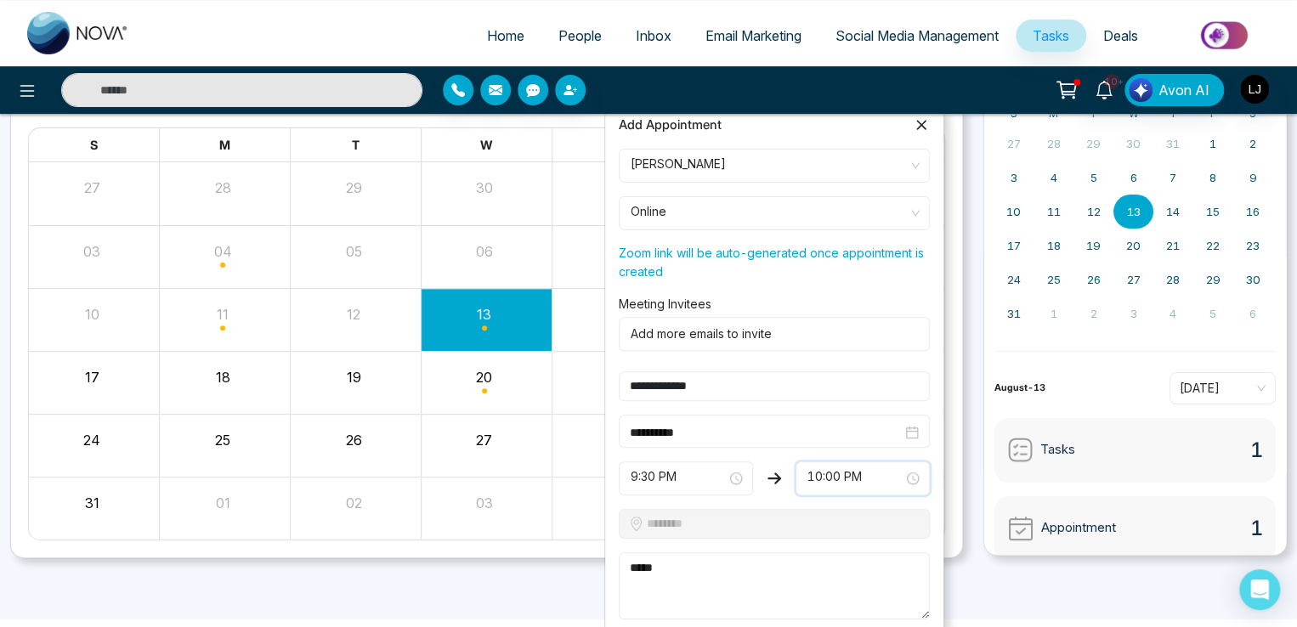
scroll to position [190, 0]
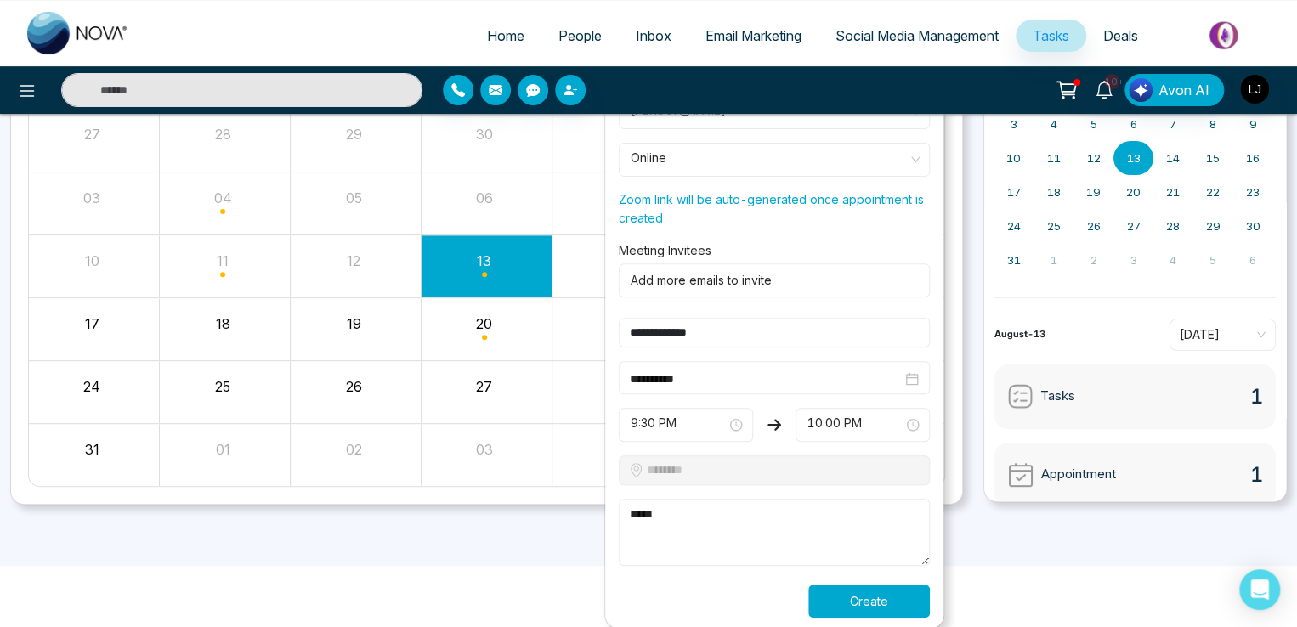
click at [856, 596] on button "Create" at bounding box center [869, 601] width 122 height 33
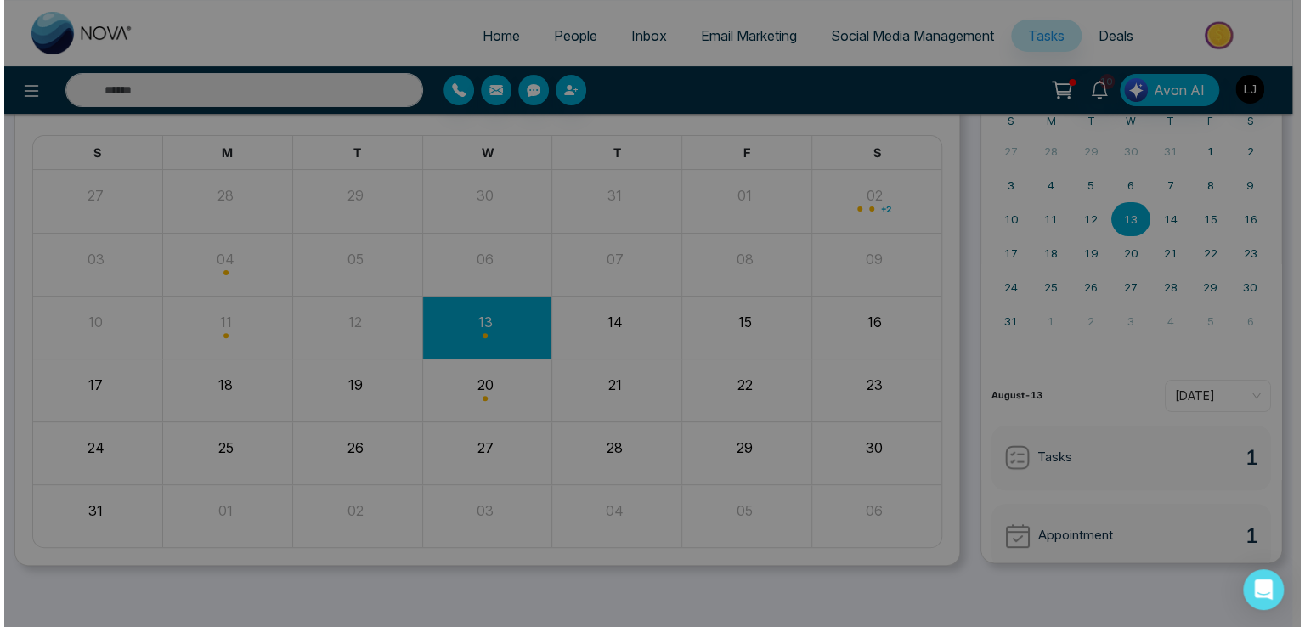
scroll to position [127, 0]
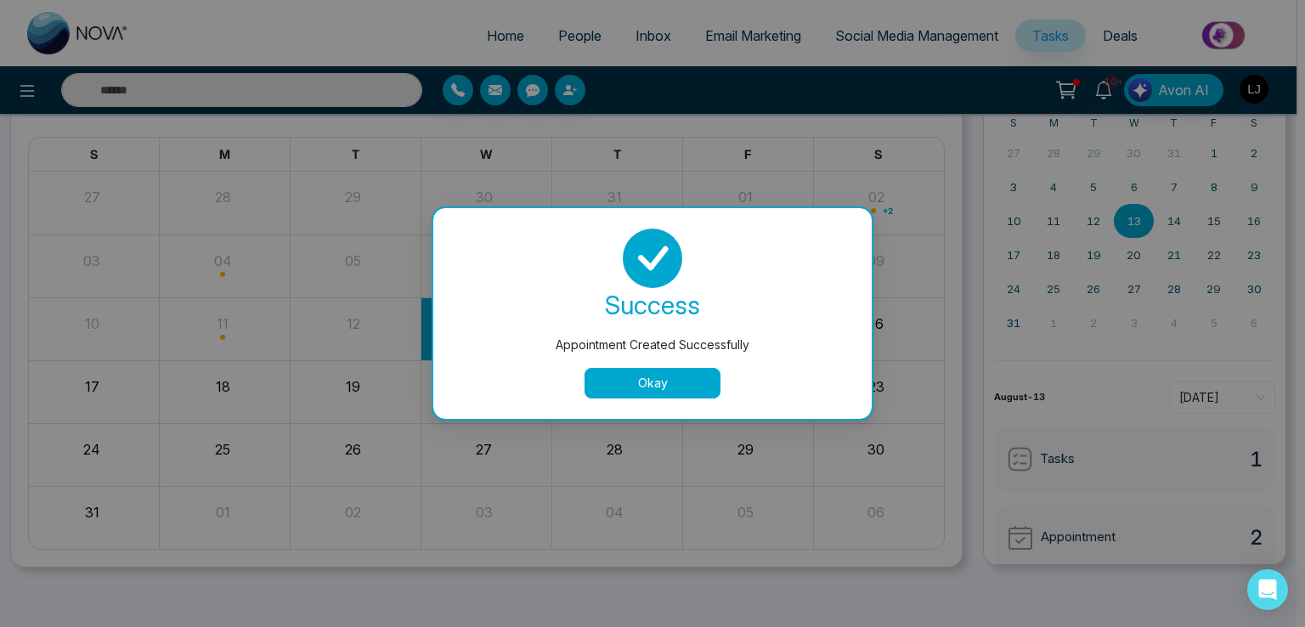
click at [632, 371] on button "Okay" at bounding box center [653, 383] width 136 height 31
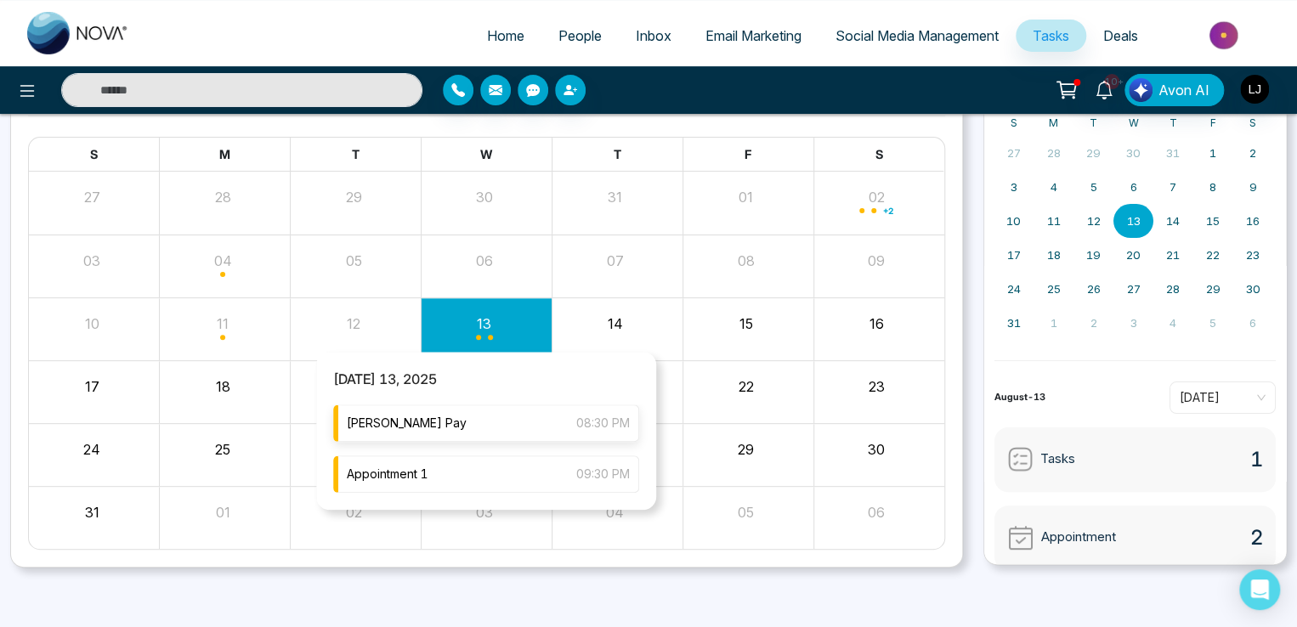
click at [469, 421] on div "Lokesh Pay 08:30 PM" at bounding box center [486, 423] width 306 height 37
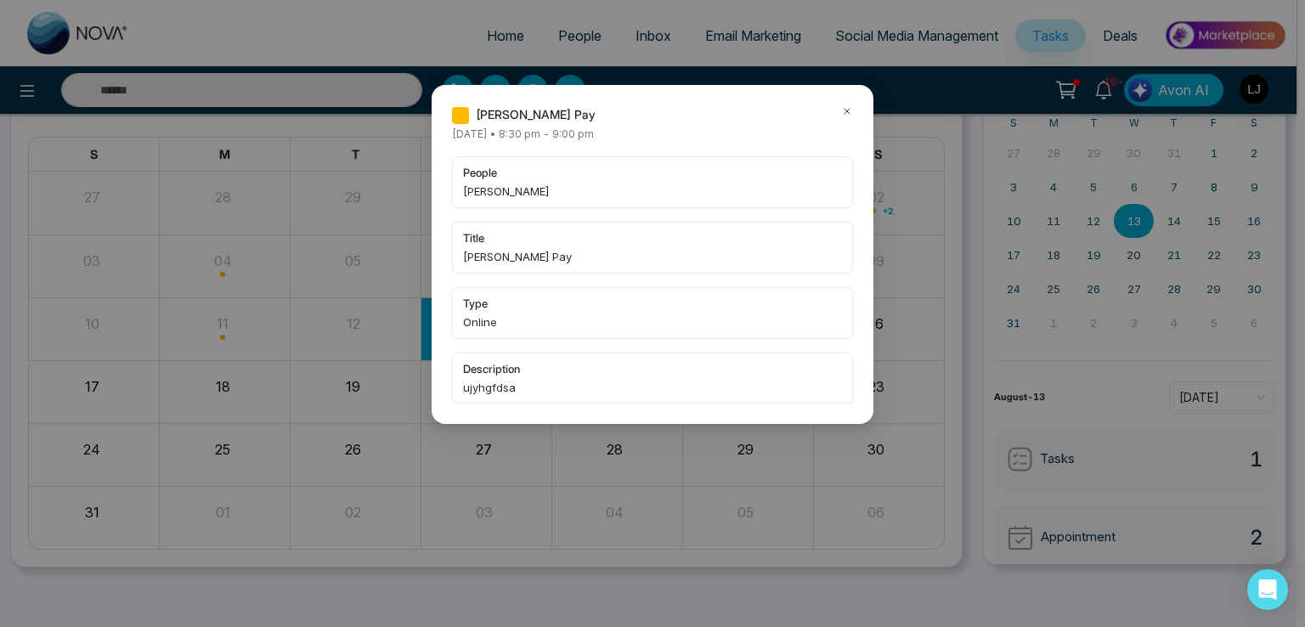
click at [838, 114] on div "Lokesh Pay" at bounding box center [652, 114] width 401 height 19
click at [848, 111] on icon at bounding box center [847, 111] width 12 height 12
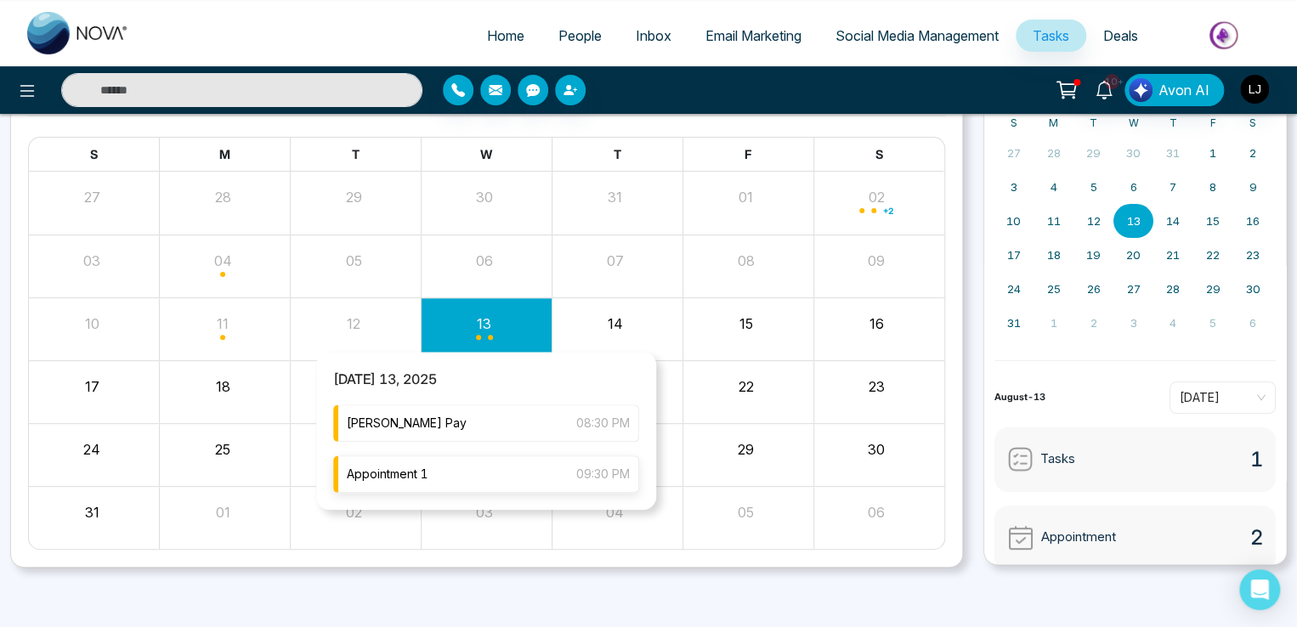
click at [461, 477] on div "Appointment 1 09:30 PM" at bounding box center [486, 474] width 306 height 37
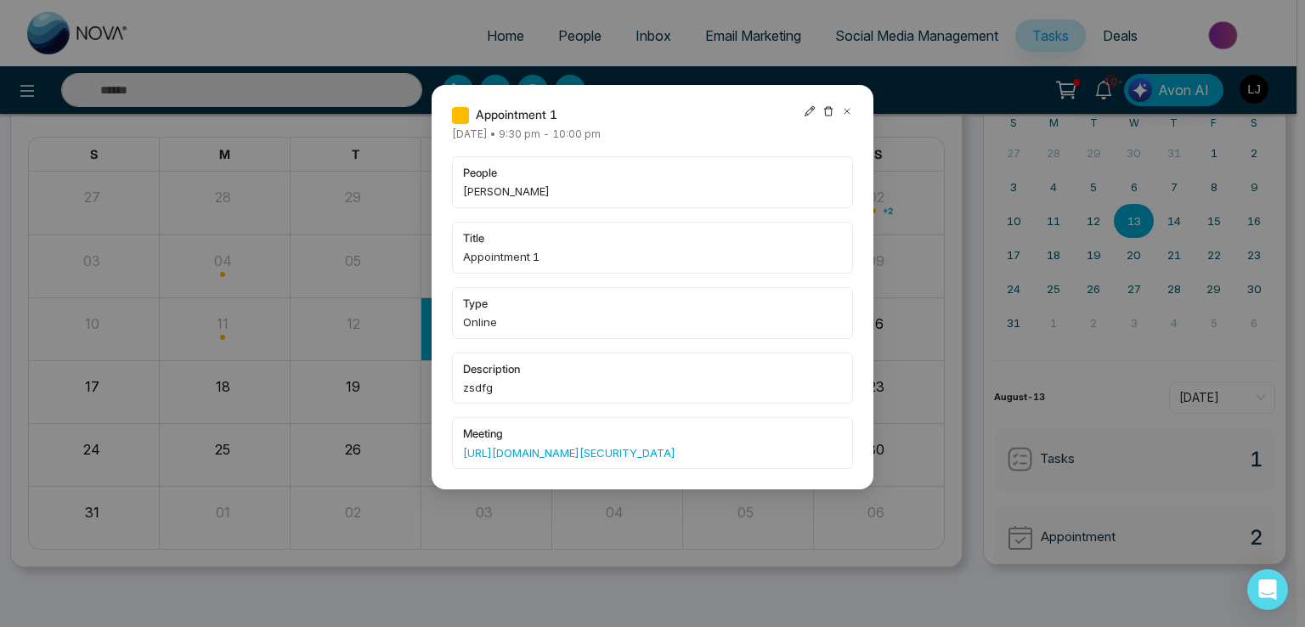
click at [808, 107] on icon at bounding box center [810, 111] width 12 height 12
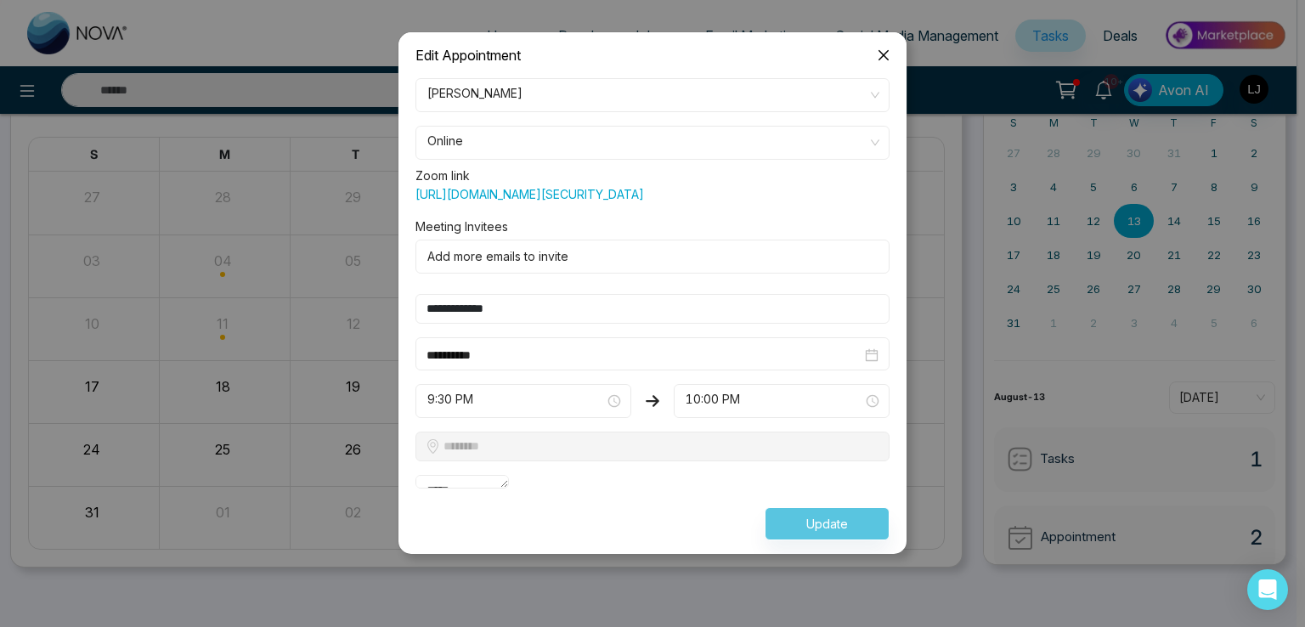
scroll to position [33, 0]
click at [802, 541] on div "Update" at bounding box center [652, 523] width 495 height 33
click at [887, 48] on icon "close" at bounding box center [884, 55] width 14 height 14
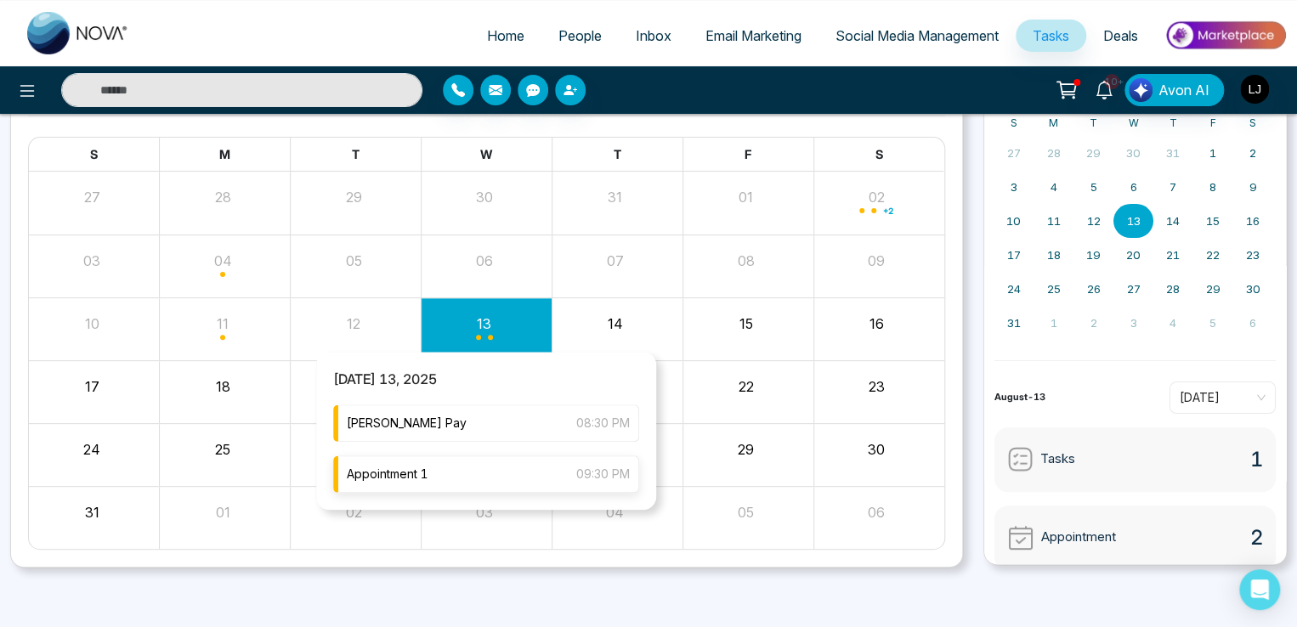
click at [479, 469] on div "Appointment 1 09:30 PM" at bounding box center [486, 474] width 306 height 37
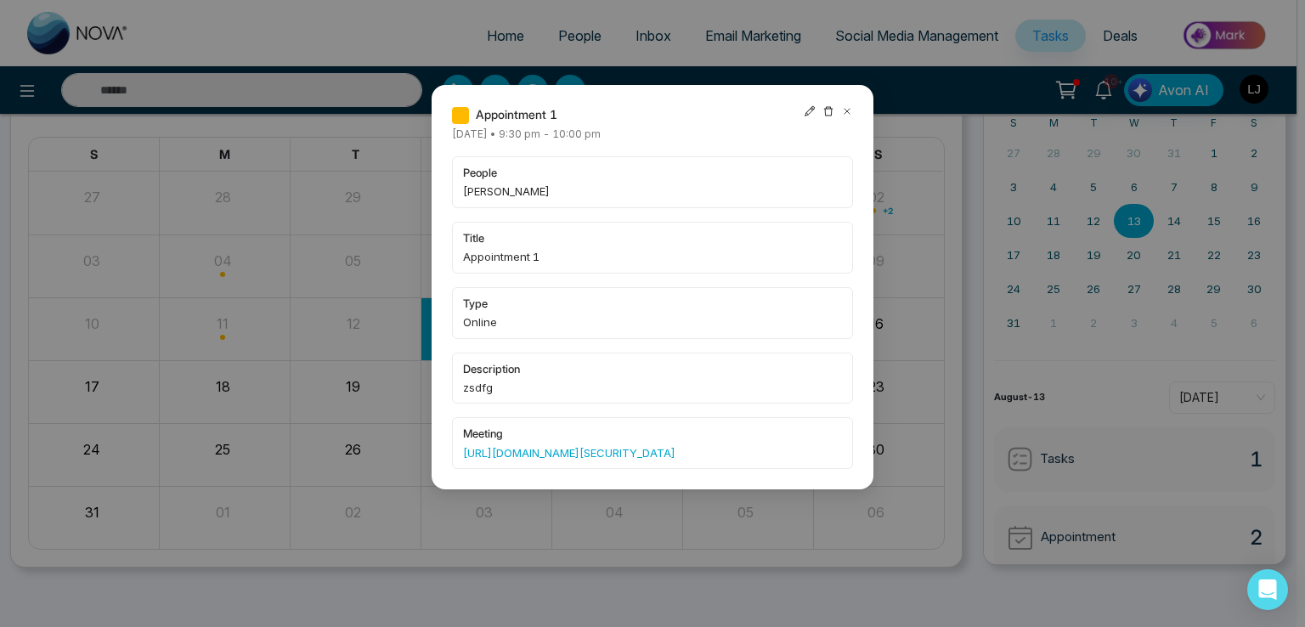
click at [811, 105] on icon at bounding box center [810, 111] width 12 height 12
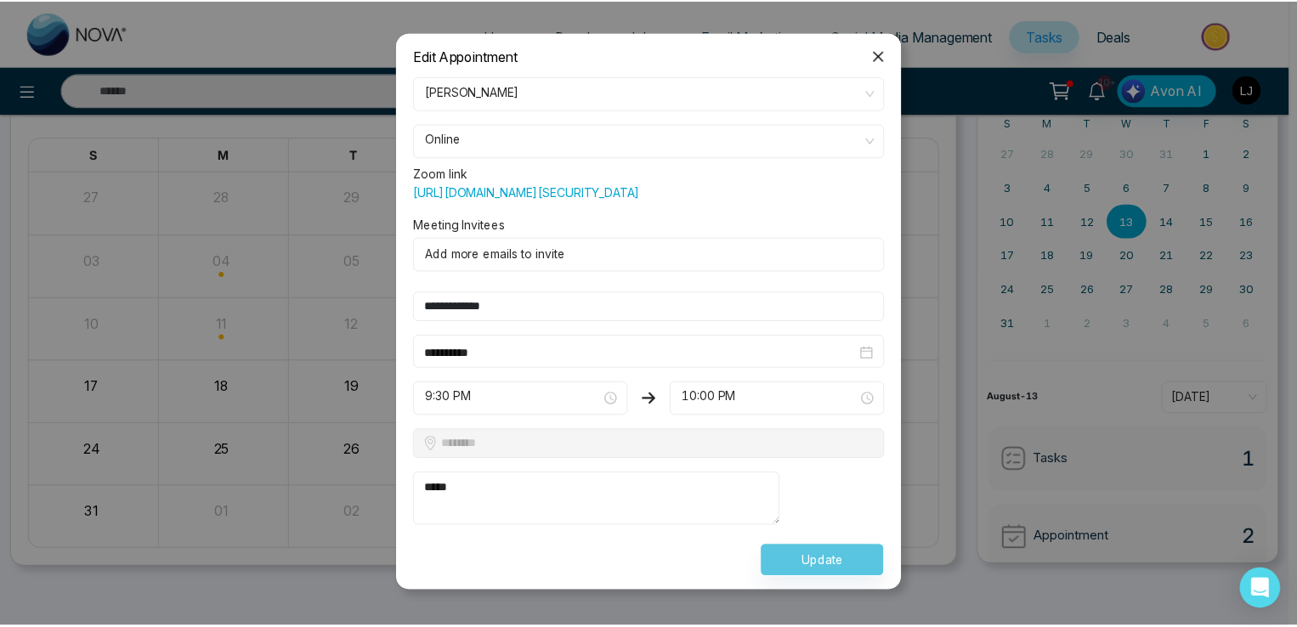
scroll to position [0, 0]
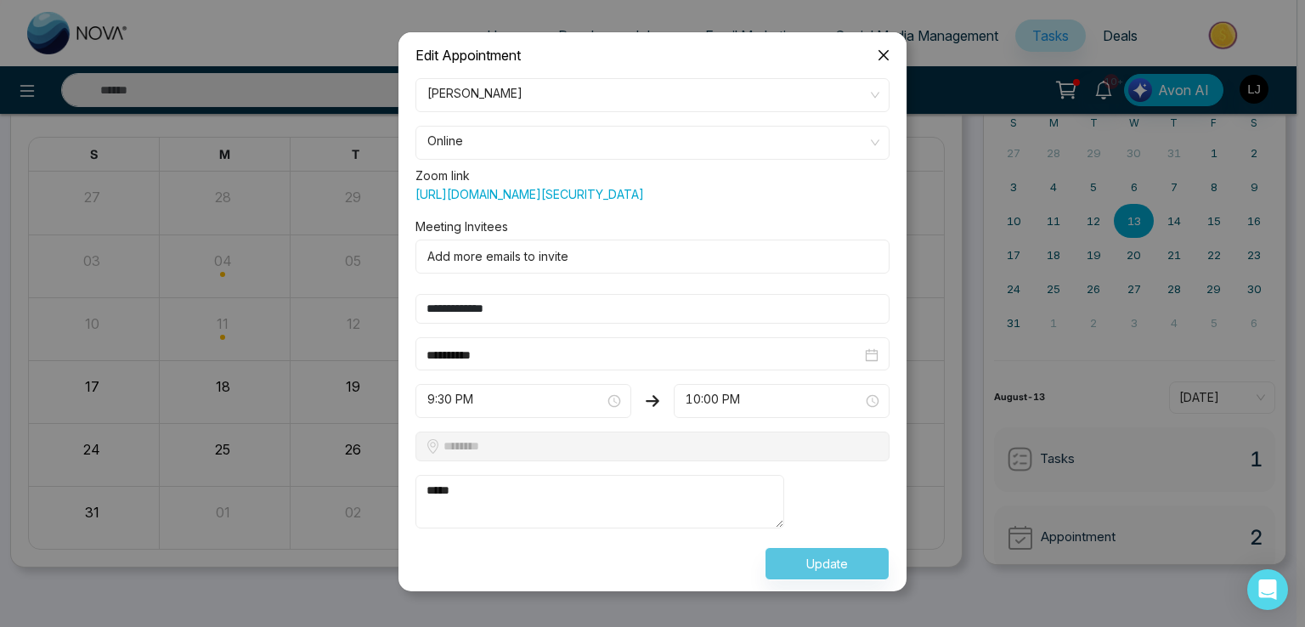
click at [503, 128] on span "Online" at bounding box center [653, 142] width 450 height 29
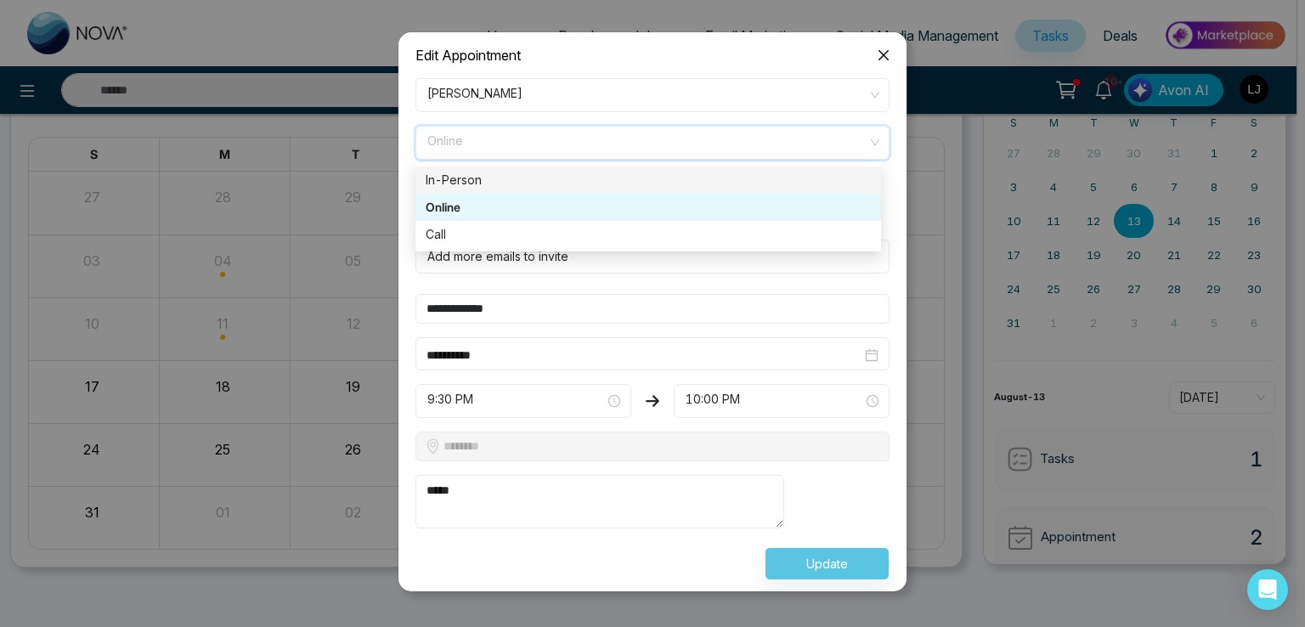
click at [465, 174] on div "In-Person" at bounding box center [648, 180] width 445 height 19
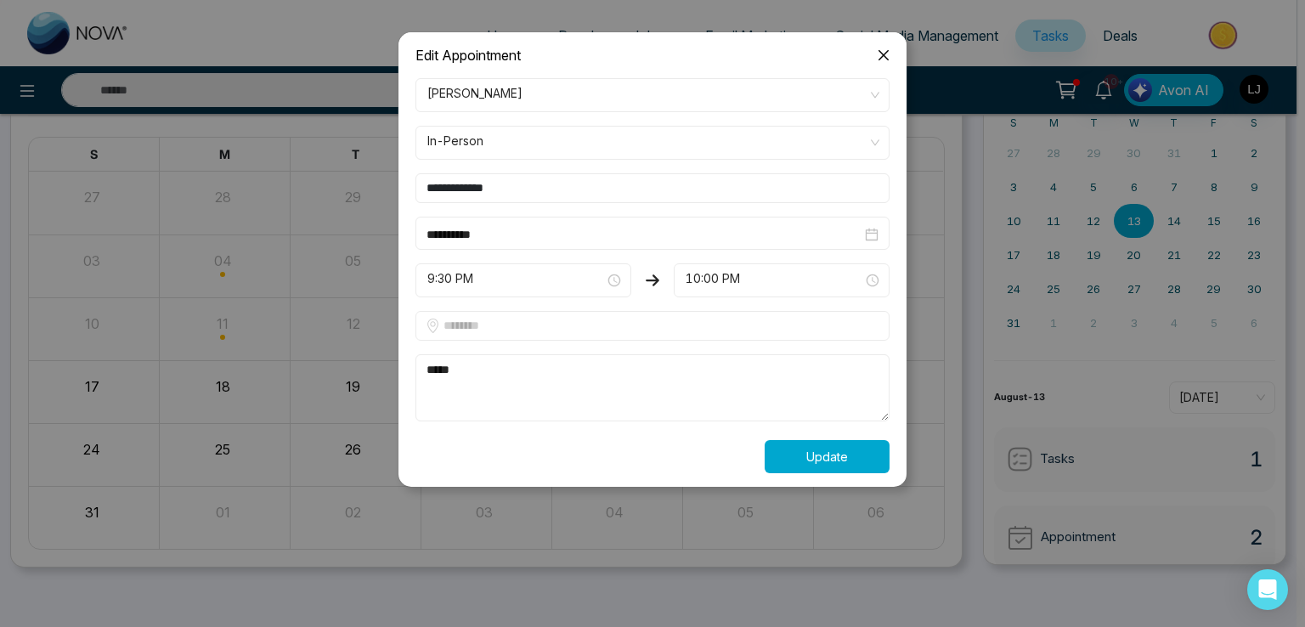
click at [836, 445] on button "Update" at bounding box center [827, 456] width 125 height 33
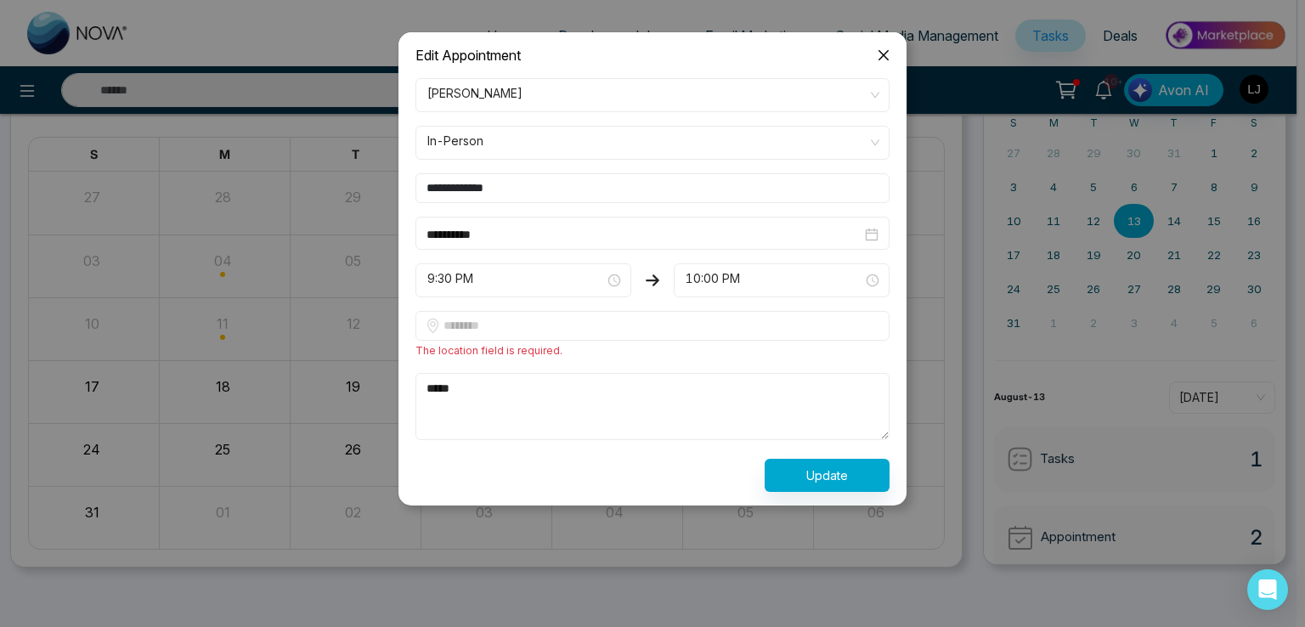
click at [514, 320] on input "text" at bounding box center [653, 326] width 474 height 30
type input "******"
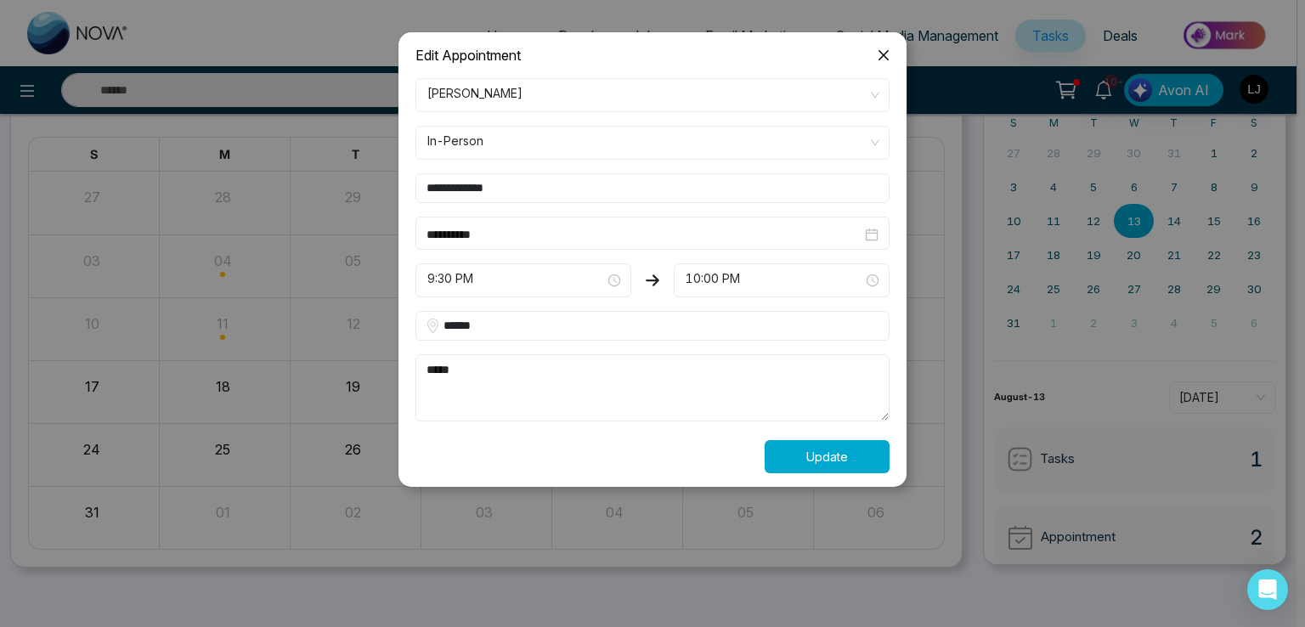
click at [810, 463] on button "Update" at bounding box center [827, 456] width 125 height 33
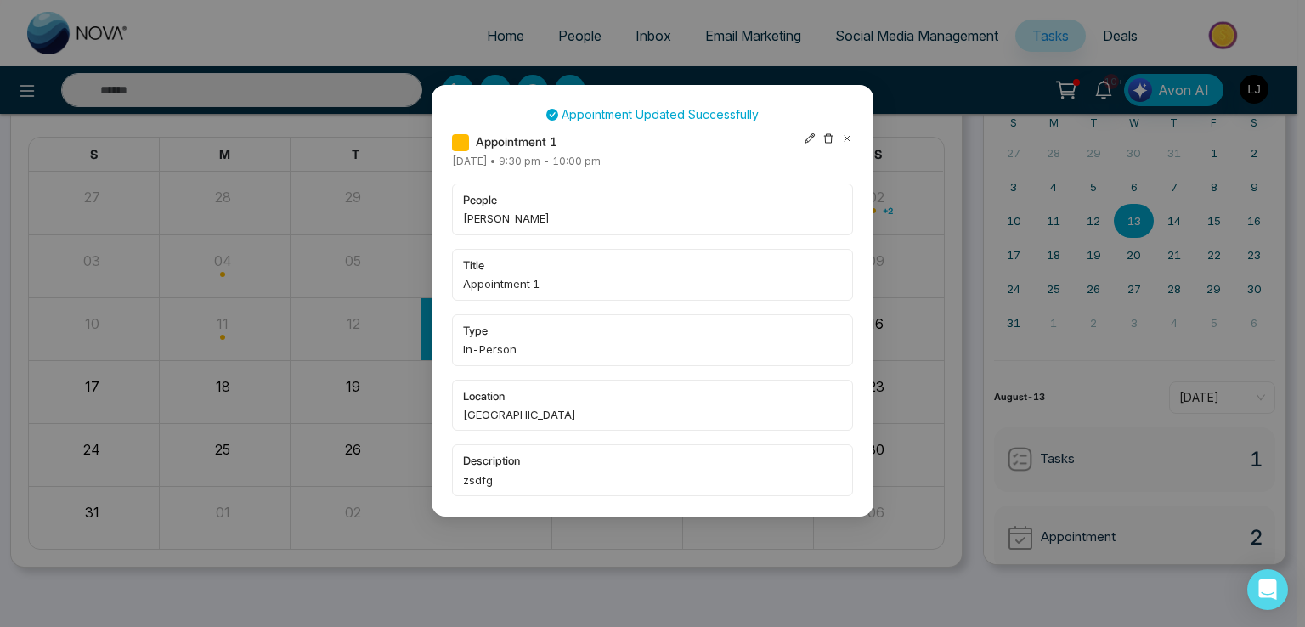
click at [807, 137] on icon at bounding box center [810, 139] width 12 height 12
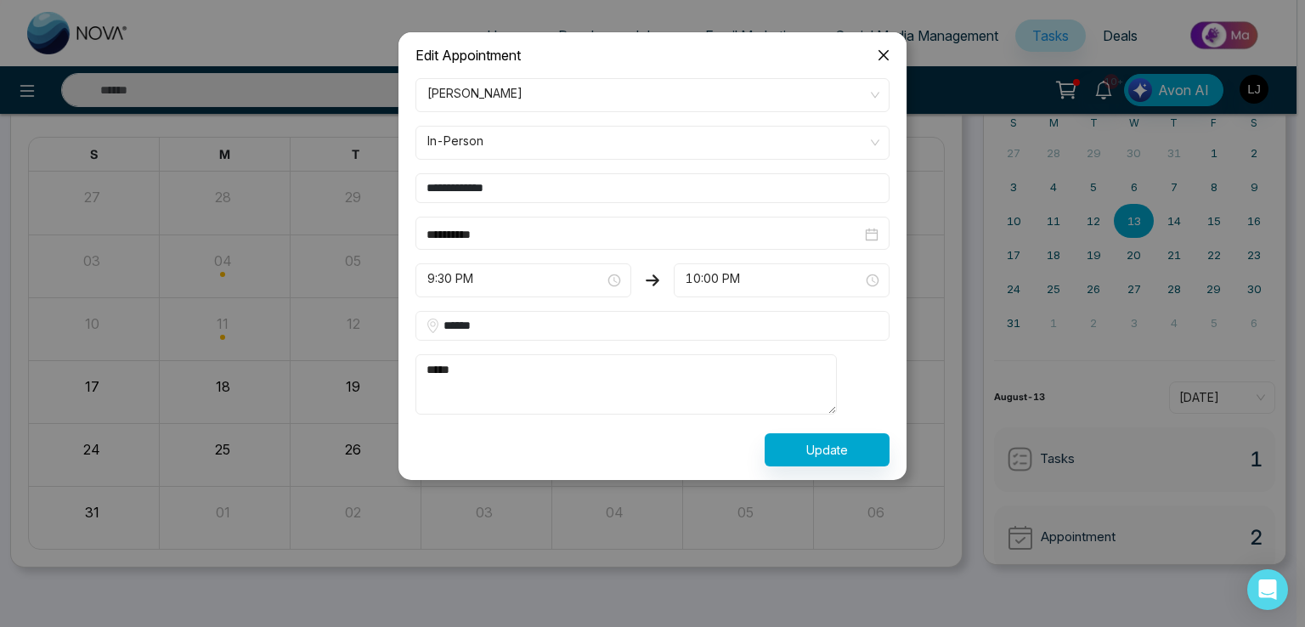
click at [874, 56] on span "Close" at bounding box center [884, 55] width 46 height 46
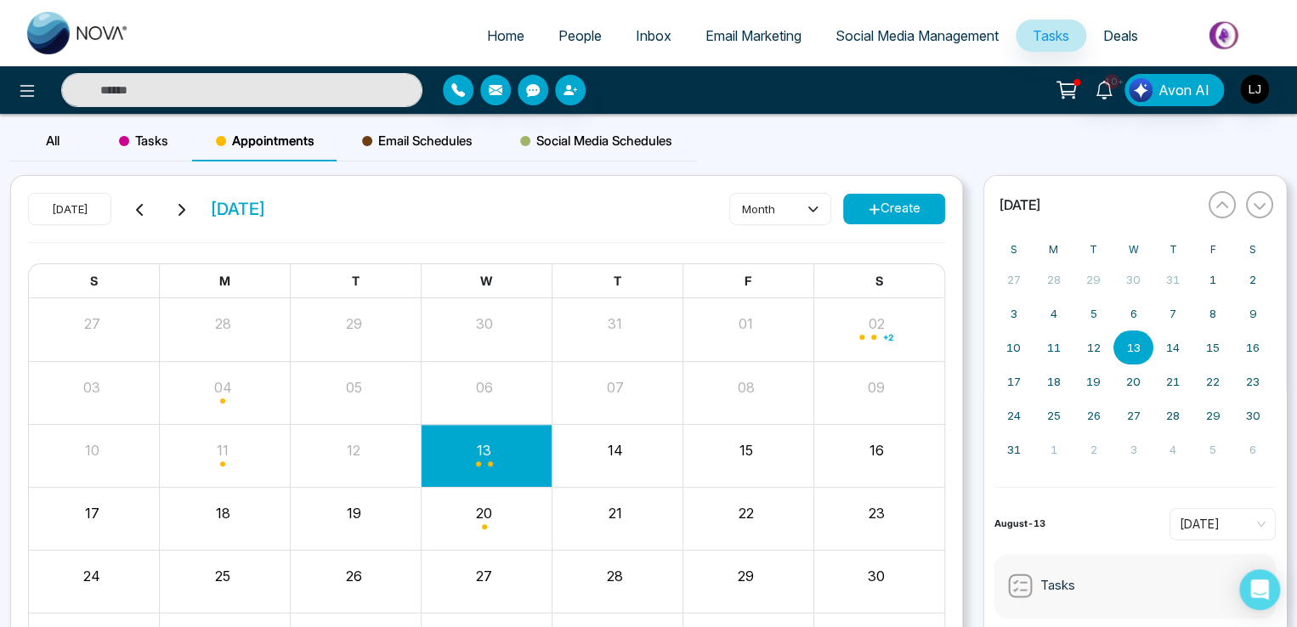
click at [156, 141] on span "Tasks" at bounding box center [143, 141] width 49 height 20
click at [894, 201] on button "Create" at bounding box center [894, 209] width 102 height 31
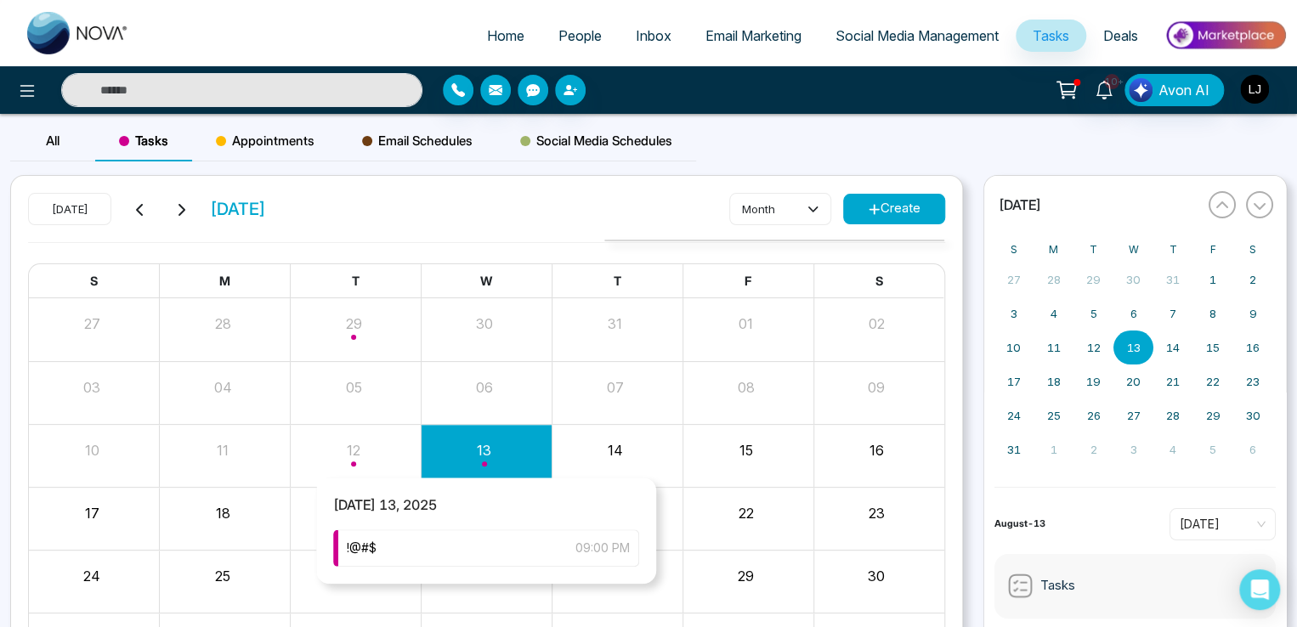
click at [484, 458] on div "Month View" at bounding box center [486, 455] width 131 height 41
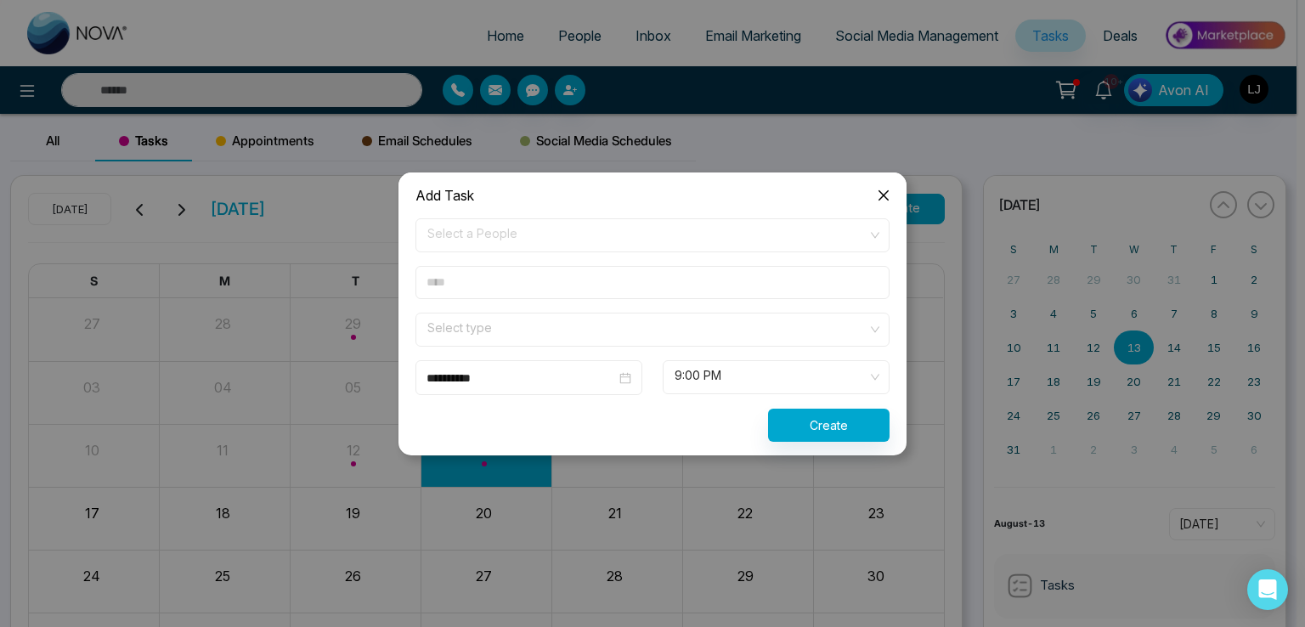
click at [881, 191] on icon "close" at bounding box center [884, 195] width 10 height 10
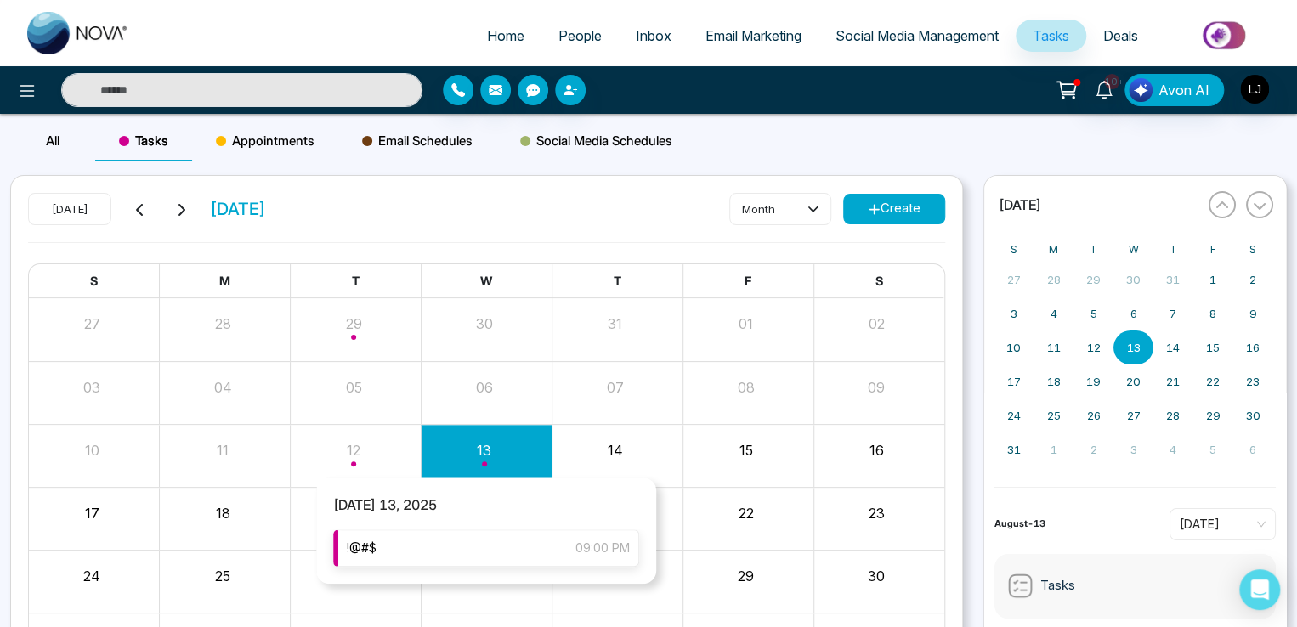
click at [442, 562] on div "!@#$ 09:00 PM" at bounding box center [486, 547] width 306 height 37
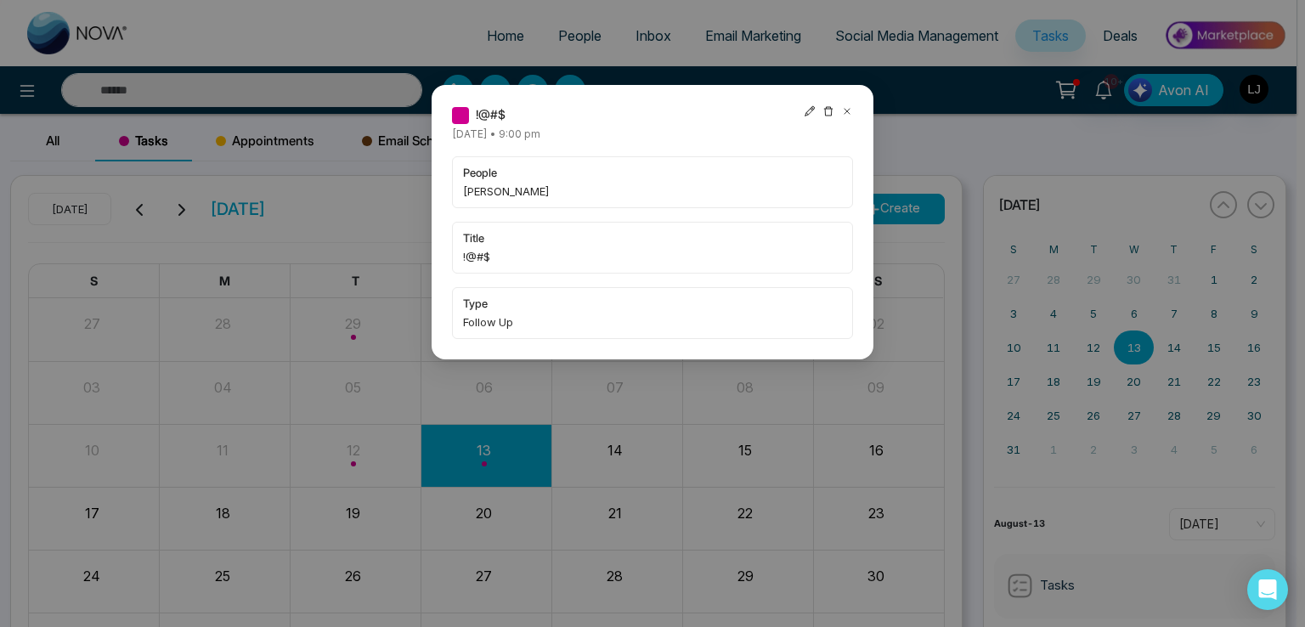
click at [812, 111] on icon at bounding box center [810, 111] width 10 height 10
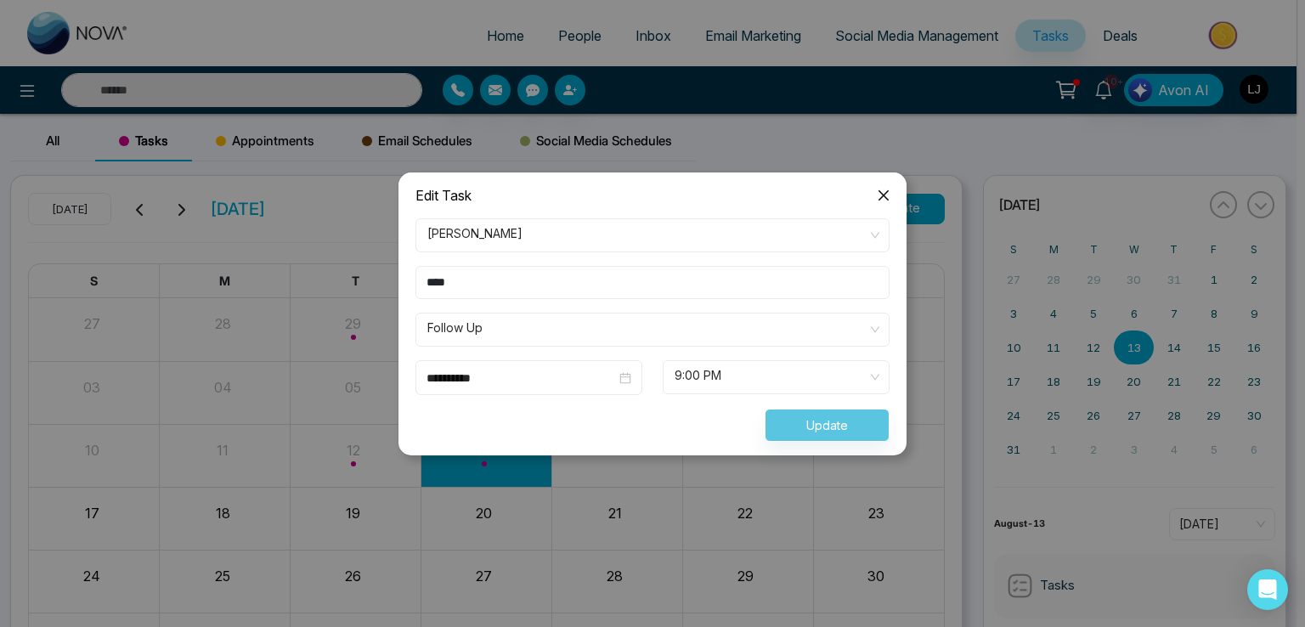
click at [806, 433] on div "Update" at bounding box center [652, 425] width 495 height 33
click at [884, 195] on icon "close" at bounding box center [884, 195] width 10 height 10
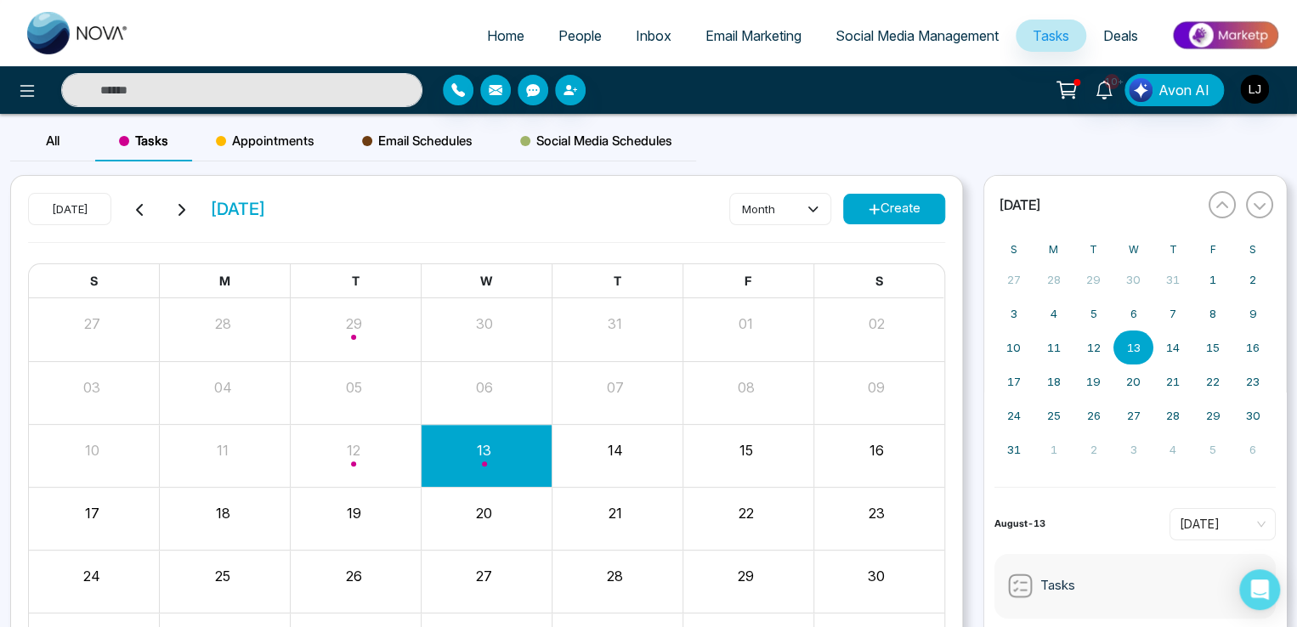
click at [1066, 79] on icon at bounding box center [1067, 90] width 24 height 24
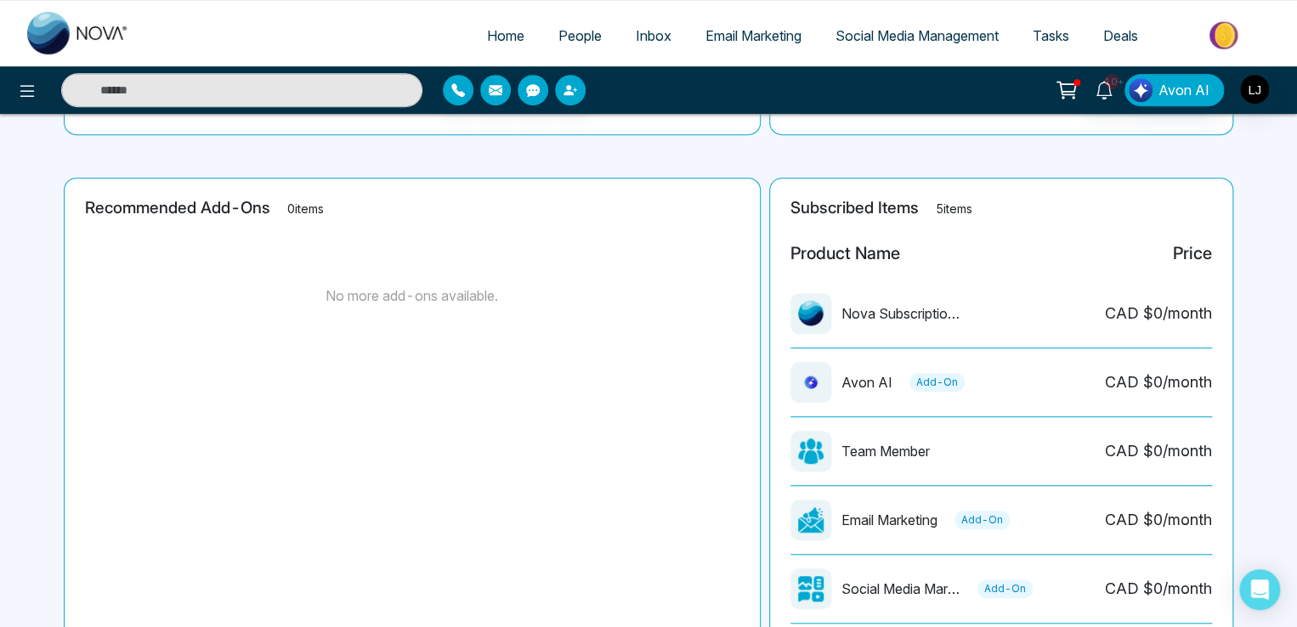
scroll to position [456, 0]
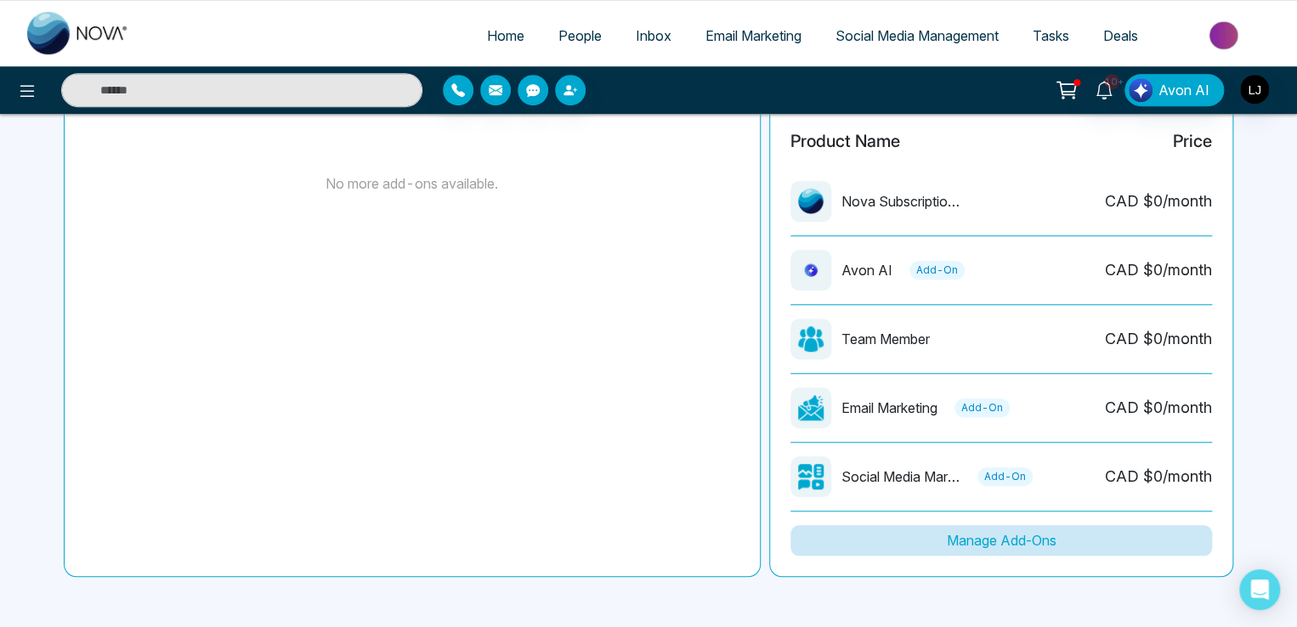
click at [1003, 549] on button "Manage Add-Ons" at bounding box center [1001, 540] width 422 height 31
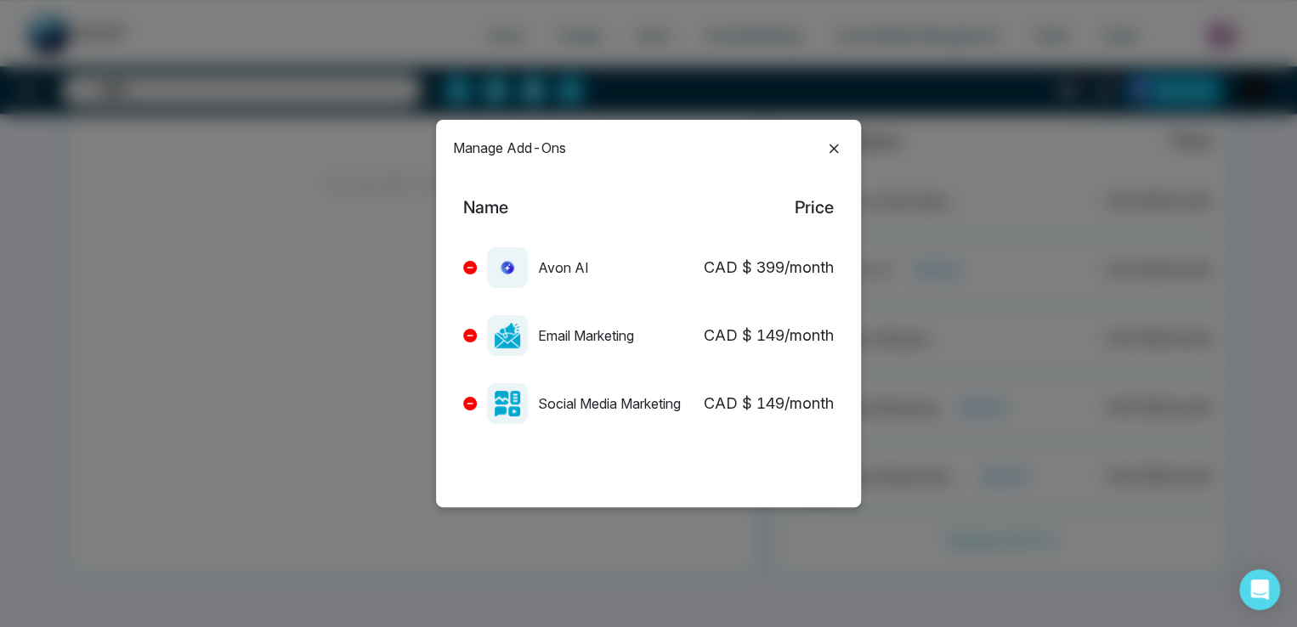
click at [472, 256] on div "Avon AI" at bounding box center [526, 267] width 126 height 41
click at [470, 259] on div "Avon AI" at bounding box center [526, 267] width 126 height 41
click at [470, 261] on button at bounding box center [470, 268] width 14 height 14
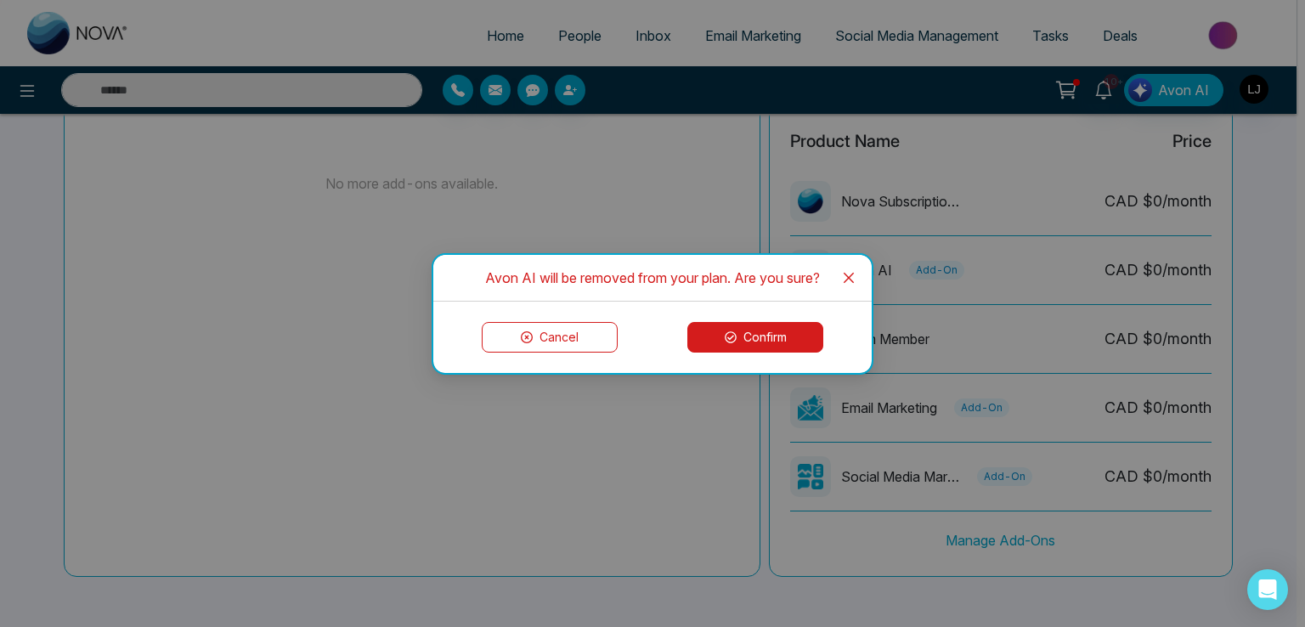
click at [745, 327] on button "Confirm" at bounding box center [756, 337] width 136 height 31
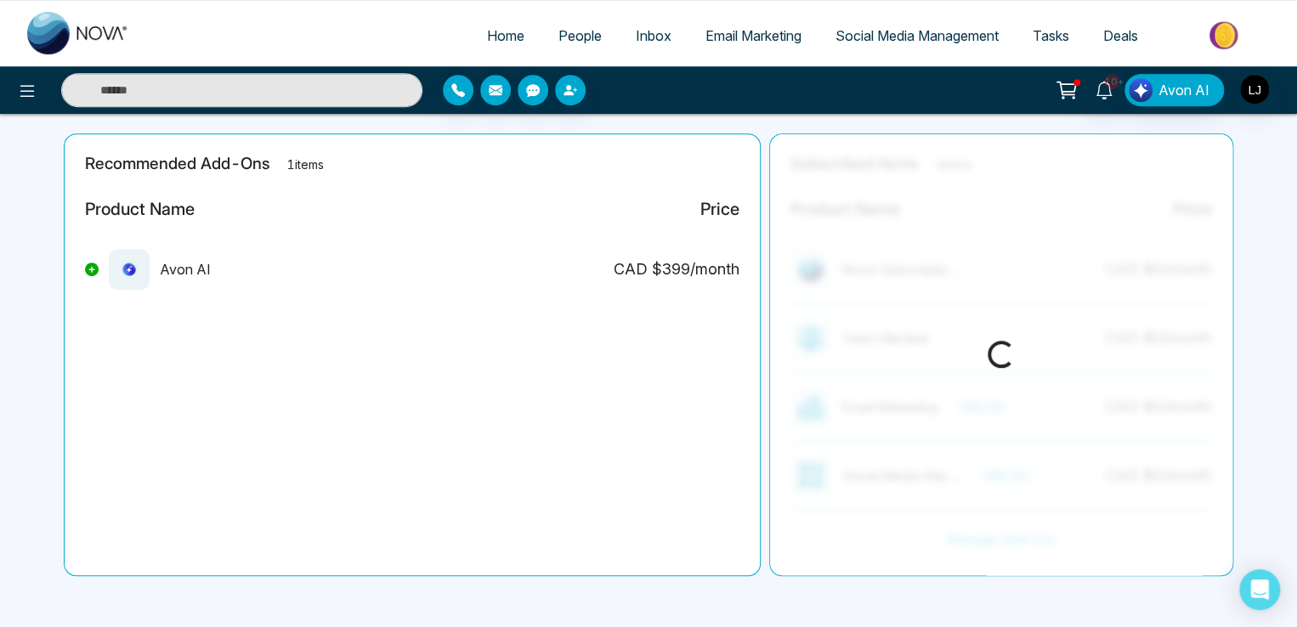
scroll to position [387, 0]
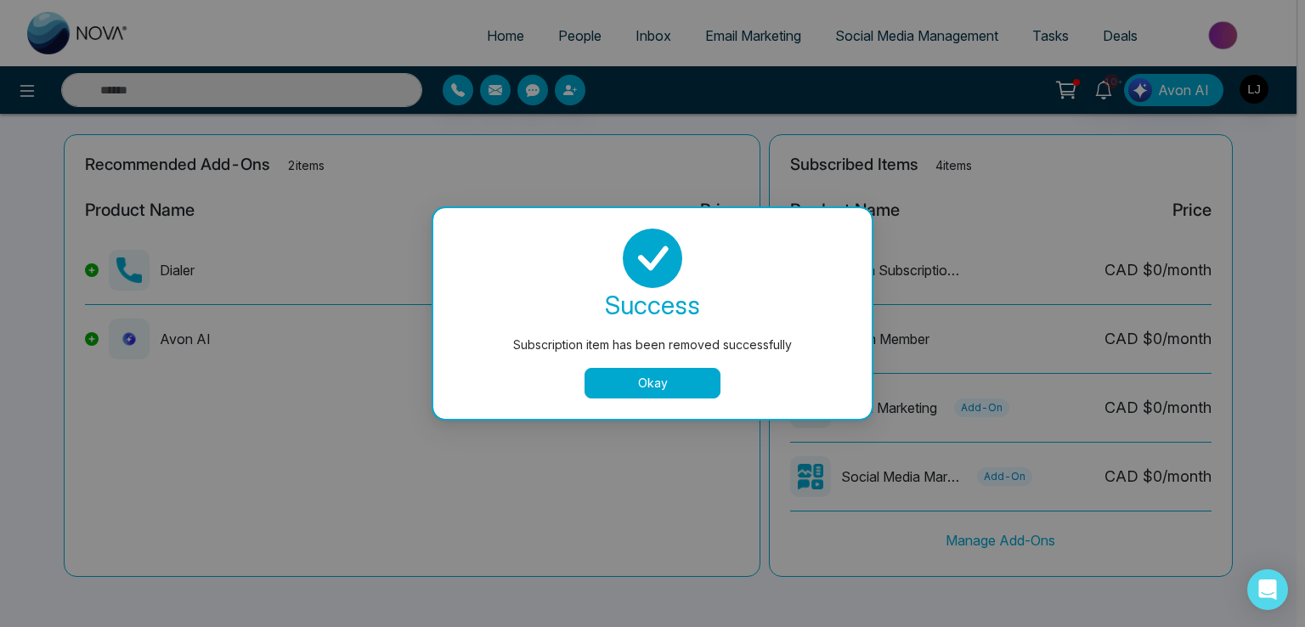
click at [610, 371] on button "Okay" at bounding box center [653, 383] width 136 height 31
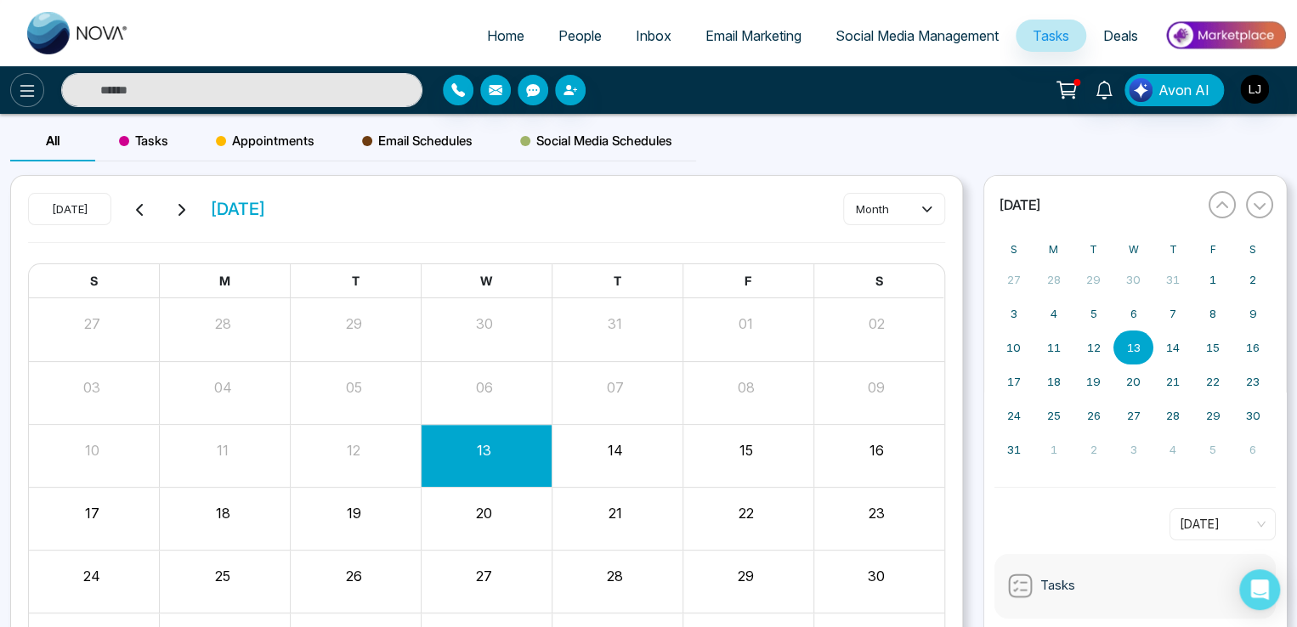
click at [17, 87] on icon at bounding box center [27, 91] width 20 height 20
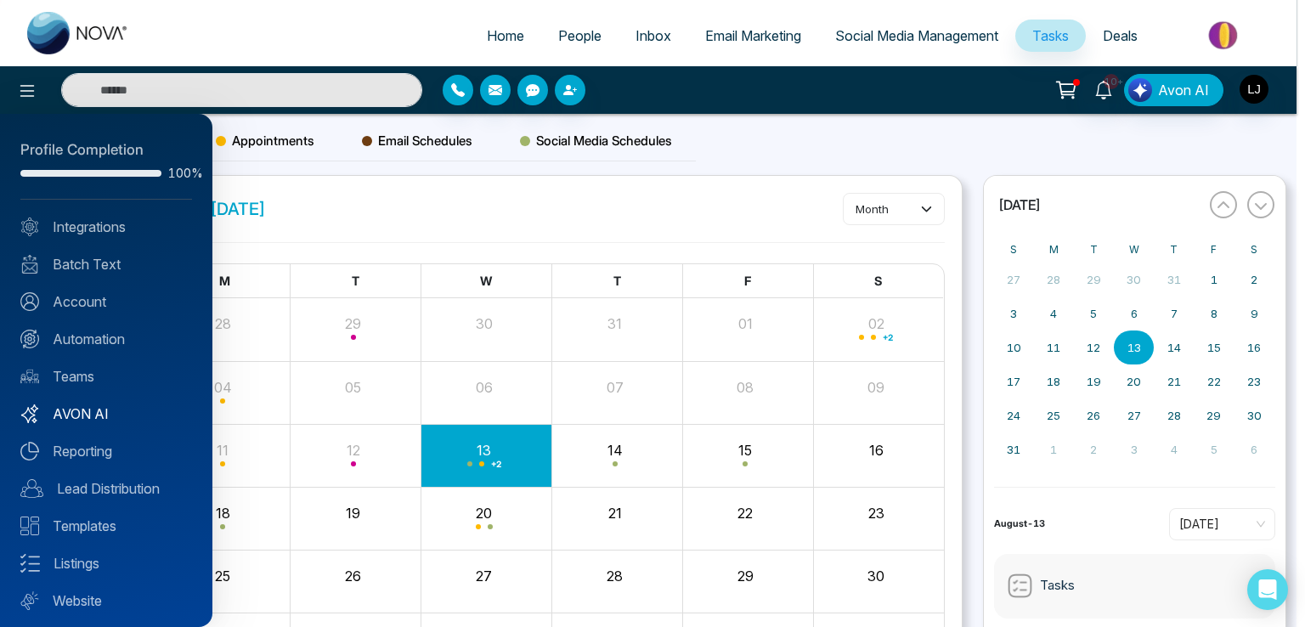
click at [79, 408] on link "AVON AI" at bounding box center [106, 414] width 172 height 20
